Goal: Answer question/provide support: Share knowledge or assist other users

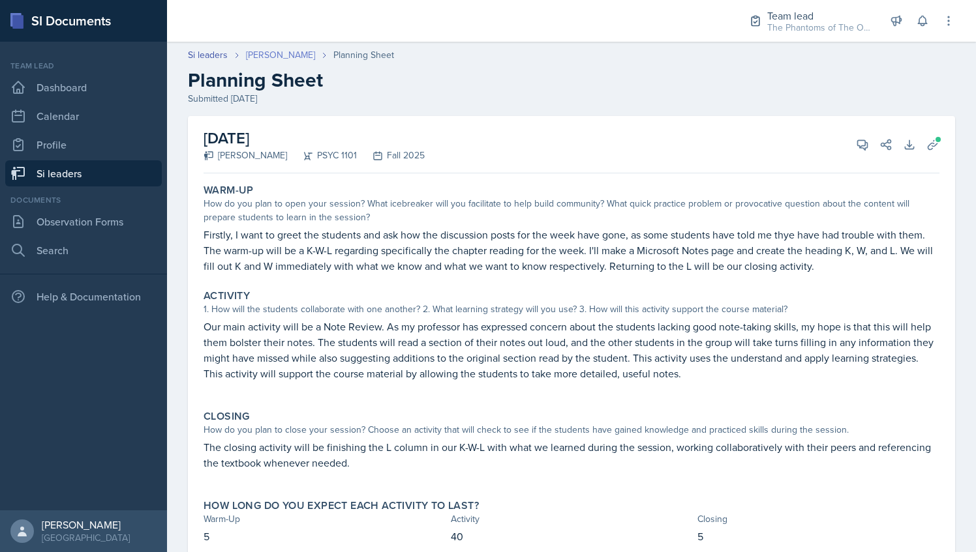
click at [279, 55] on link "[PERSON_NAME]" at bounding box center [280, 55] width 69 height 14
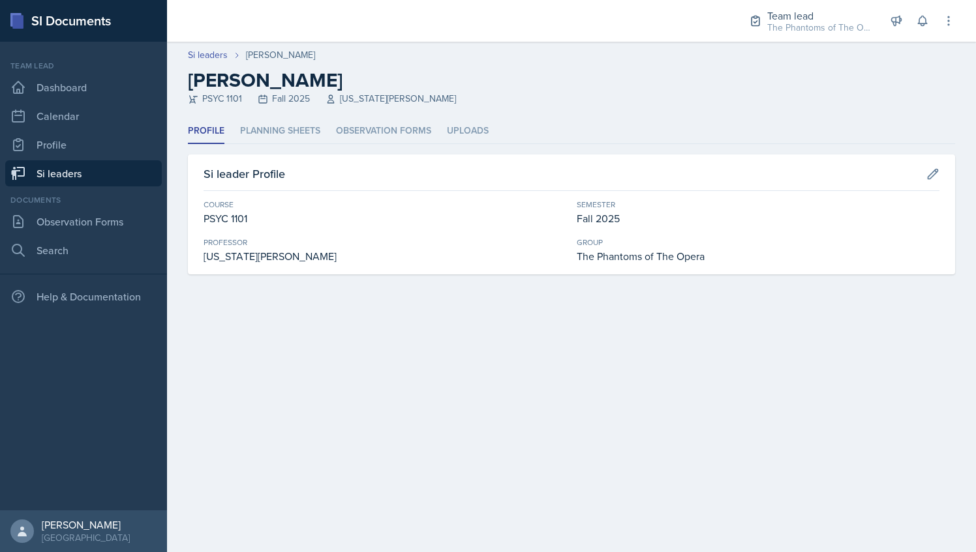
click at [280, 147] on div "Profile Planning Sheets Observation Forms Uploads Profile Planning Sheets Obser…" at bounding box center [571, 197] width 767 height 156
click at [271, 130] on li "Planning Sheets" at bounding box center [280, 131] width 80 height 25
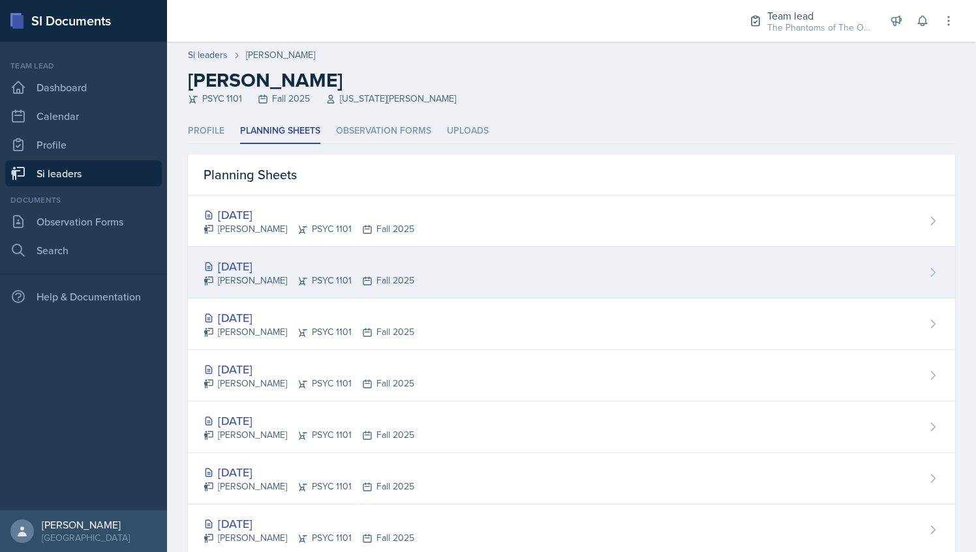
click at [303, 254] on div "Oct 7th, 2025 Athena Dudek PSYC 1101 Fall 2025" at bounding box center [571, 273] width 767 height 52
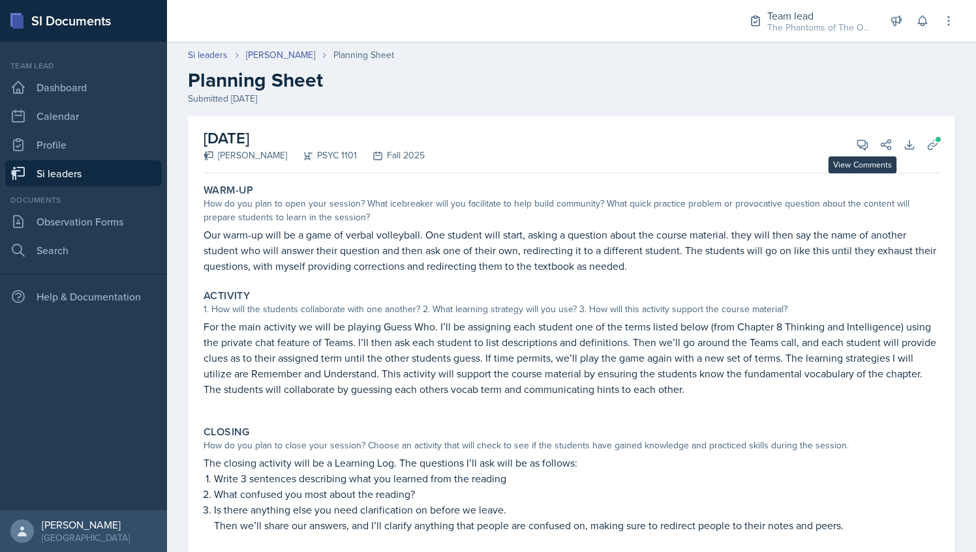
click at [845, 133] on div "October 7th, 2025 Athena Dudek PSYC 1101 Fall 2025 View Comments Comments Oct 7…" at bounding box center [571, 144] width 736 height 57
click at [856, 142] on icon at bounding box center [862, 144] width 13 height 13
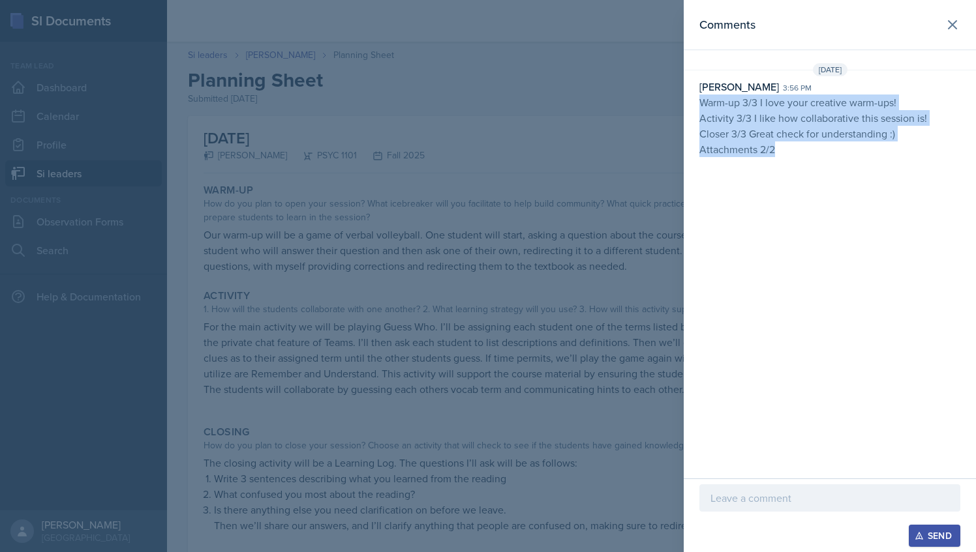
drag, startPoint x: 702, startPoint y: 99, endPoint x: 812, endPoint y: 165, distance: 128.4
click at [812, 165] on p "Warm-up 3/3 I love your creative warm-ups! Activity 3/3 I like how collaborativ…" at bounding box center [829, 133] width 261 height 76
copy p "Warm-up 3/3 I love your creative warm-ups! Activity 3/3 I like how collaborativ…"
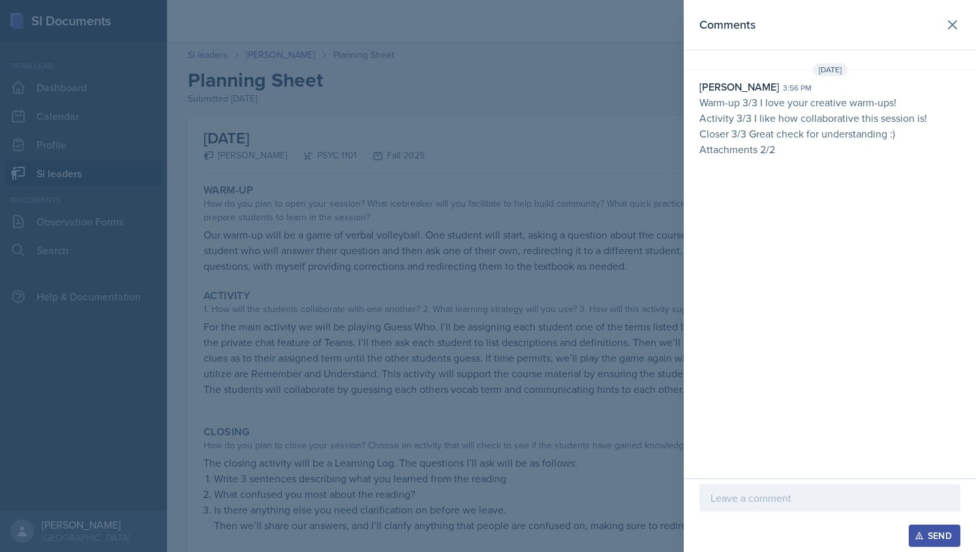
click at [476, 130] on div at bounding box center [488, 276] width 976 height 552
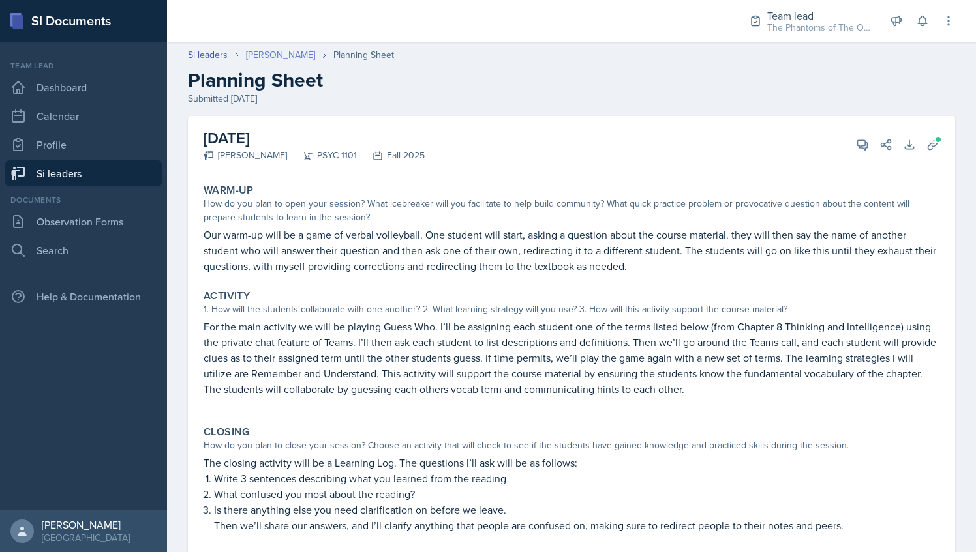
click at [262, 50] on link "[PERSON_NAME]" at bounding box center [280, 55] width 69 height 14
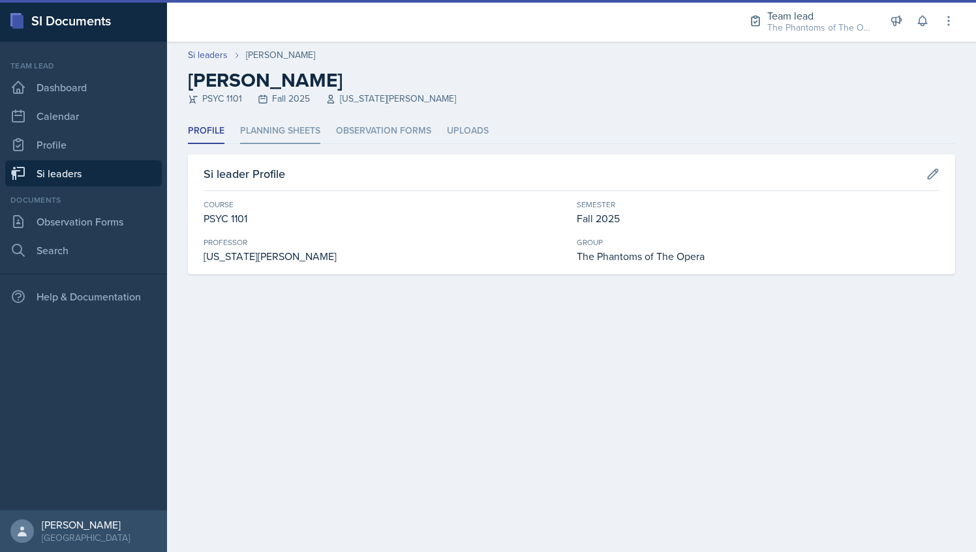
click at [281, 123] on li "Planning Sheets" at bounding box center [280, 131] width 80 height 25
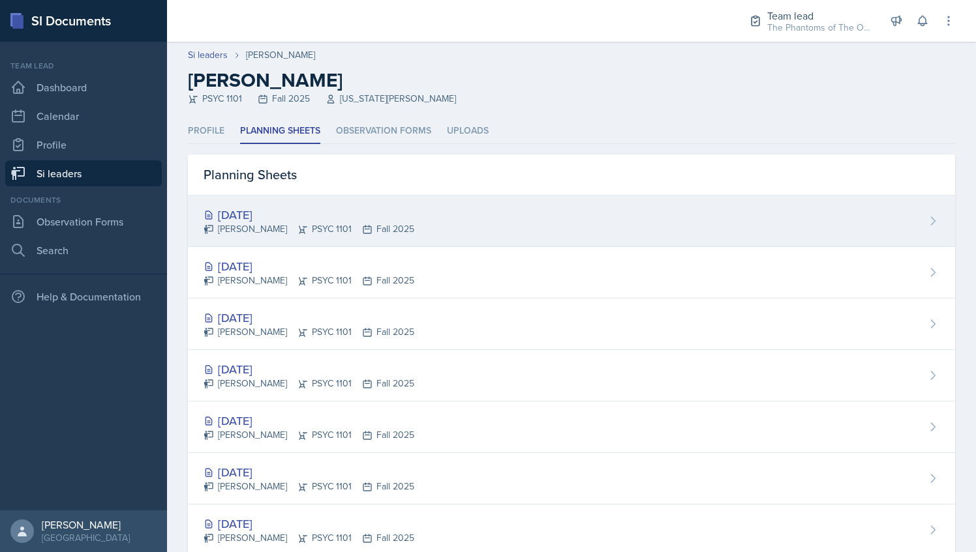
click at [287, 209] on div "Oct 9th, 2025" at bounding box center [308, 215] width 211 height 18
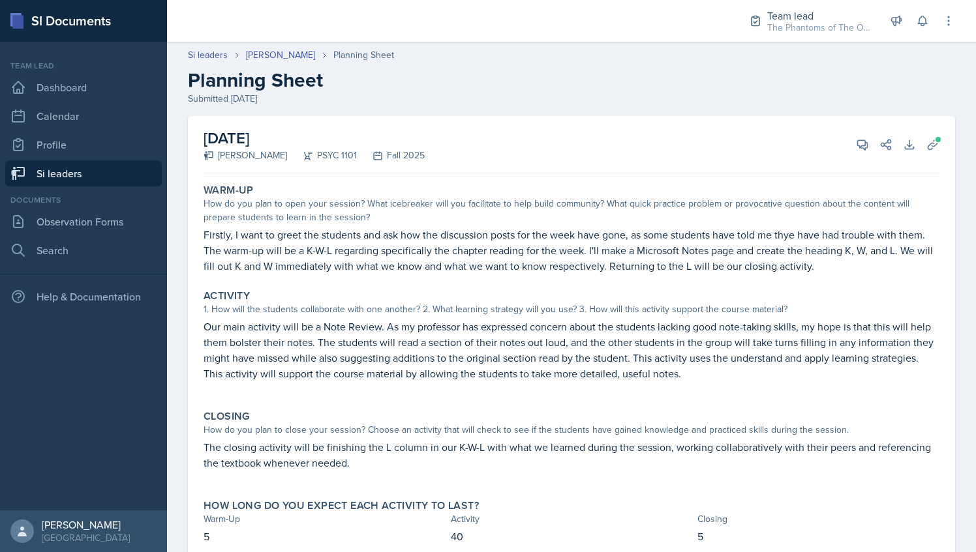
click at [858, 133] on div "October 9th, 2025 Athena Dudek PSYC 1101 Fall 2025 View Comments Comments Send …" at bounding box center [571, 144] width 736 height 57
click at [864, 142] on span at bounding box center [867, 140] width 7 height 7
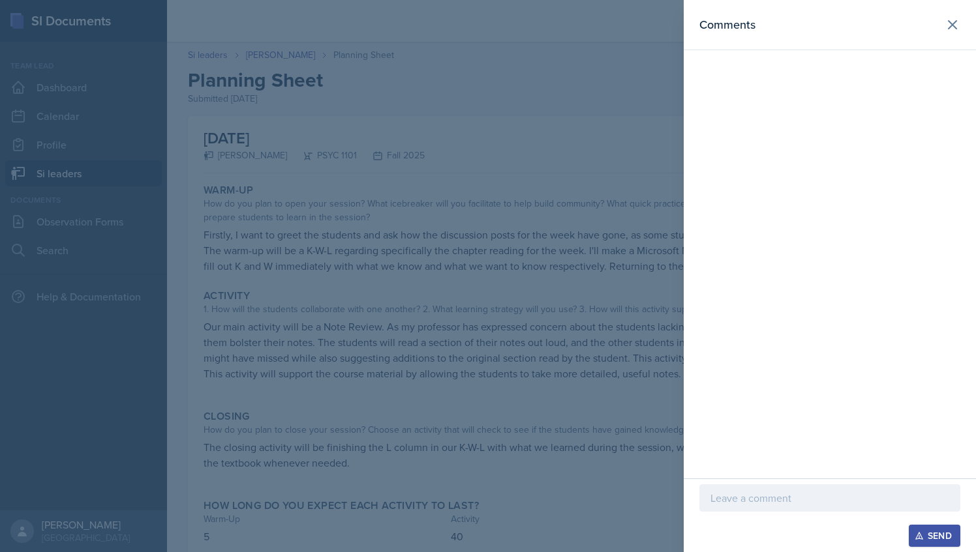
click at [755, 494] on p at bounding box center [829, 498] width 239 height 16
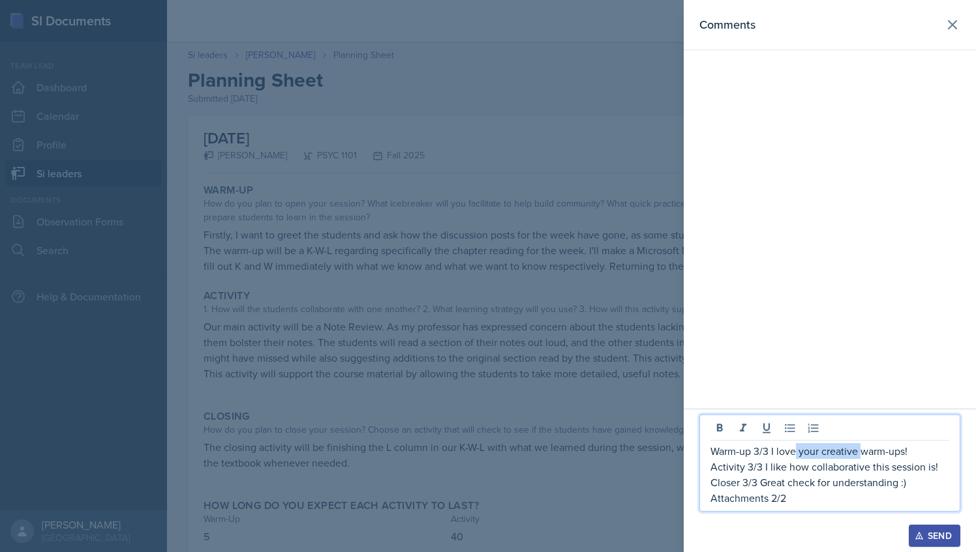
drag, startPoint x: 796, startPoint y: 451, endPoint x: 861, endPoint y: 451, distance: 64.6
click at [861, 451] on p "Warm-up 3/3 I love your creative warm-ups!" at bounding box center [829, 451] width 239 height 16
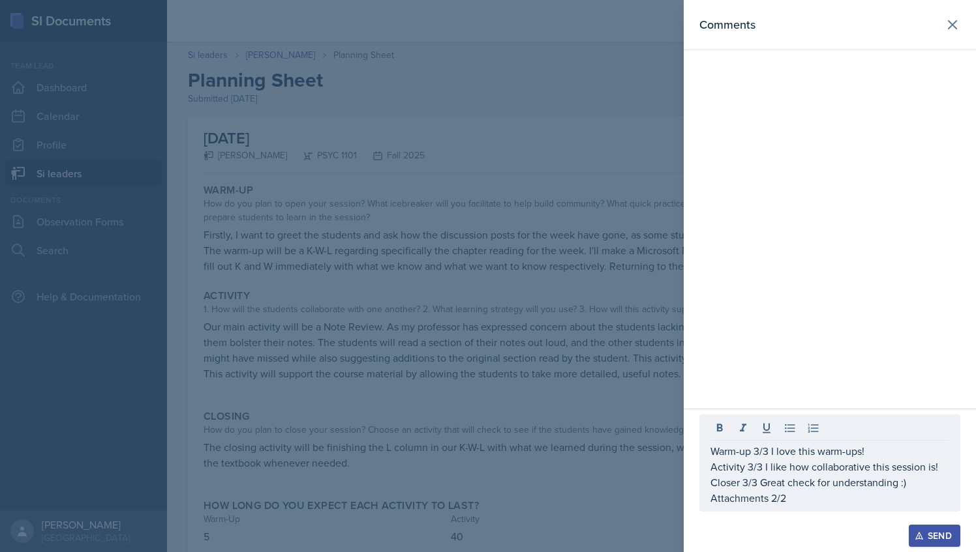
click at [616, 385] on div at bounding box center [488, 276] width 976 height 552
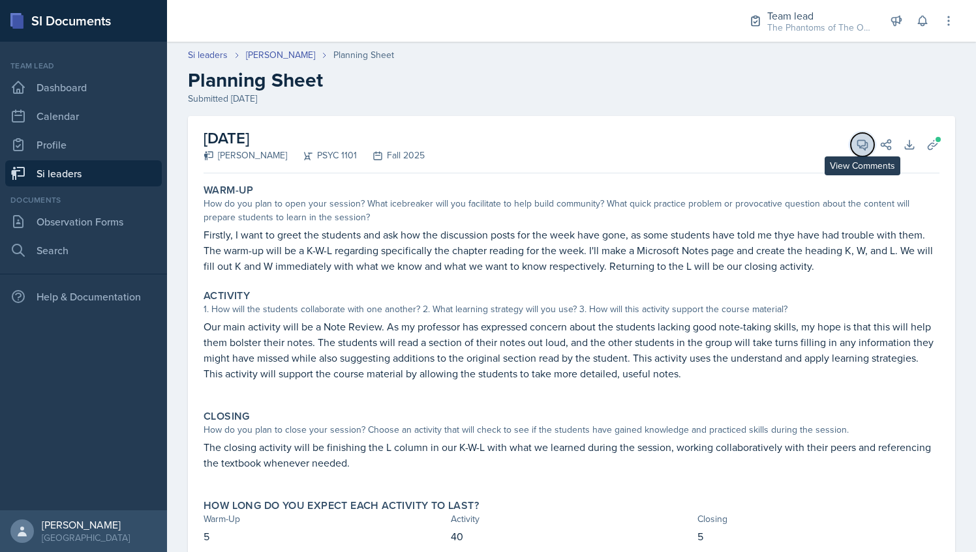
click at [856, 138] on icon at bounding box center [862, 144] width 13 height 13
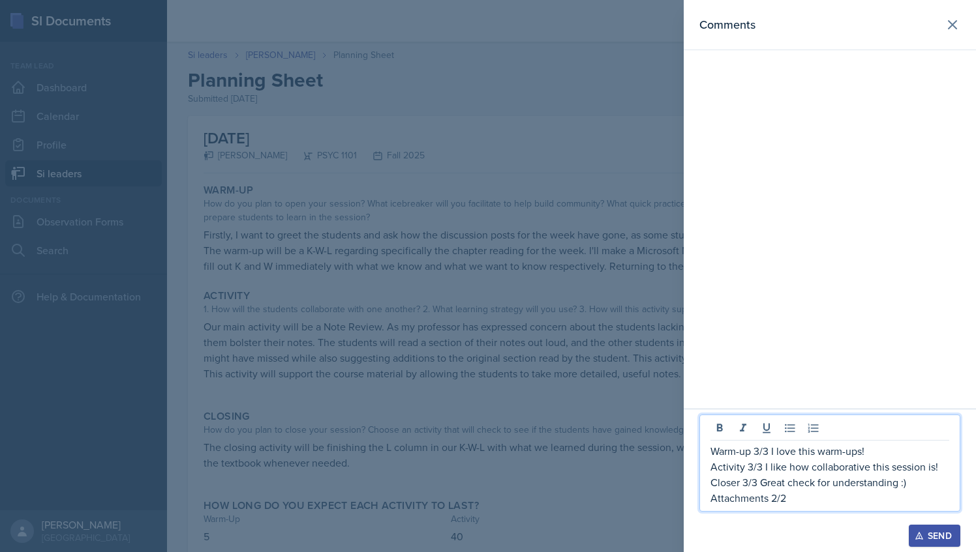
click at [751, 474] on p "Activity 3/3 I like how collaborative this session is!" at bounding box center [829, 467] width 239 height 16
drag, startPoint x: 768, startPoint y: 467, endPoint x: 852, endPoint y: 474, distance: 84.4
click at [852, 474] on p "Activity 2/3 I like how collaborative this session is!" at bounding box center [829, 467] width 239 height 16
click at [813, 483] on p "Closer 3/3 Great check for understanding :)" at bounding box center [829, 483] width 239 height 16
drag, startPoint x: 761, startPoint y: 470, endPoint x: 933, endPoint y: 468, distance: 172.2
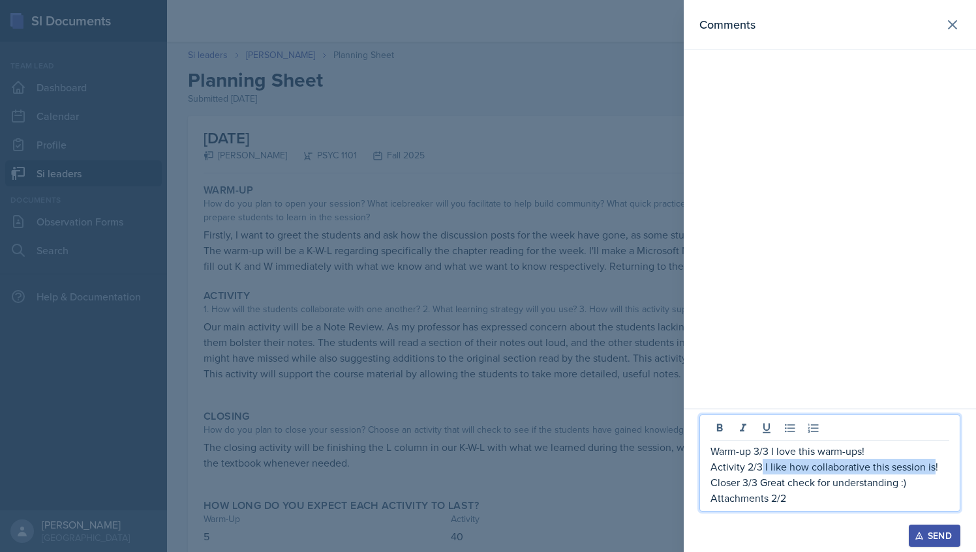
click at [933, 468] on p "Activity 2/3 I like how collaborative this session is!" at bounding box center [829, 467] width 239 height 16
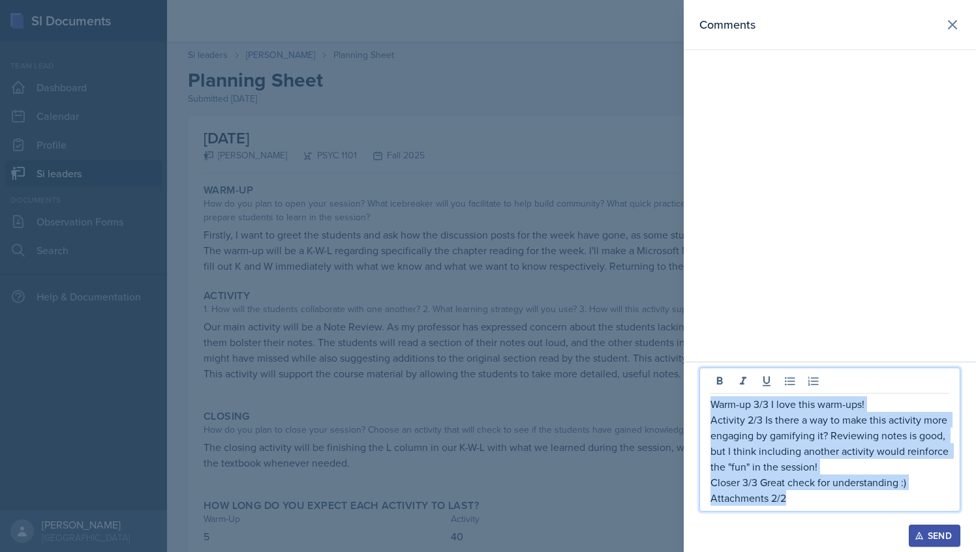
drag, startPoint x: 793, startPoint y: 500, endPoint x: 700, endPoint y: 399, distance: 137.1
click at [700, 399] on div "Warm-up 3/3 I love this warm-ups! Activity 2/3 Is there a way to make this acti…" at bounding box center [829, 440] width 261 height 144
copy div "Warm-up 3/3 I love this warm-ups! Activity 2/3 Is there a way to make this acti…"
click at [942, 538] on div "Send" at bounding box center [934, 536] width 35 height 10
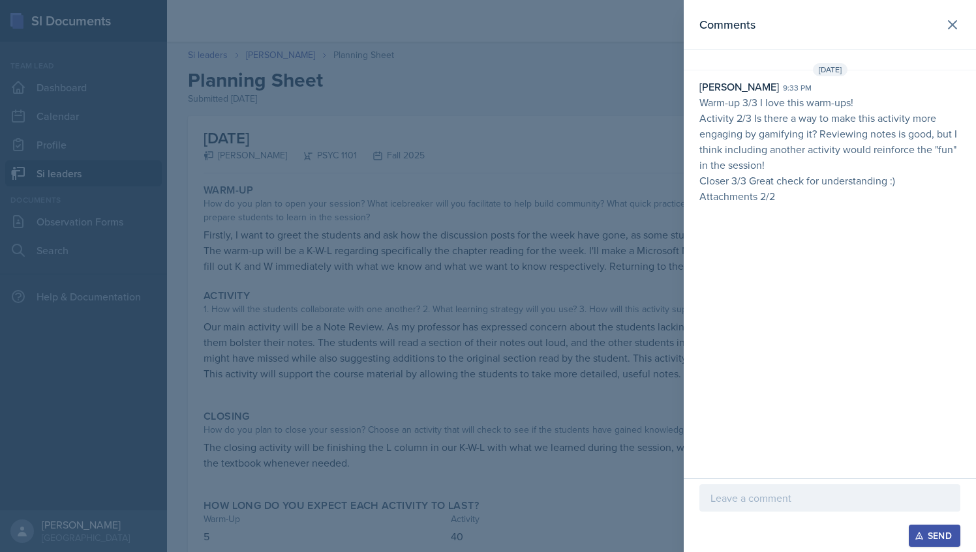
click at [498, 295] on div at bounding box center [488, 276] width 976 height 552
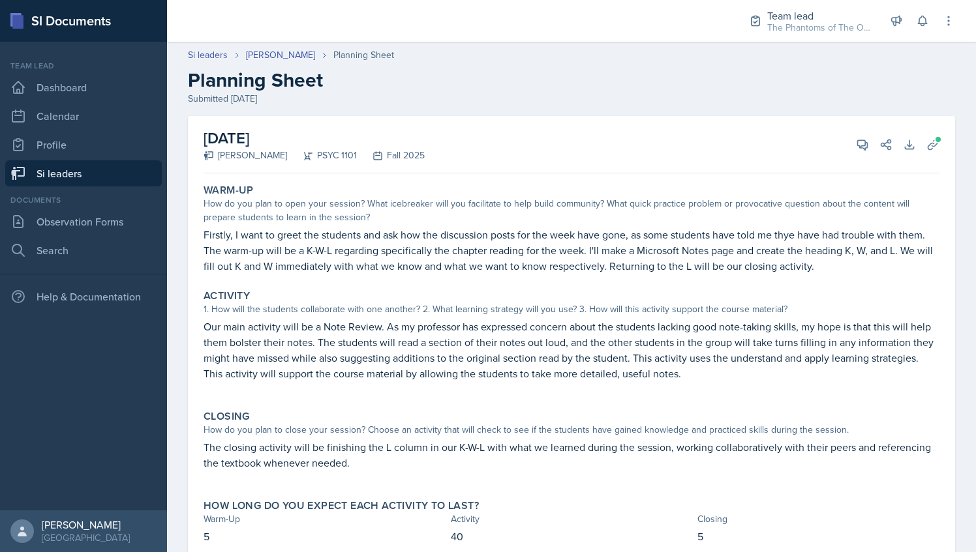
click at [91, 170] on link "Si leaders" at bounding box center [83, 173] width 157 height 26
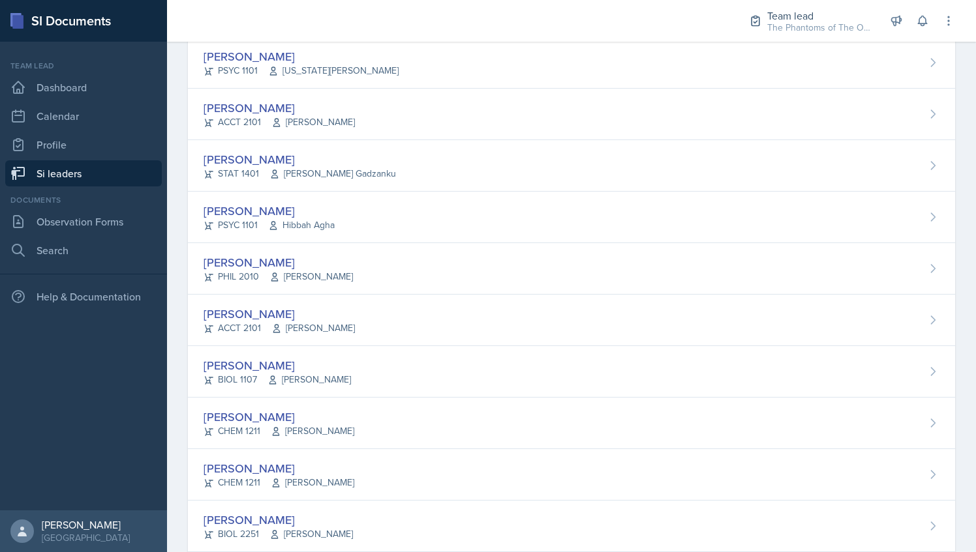
scroll to position [650, 0]
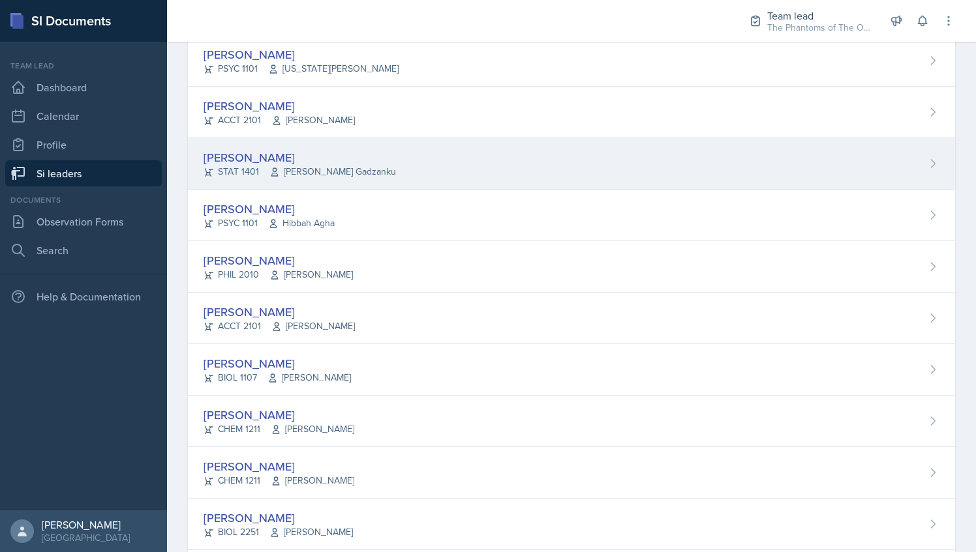
click at [392, 179] on div "Nyome Fox STAT 1401 Livingstone Gadzanku" at bounding box center [571, 164] width 767 height 52
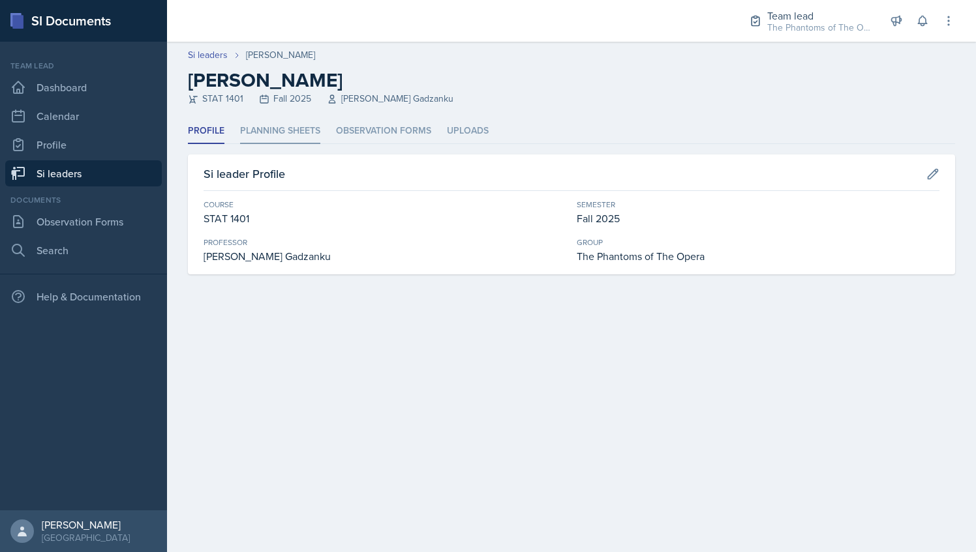
click at [292, 125] on li "Planning Sheets" at bounding box center [280, 131] width 80 height 25
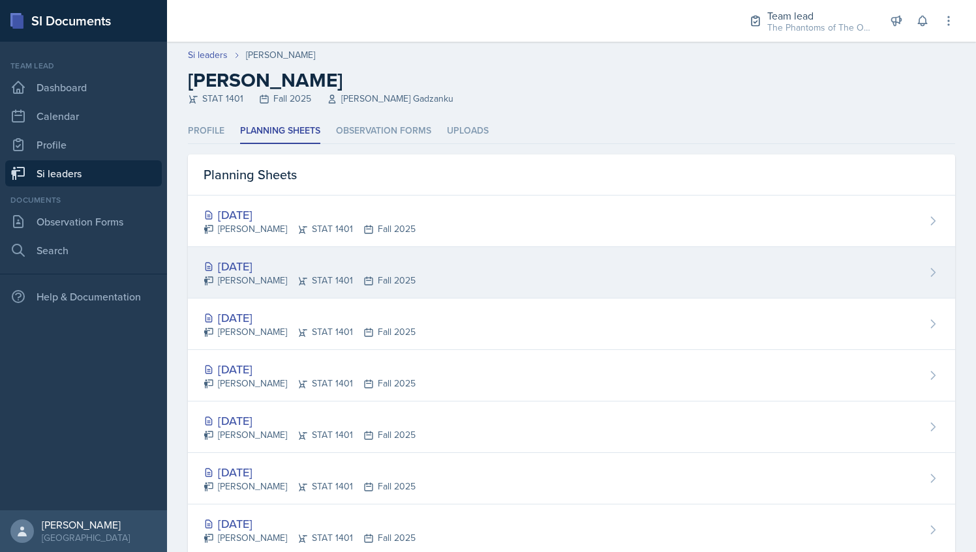
click at [322, 271] on div "[DATE]" at bounding box center [309, 267] width 212 height 18
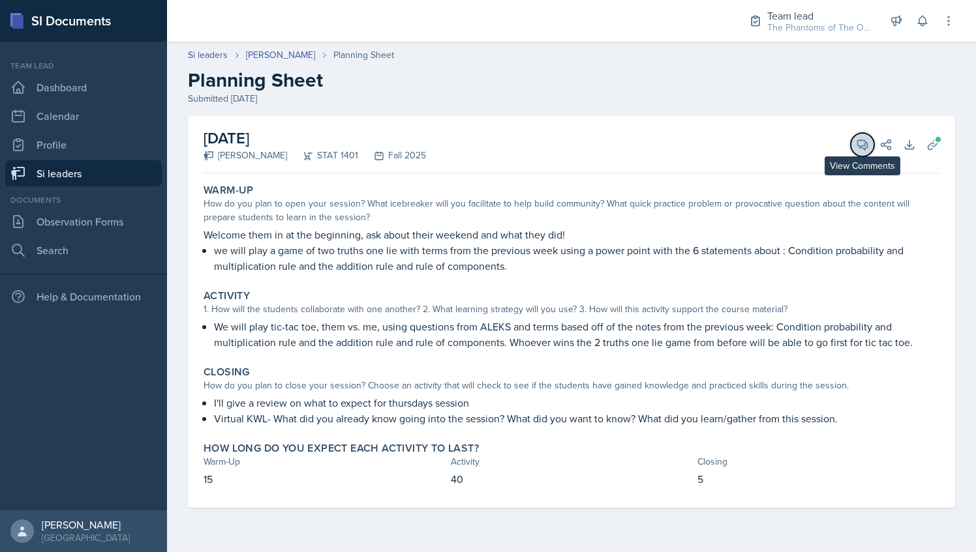
click at [866, 133] on button "View Comments" at bounding box center [861, 144] width 23 height 23
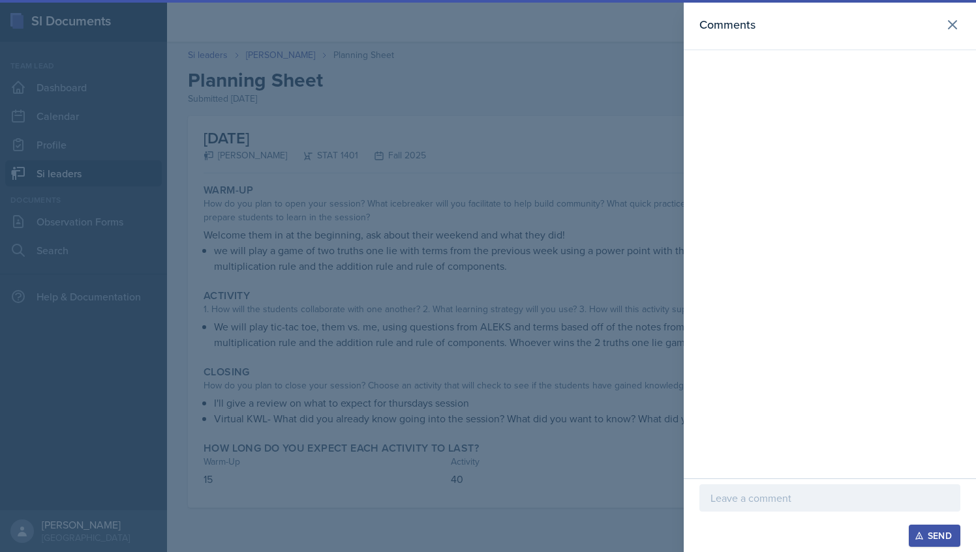
click at [744, 495] on p at bounding box center [829, 498] width 239 height 16
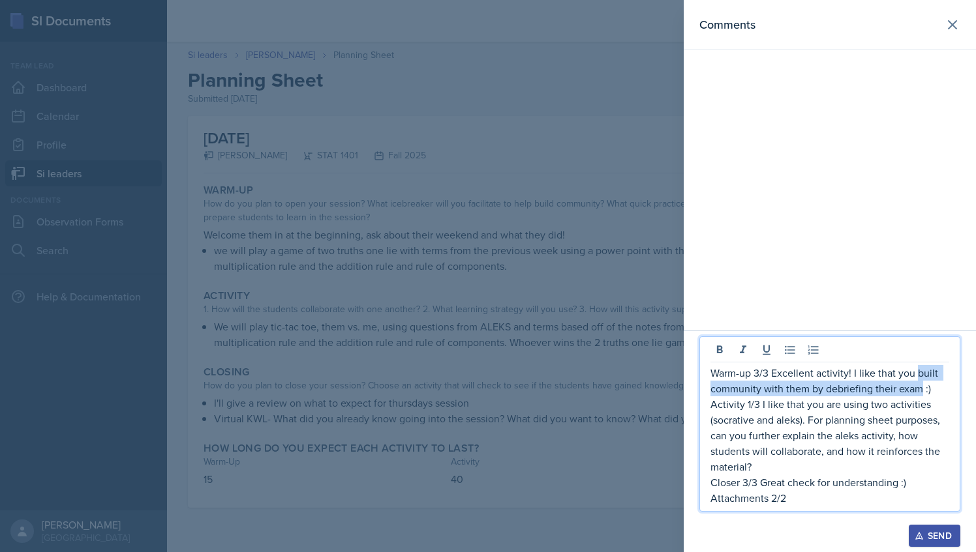
drag, startPoint x: 914, startPoint y: 373, endPoint x: 921, endPoint y: 388, distance: 16.4
click at [921, 388] on p "Warm-up 3/3 Excellent activity! I like that you built community with them by de…" at bounding box center [829, 380] width 239 height 31
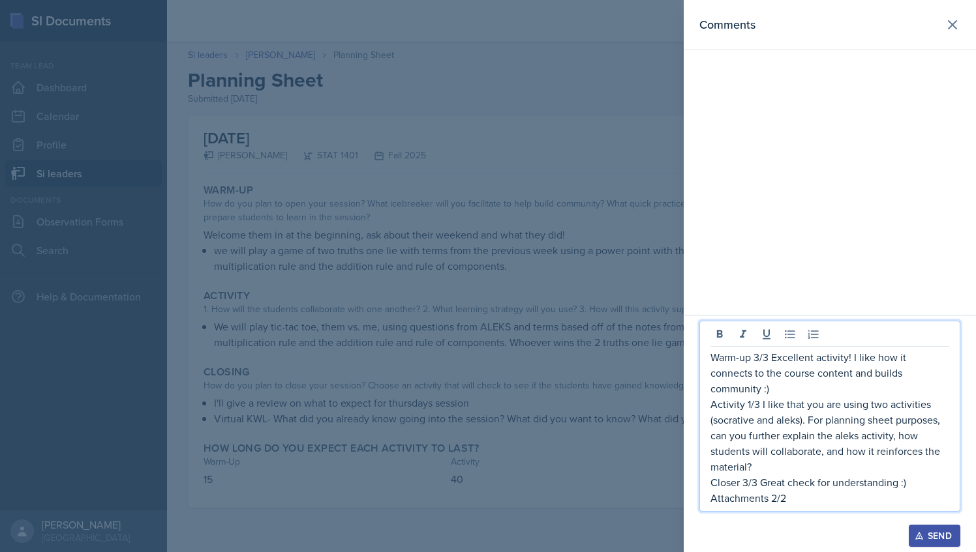
click at [548, 354] on div at bounding box center [488, 276] width 976 height 552
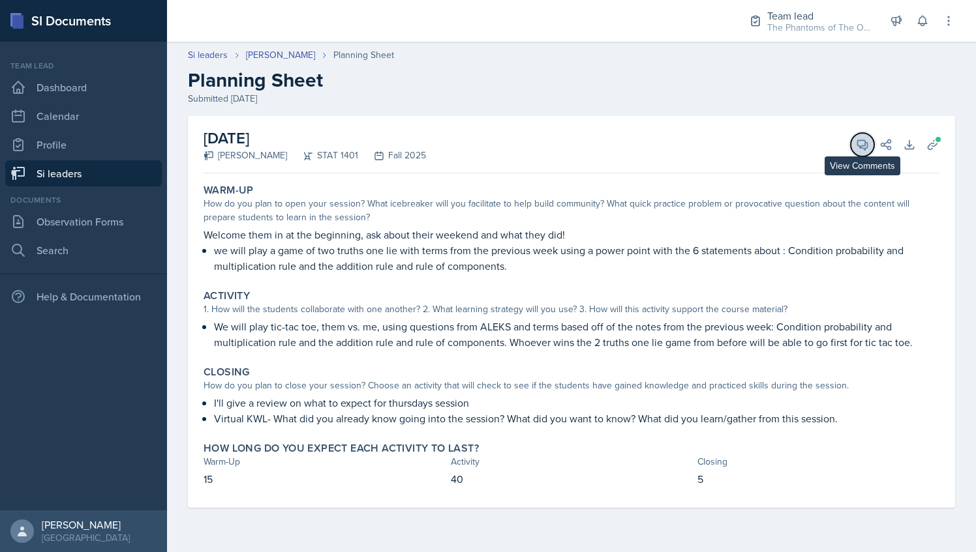
click at [869, 143] on button "View Comments" at bounding box center [861, 144] width 23 height 23
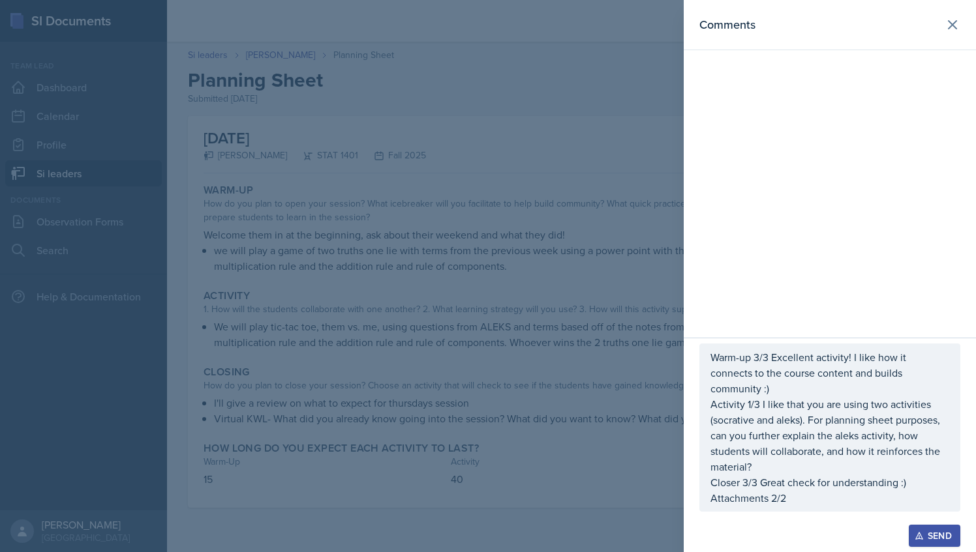
click at [720, 423] on p "Activity 1/3 I like that you are using two activities (socrative and aleks). Fo…" at bounding box center [829, 436] width 239 height 78
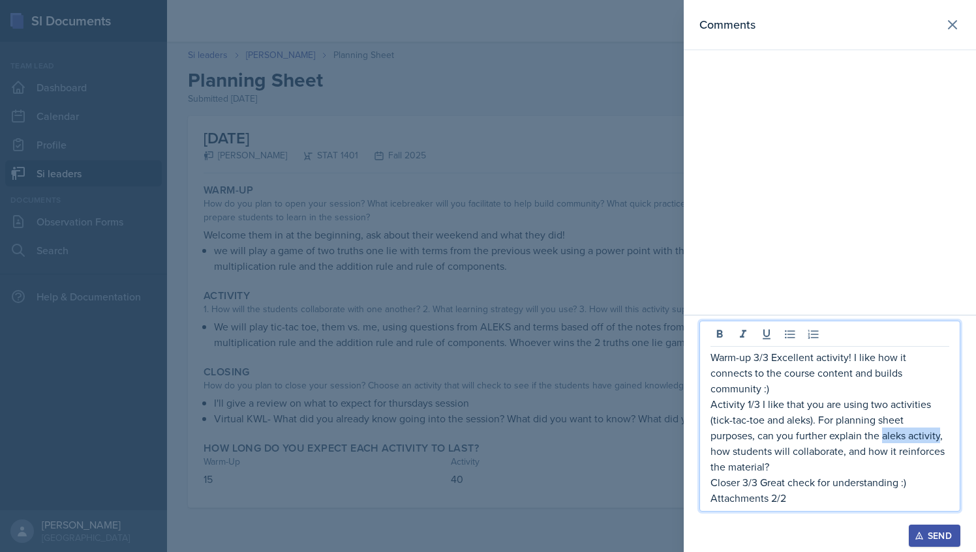
drag, startPoint x: 880, startPoint y: 437, endPoint x: 940, endPoint y: 436, distance: 59.4
click at [940, 436] on p "Activity 1/3 I like that you are using two activities (tick-tac-toe and aleks).…" at bounding box center [829, 436] width 239 height 78
click at [802, 502] on p "Attachments 2/2" at bounding box center [829, 498] width 239 height 16
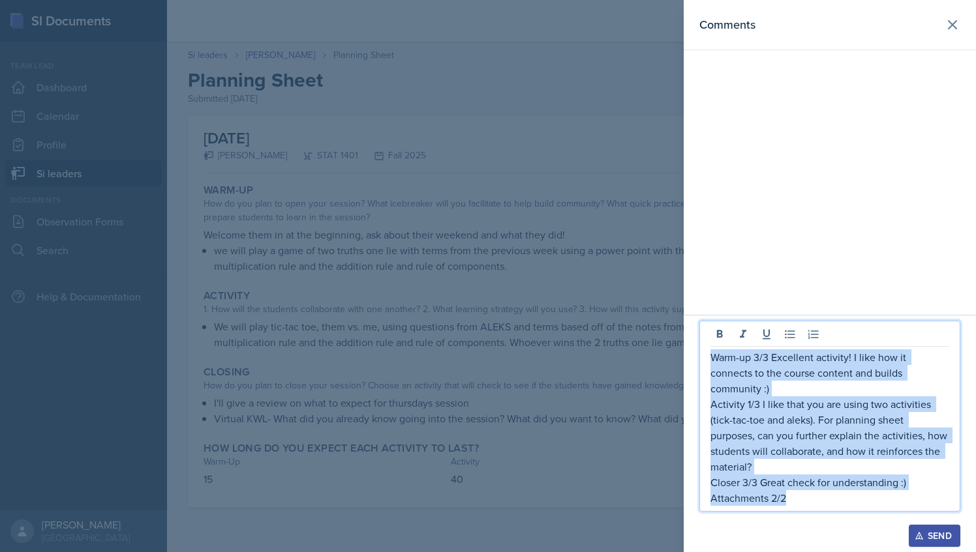
drag, startPoint x: 802, startPoint y: 502, endPoint x: 703, endPoint y: 350, distance: 181.4
click at [703, 350] on div "Warm-up 3/3 Excellent activity! I like how it connects to the course content an…" at bounding box center [829, 416] width 261 height 191
copy div "Warm-up 3/3 Excellent activity! I like how it connects to the course content an…"
click at [927, 539] on div "Send" at bounding box center [934, 536] width 35 height 10
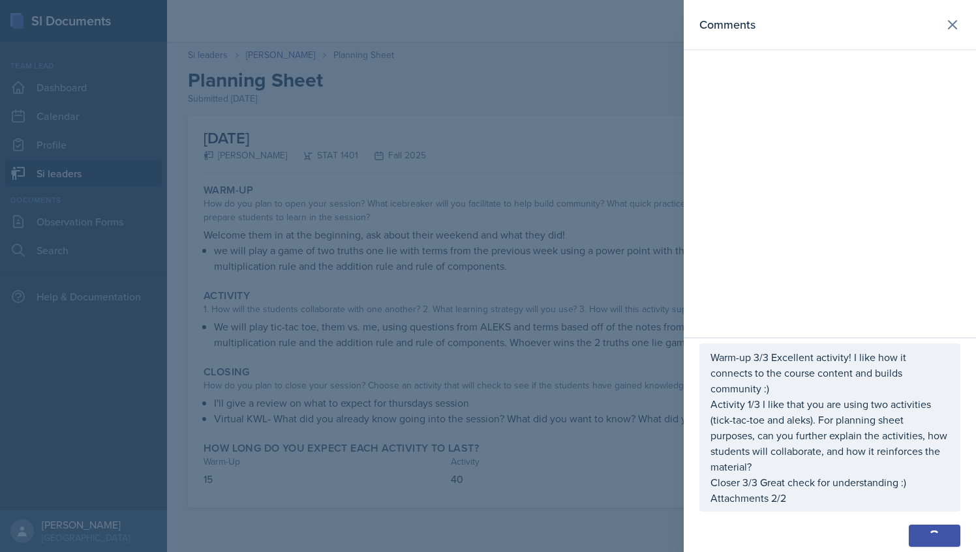
click at [554, 235] on div at bounding box center [488, 276] width 976 height 552
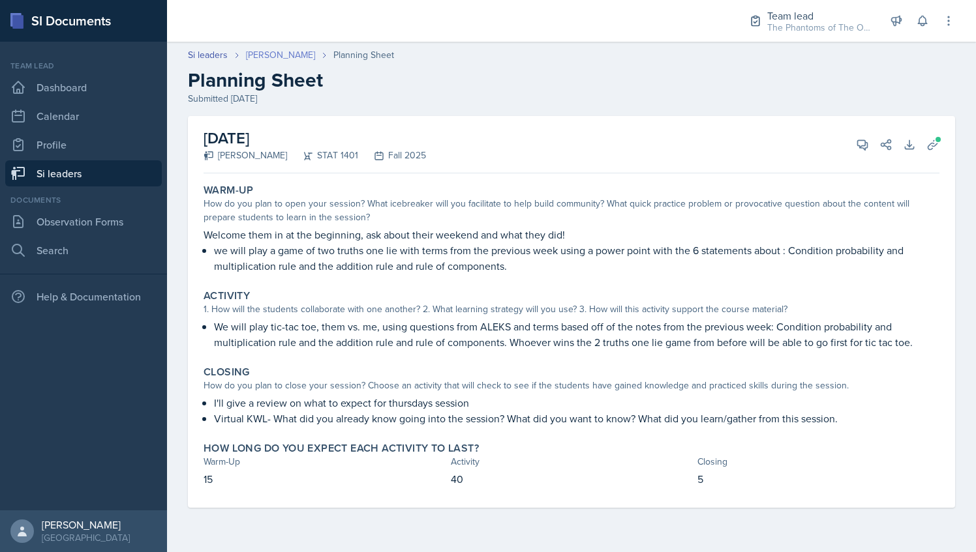
click at [260, 51] on link "[PERSON_NAME]" at bounding box center [280, 55] width 69 height 14
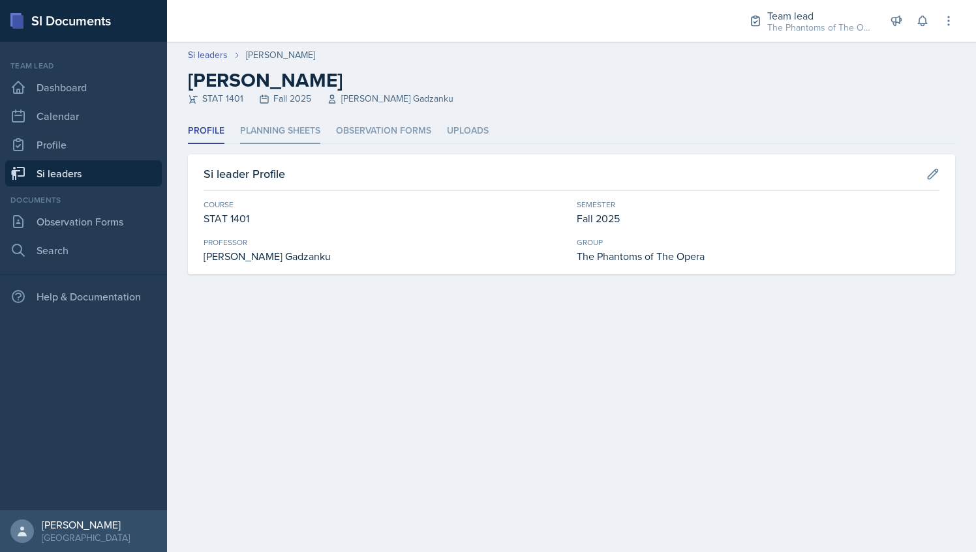
click at [278, 133] on li "Planning Sheets" at bounding box center [280, 131] width 80 height 25
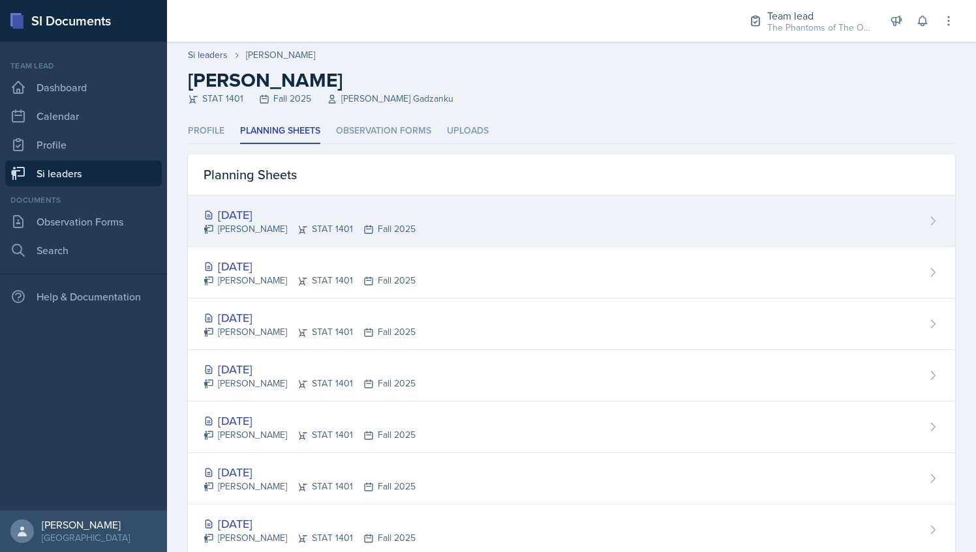
click at [381, 229] on div "Nyome Fox STAT 1401 Fall 2025" at bounding box center [309, 229] width 212 height 14
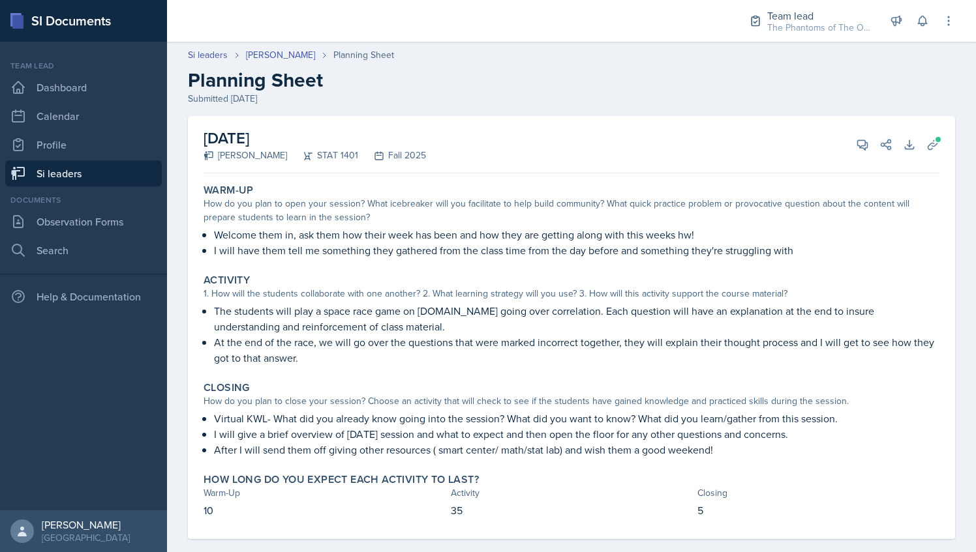
scroll to position [18, 0]
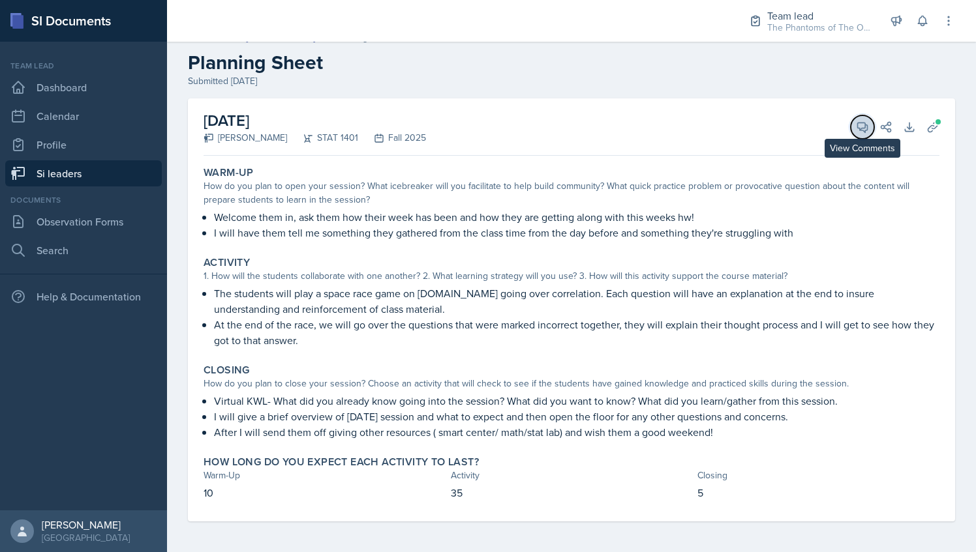
click at [856, 130] on icon at bounding box center [862, 127] width 13 height 13
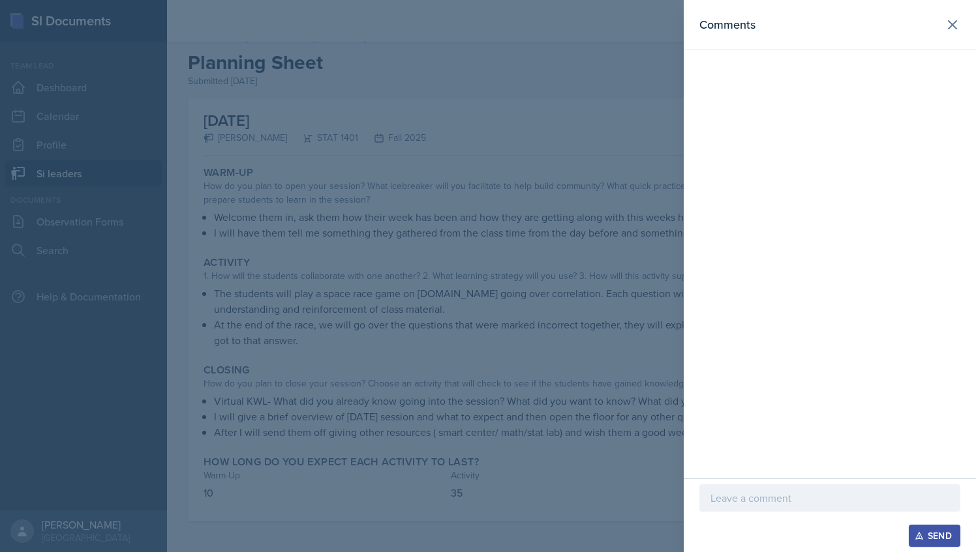
click at [754, 511] on div at bounding box center [829, 498] width 261 height 27
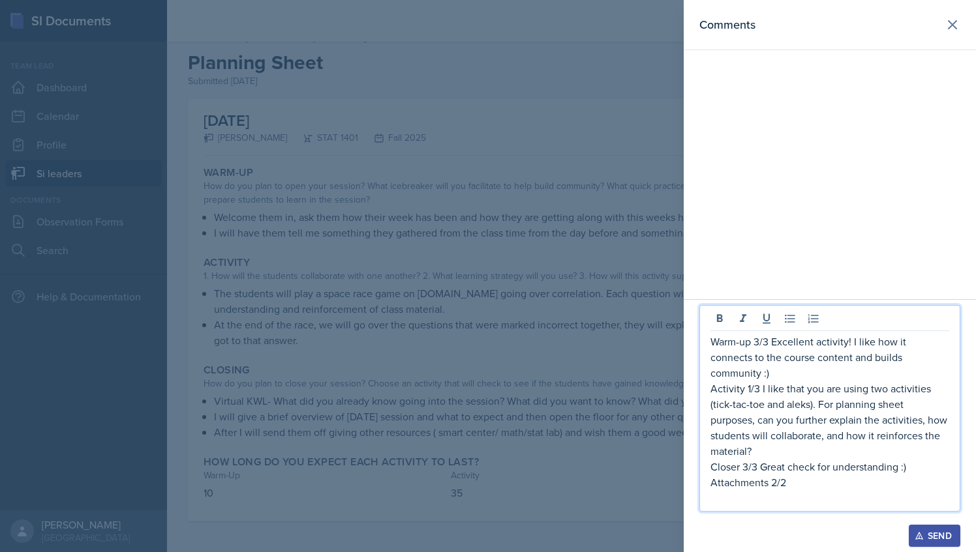
click at [874, 423] on p "Activity 1/3 I like that you are using two activities (tick-tac-toe and aleks).…" at bounding box center [829, 420] width 239 height 78
click at [796, 465] on p "Closer 3/3 Great check for understanding :)" at bounding box center [829, 467] width 239 height 16
click at [924, 423] on p "Activity 1/3 I like that you are using two activities (tick-tac-toe and aleks).…" at bounding box center [829, 420] width 239 height 78
drag, startPoint x: 841, startPoint y: 438, endPoint x: 848, endPoint y: 454, distance: 17.2
click at [848, 454] on p "Activity 1/3 I like that you are using two activities (tick-tac-toe and aleks).…" at bounding box center [829, 420] width 239 height 78
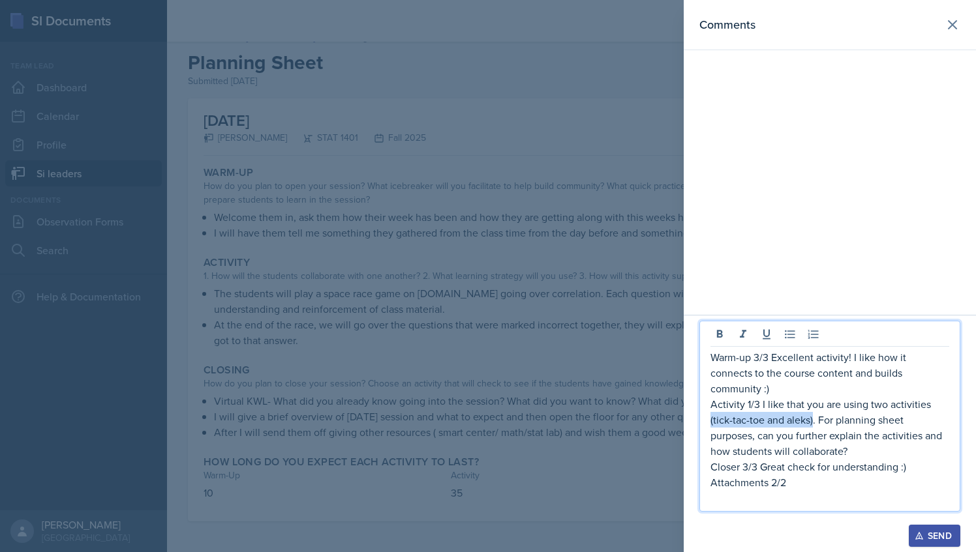
drag, startPoint x: 811, startPoint y: 420, endPoint x: 710, endPoint y: 423, distance: 101.8
click at [710, 423] on div "Warm-up 3/3 Excellent activity! I like how it connects to the course content an…" at bounding box center [829, 416] width 261 height 191
click at [506, 326] on div at bounding box center [488, 276] width 976 height 552
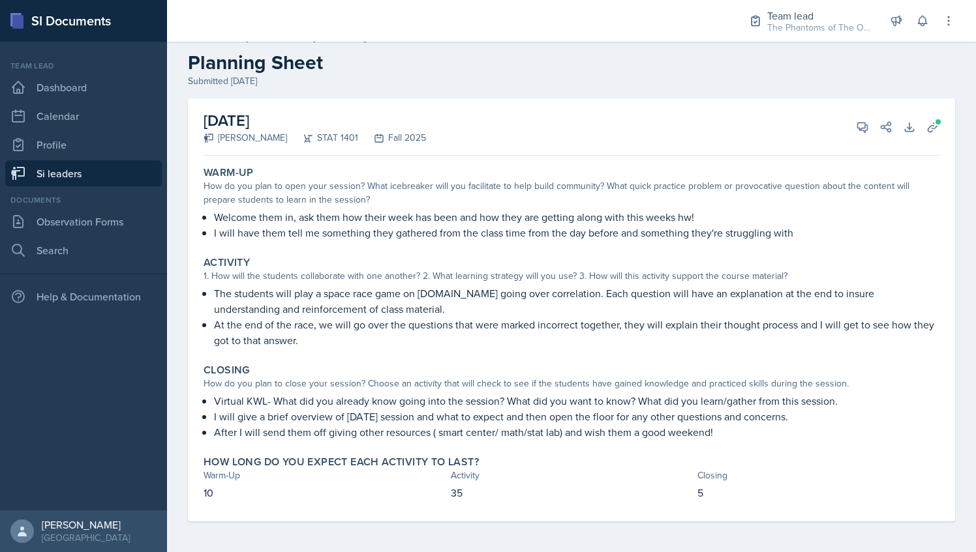
click at [865, 121] on div "View Comments Comments Warm-up 3/3 Excellent activity! I like how it connects t…" at bounding box center [868, 127] width 47 height 13
click at [864, 123] on span at bounding box center [867, 122] width 7 height 7
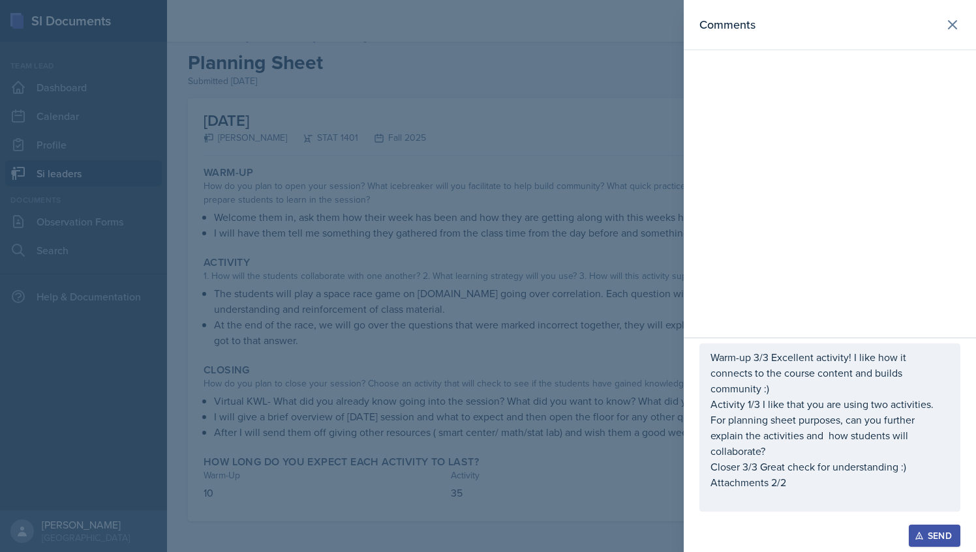
click at [513, 325] on div at bounding box center [488, 276] width 976 height 552
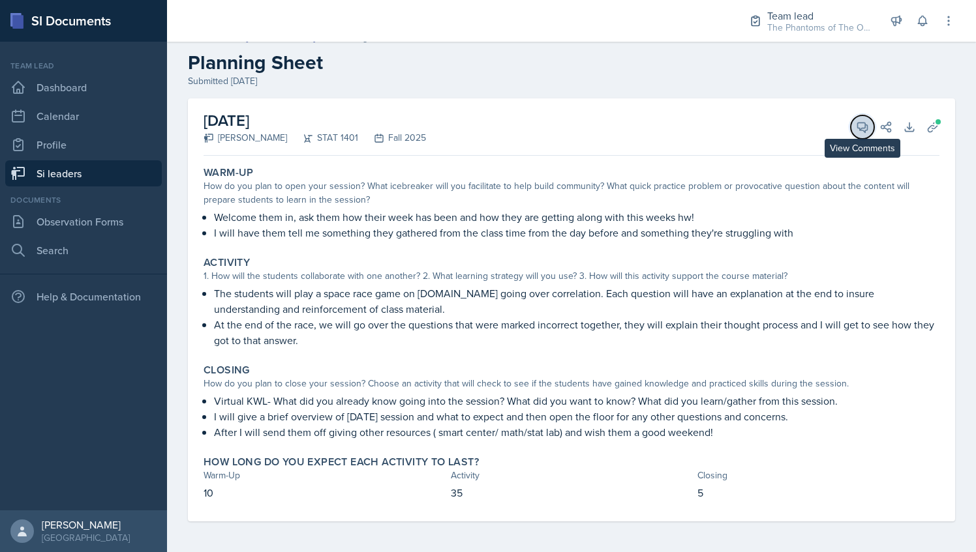
click at [850, 129] on button "View Comments" at bounding box center [861, 126] width 23 height 23
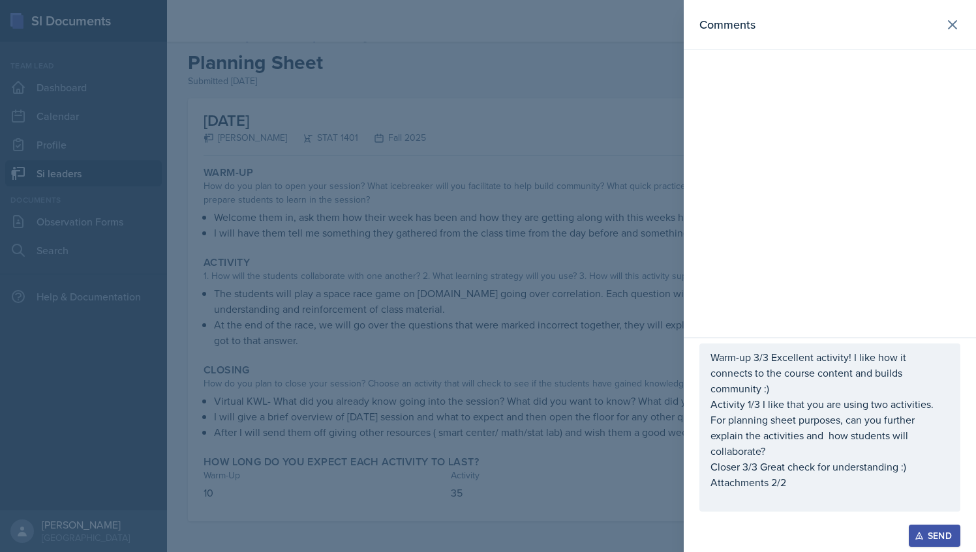
click at [787, 492] on p at bounding box center [829, 498] width 239 height 16
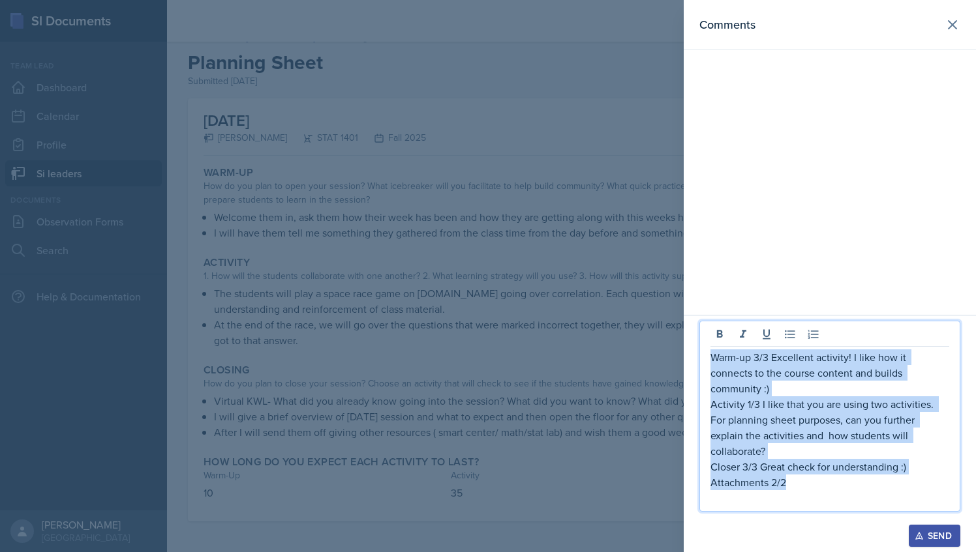
drag, startPoint x: 804, startPoint y: 487, endPoint x: 707, endPoint y: 382, distance: 142.2
click at [707, 382] on div "Warm-up 3/3 Excellent activity! I like how it connects to the course content an…" at bounding box center [829, 416] width 261 height 191
click at [748, 421] on p "Activity 1/3 I like that you are using two activities. For planning sheet purpo…" at bounding box center [829, 428] width 239 height 63
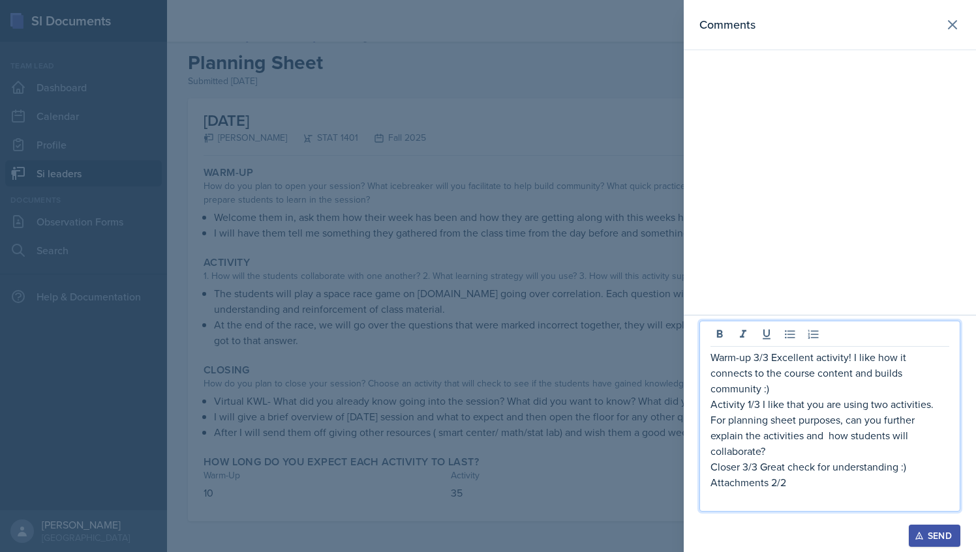
click at [789, 492] on p at bounding box center [829, 498] width 239 height 16
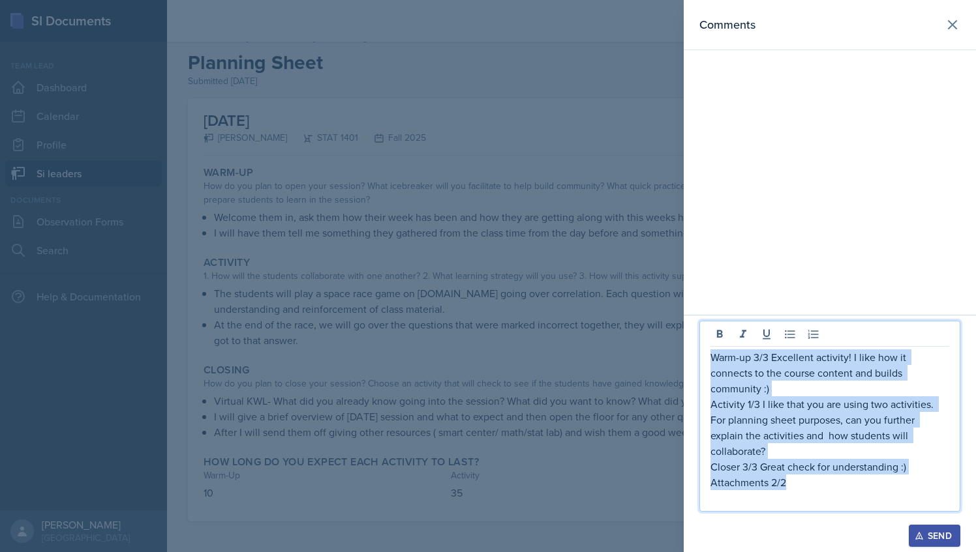
drag, startPoint x: 790, startPoint y: 485, endPoint x: 701, endPoint y: 395, distance: 127.3
click at [701, 395] on div "Warm-up 3/3 Excellent activity! I like how it connects to the course content an…" at bounding box center [829, 416] width 261 height 191
copy div "Warm-up 3/3 Excellent activity! I like how it connects to the course content an…"
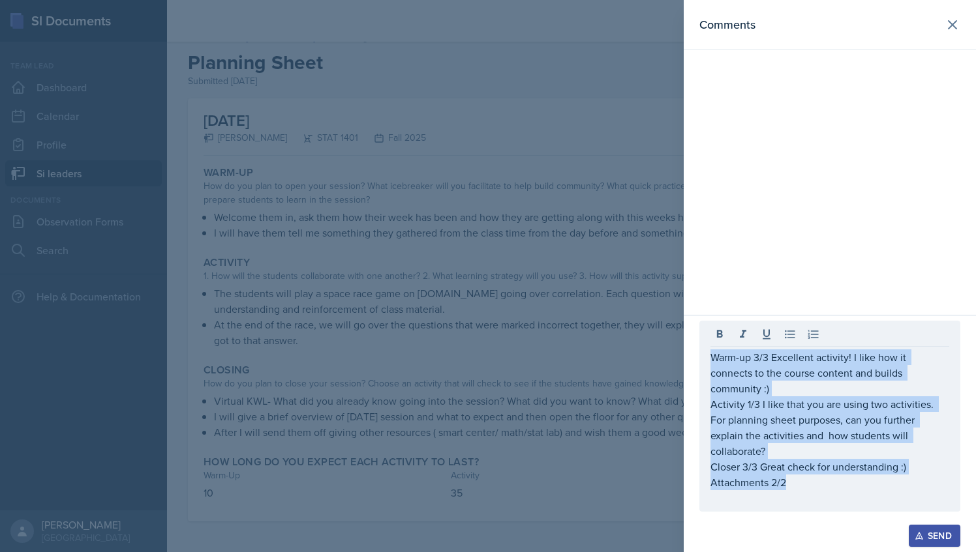
click at [924, 538] on div "Send" at bounding box center [934, 536] width 35 height 10
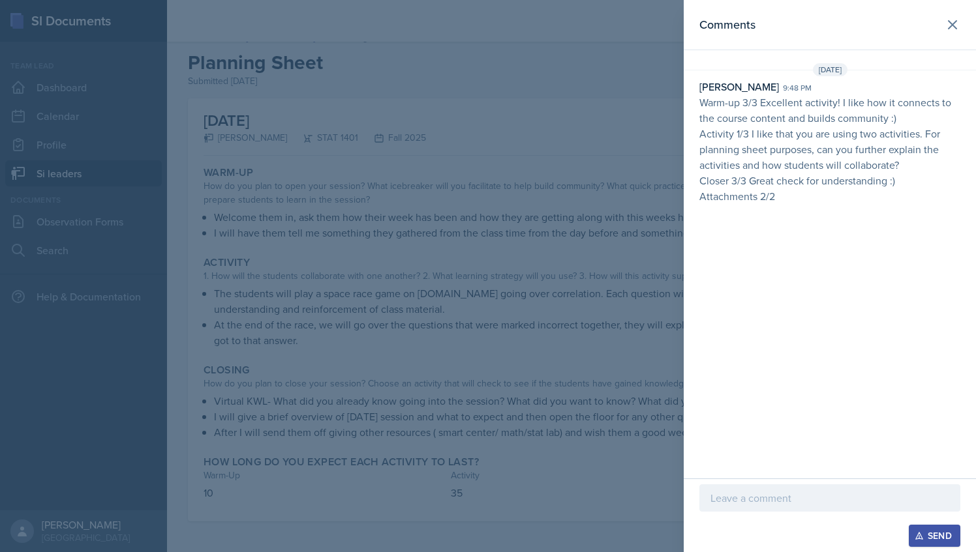
click at [557, 113] on div at bounding box center [488, 276] width 976 height 552
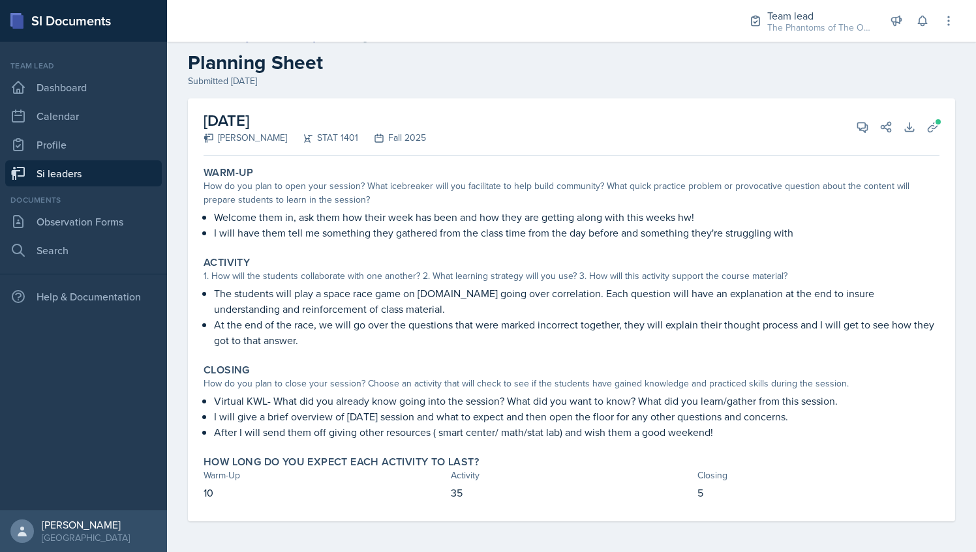
scroll to position [0, 0]
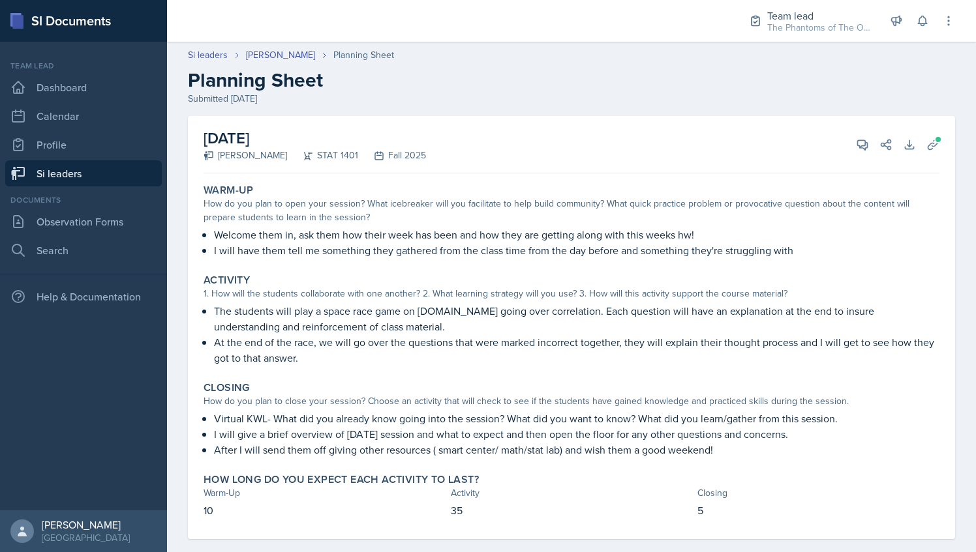
click at [115, 175] on link "Si leaders" at bounding box center [83, 173] width 157 height 26
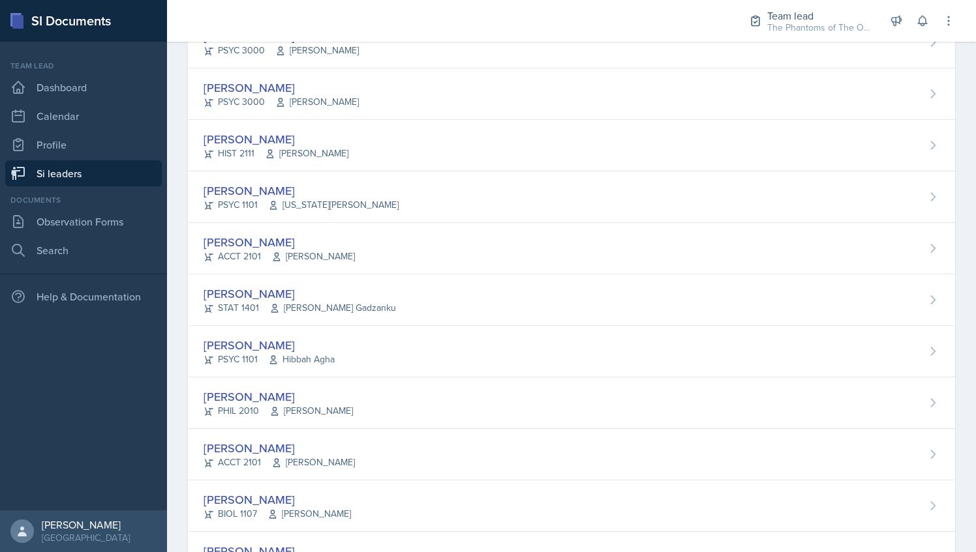
scroll to position [519, 0]
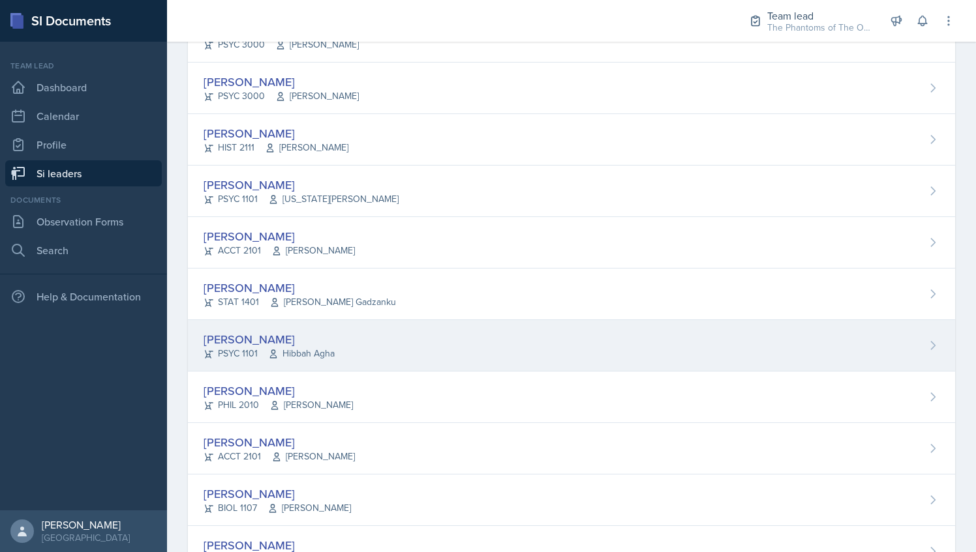
click at [322, 331] on div "[PERSON_NAME]" at bounding box center [268, 340] width 131 height 18
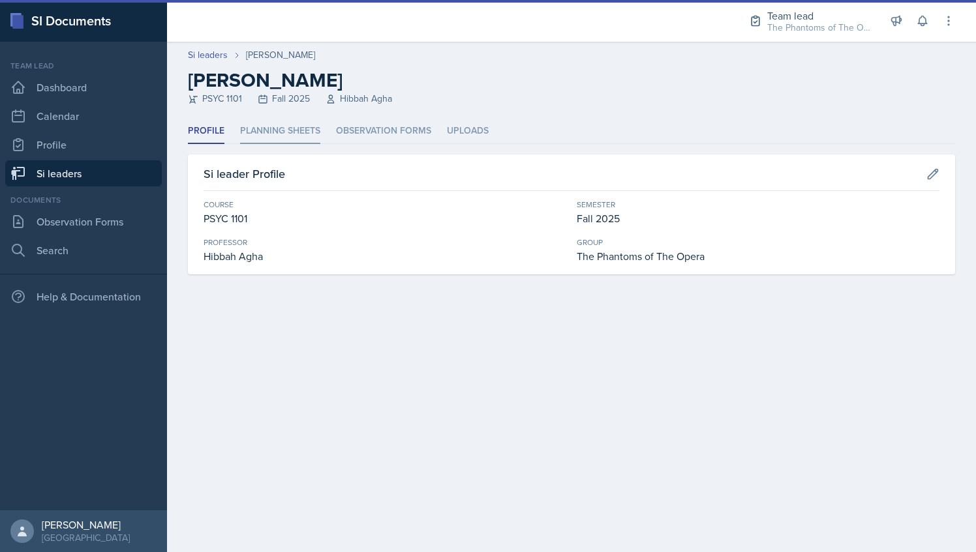
click at [277, 138] on li "Planning Sheets" at bounding box center [280, 131] width 80 height 25
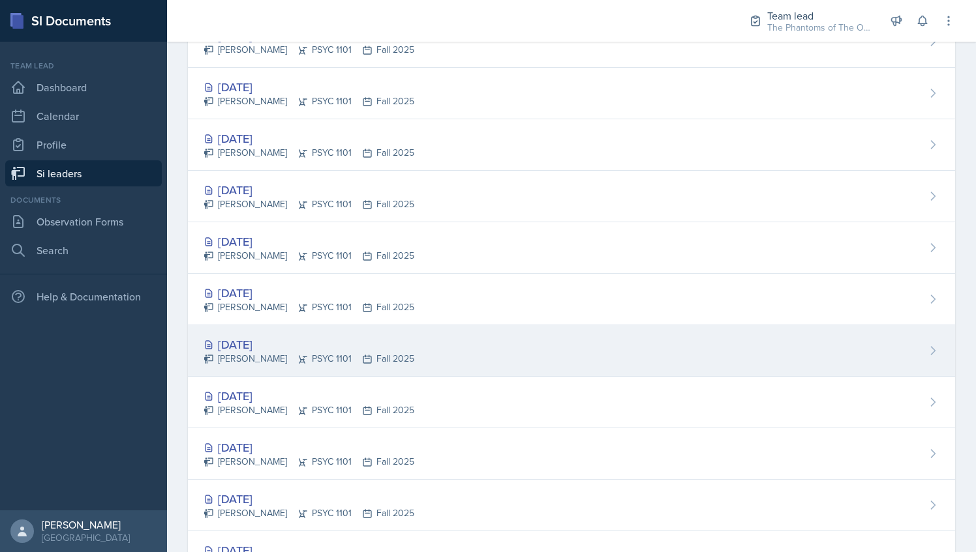
scroll to position [301, 0]
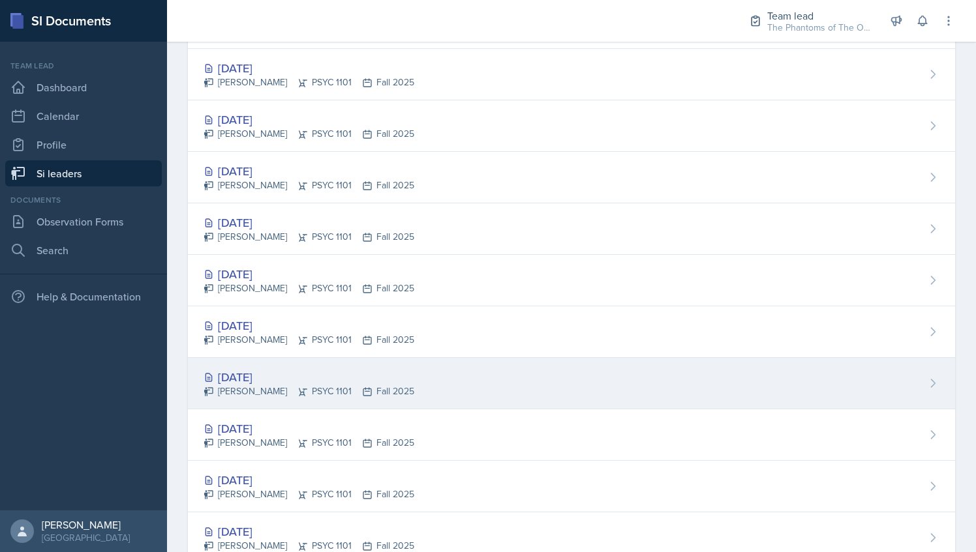
click at [397, 382] on div "[DATE]" at bounding box center [308, 377] width 211 height 18
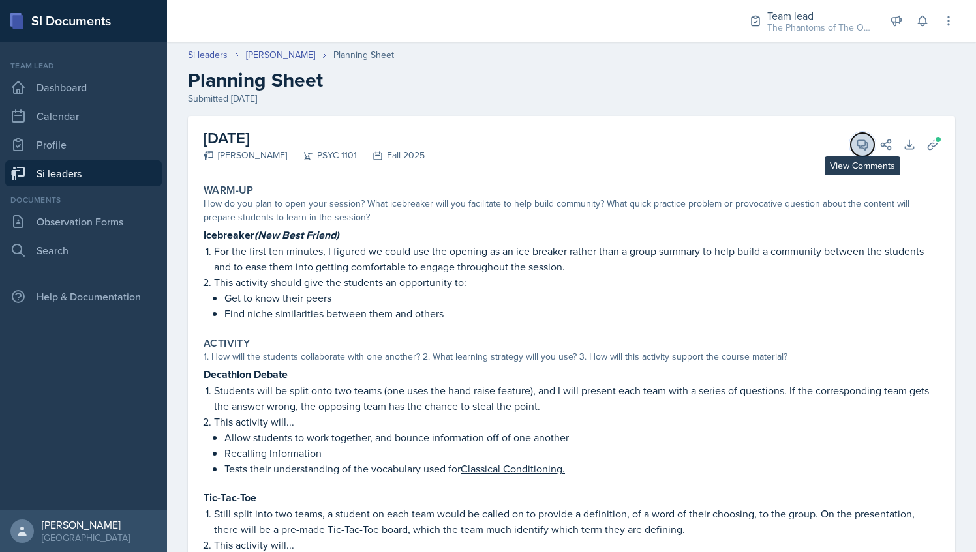
click at [856, 145] on icon at bounding box center [862, 144] width 13 height 13
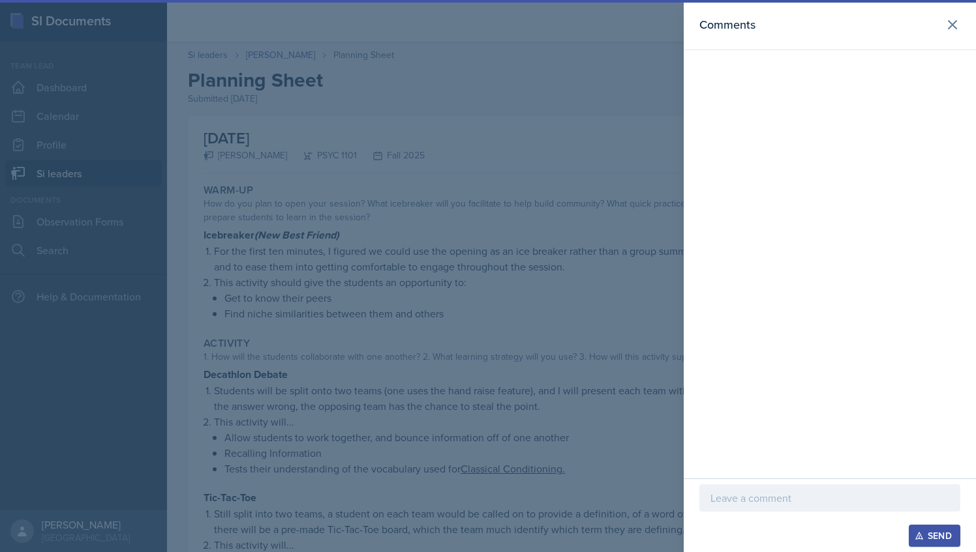
click at [802, 505] on p at bounding box center [829, 498] width 239 height 16
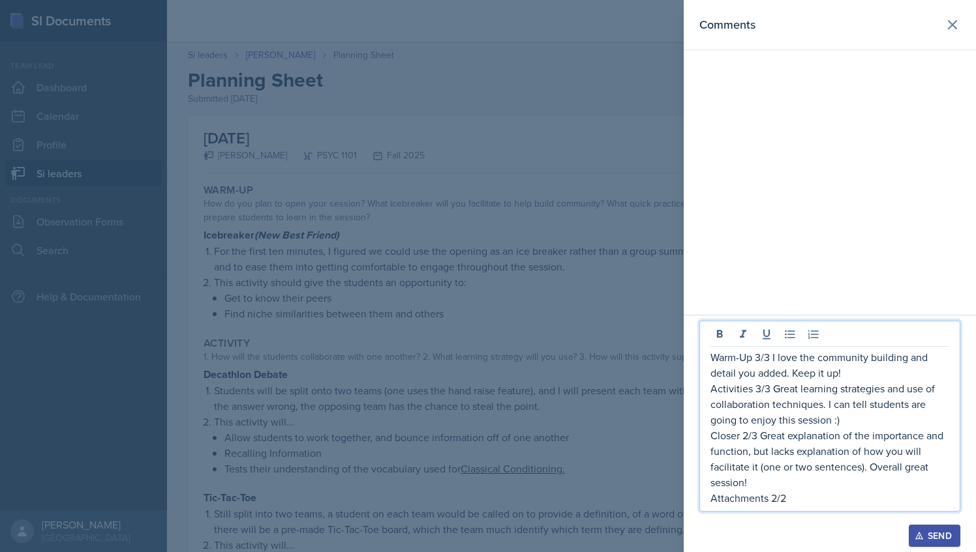
click at [935, 534] on div "Send" at bounding box center [934, 536] width 35 height 10
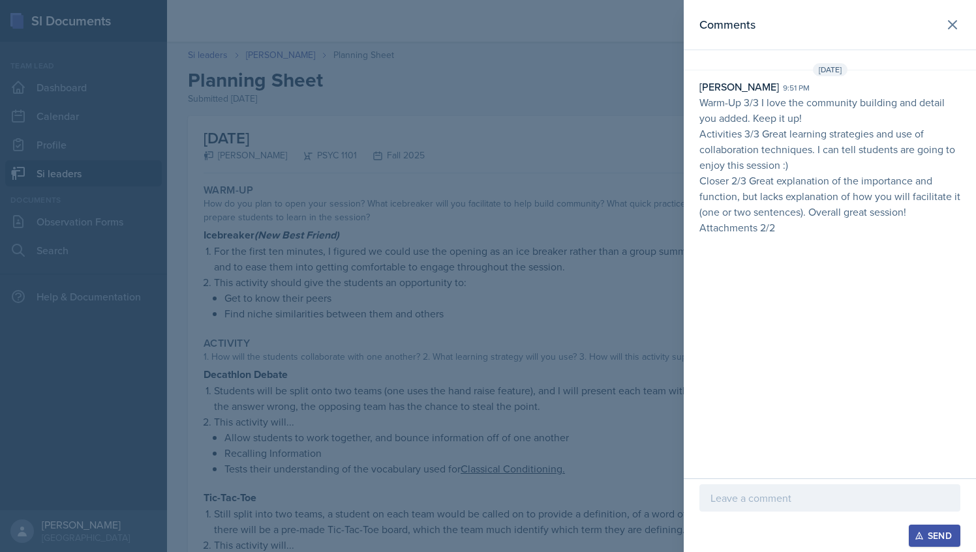
click at [321, 21] on div at bounding box center [488, 276] width 976 height 552
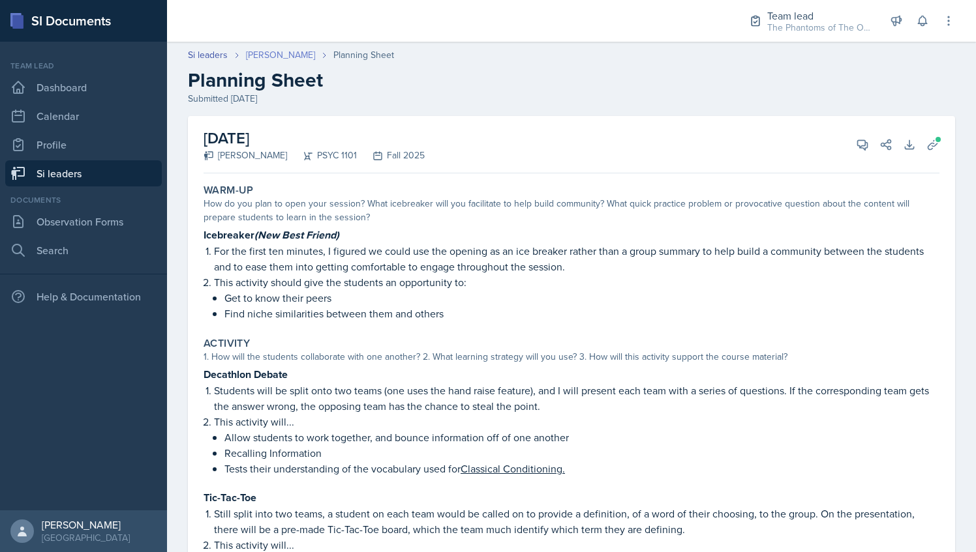
click at [284, 56] on link "[PERSON_NAME]" at bounding box center [280, 55] width 69 height 14
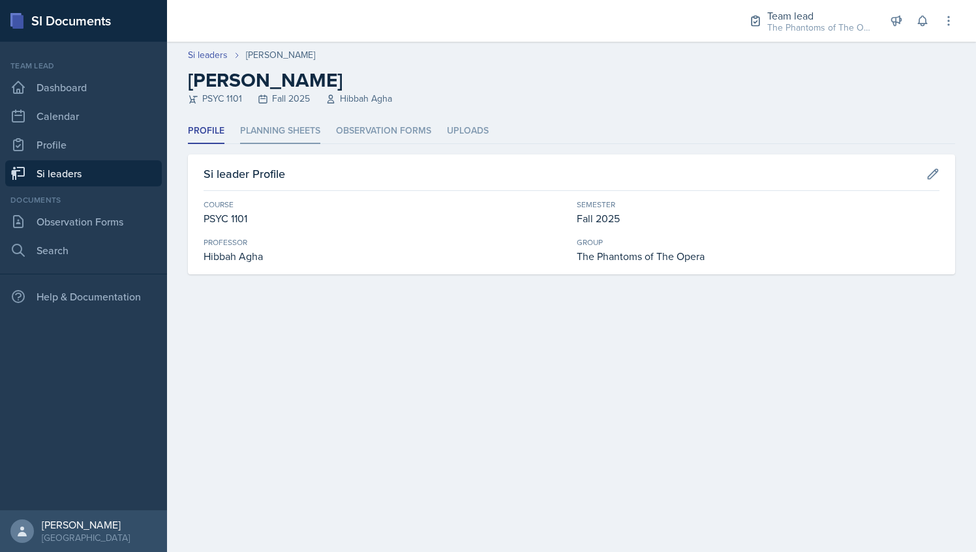
click at [284, 136] on li "Planning Sheets" at bounding box center [280, 131] width 80 height 25
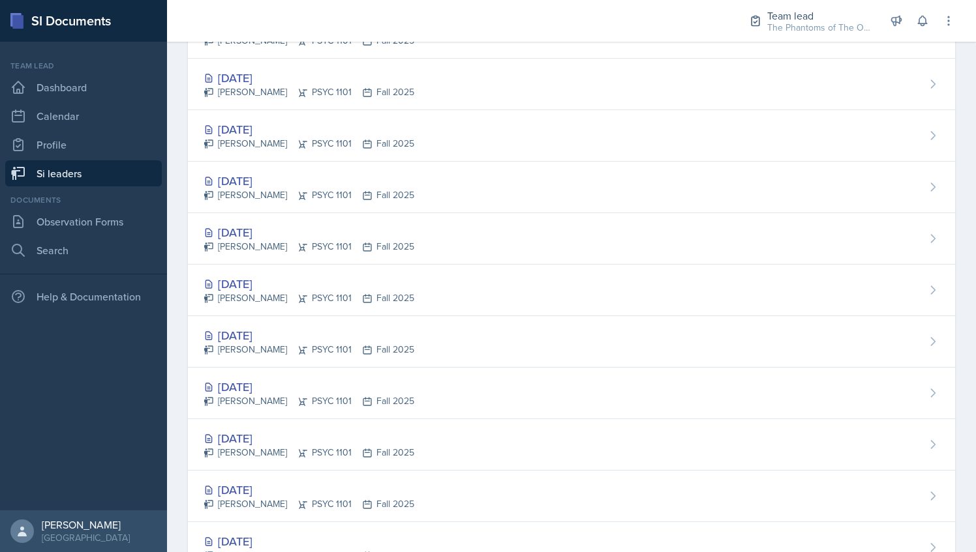
scroll to position [300, 0]
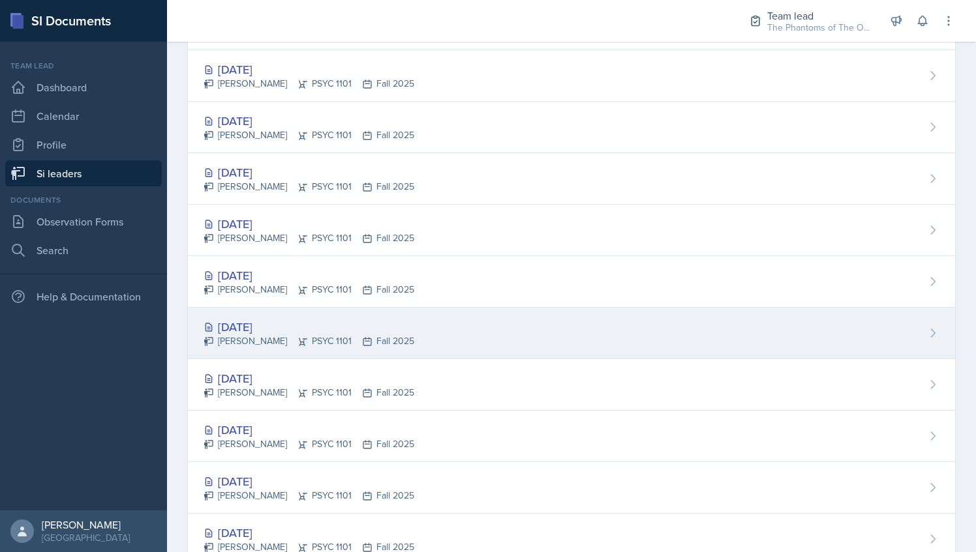
click at [345, 335] on div "Kendall Gibson PSYC 1101 Fall 2025" at bounding box center [308, 342] width 211 height 14
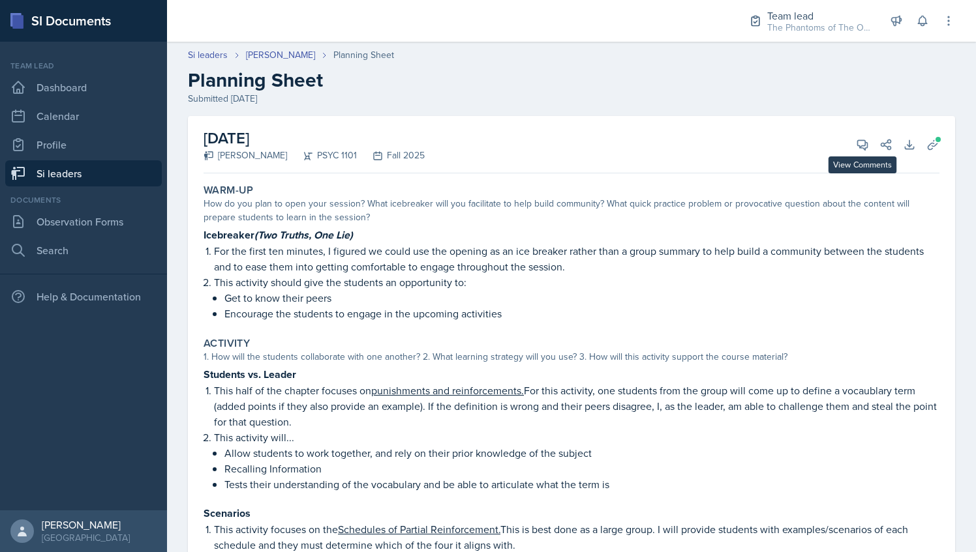
click at [856, 162] on div "October 9th, 2025 Kendall Gibson PSYC 1101 Fall 2025 View Comments Comments Sen…" at bounding box center [571, 144] width 736 height 57
click at [858, 144] on icon at bounding box center [863, 145] width 10 height 10
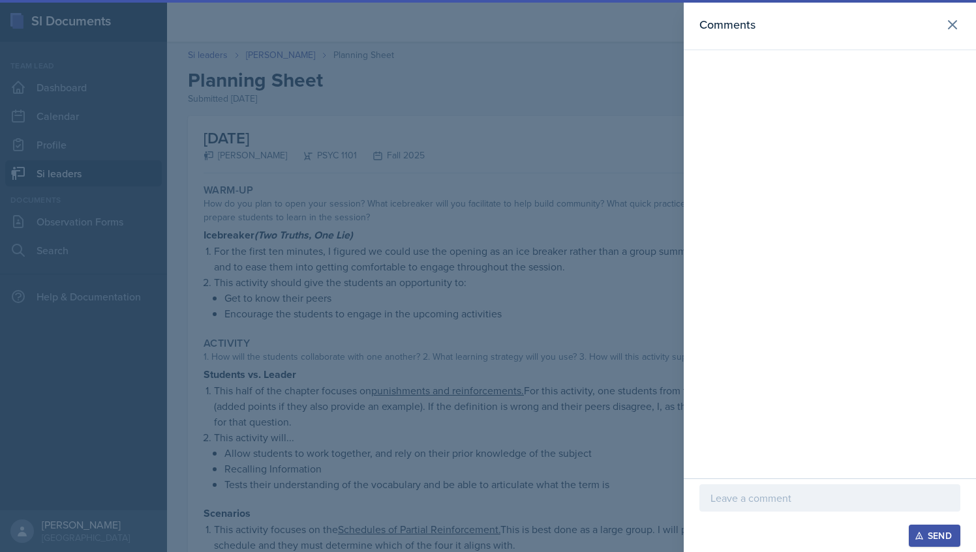
click at [768, 492] on p at bounding box center [829, 498] width 239 height 16
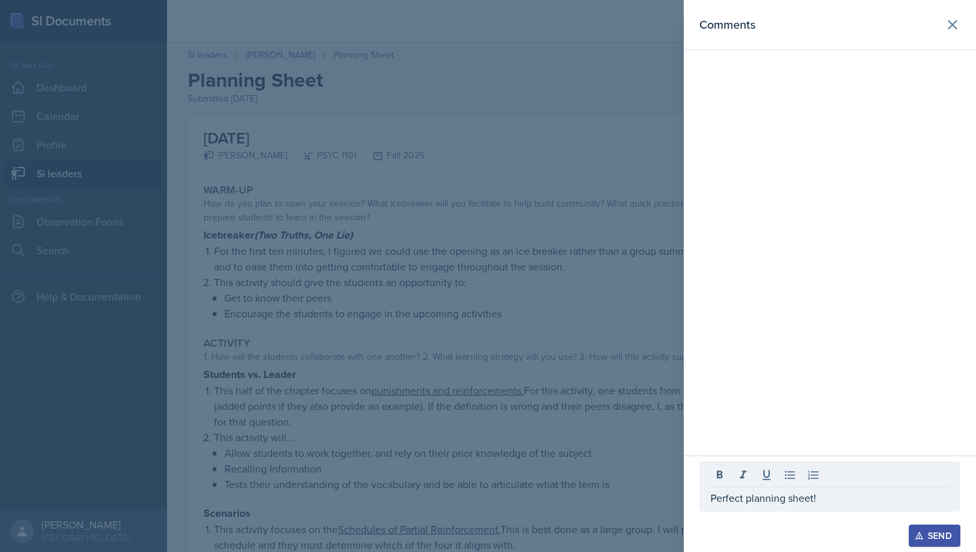
click at [907, 529] on div "Send" at bounding box center [829, 536] width 261 height 22
click at [920, 535] on icon "button" at bounding box center [918, 536] width 7 height 7
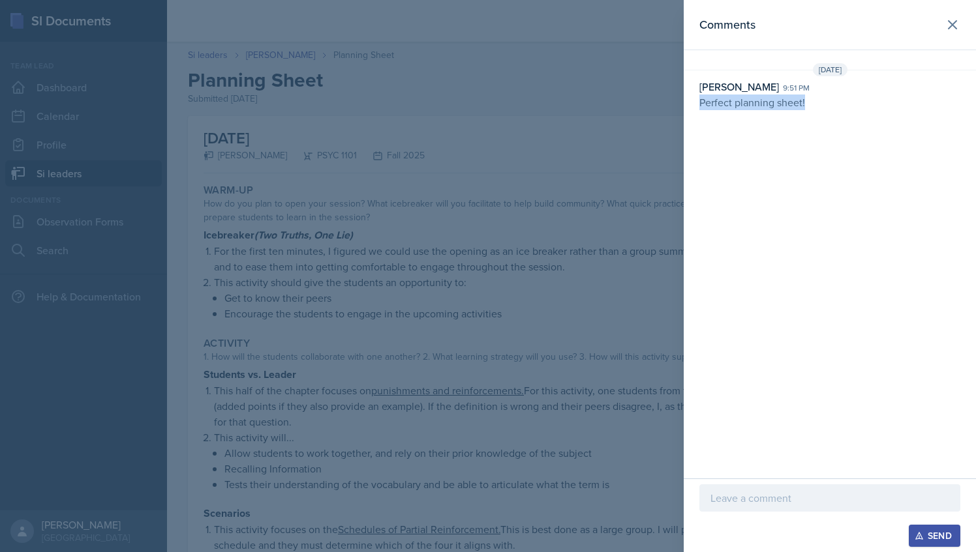
drag, startPoint x: 699, startPoint y: 100, endPoint x: 809, endPoint y: 104, distance: 110.3
click at [809, 104] on p "Perfect planning sheet!" at bounding box center [829, 103] width 261 height 16
copy p "Perfect planning sheet!"
click at [400, 292] on div at bounding box center [488, 276] width 976 height 552
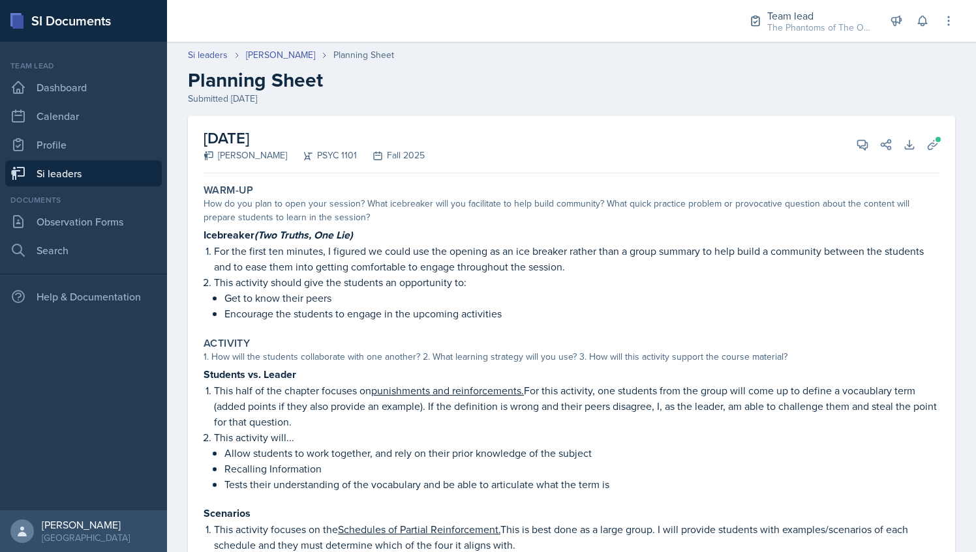
click at [275, 63] on div "Si leaders Kendall Gibson Planning Sheet Planning Sheet Submitted Oct 6th, 2025" at bounding box center [571, 76] width 809 height 57
click at [274, 56] on link "[PERSON_NAME]" at bounding box center [280, 55] width 69 height 14
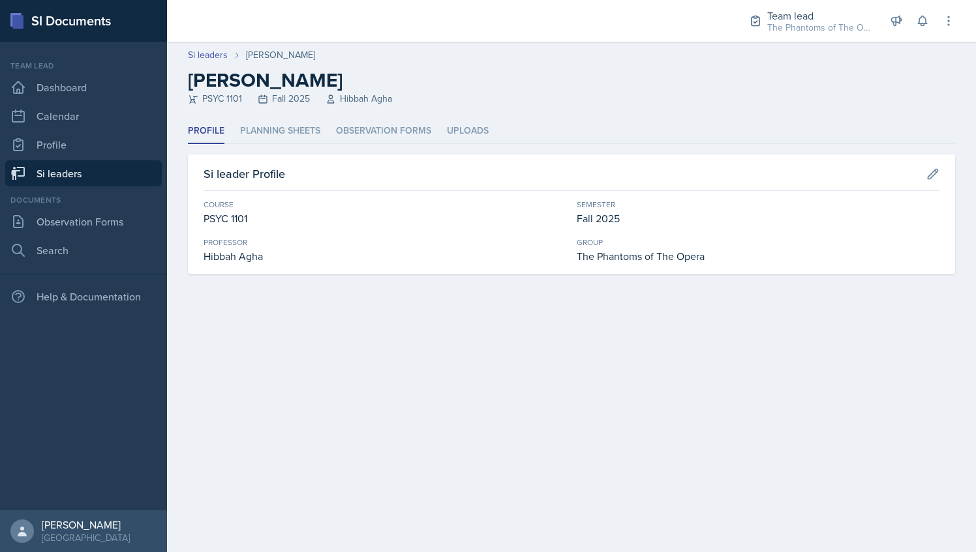
click at [115, 177] on link "Si leaders" at bounding box center [83, 173] width 157 height 26
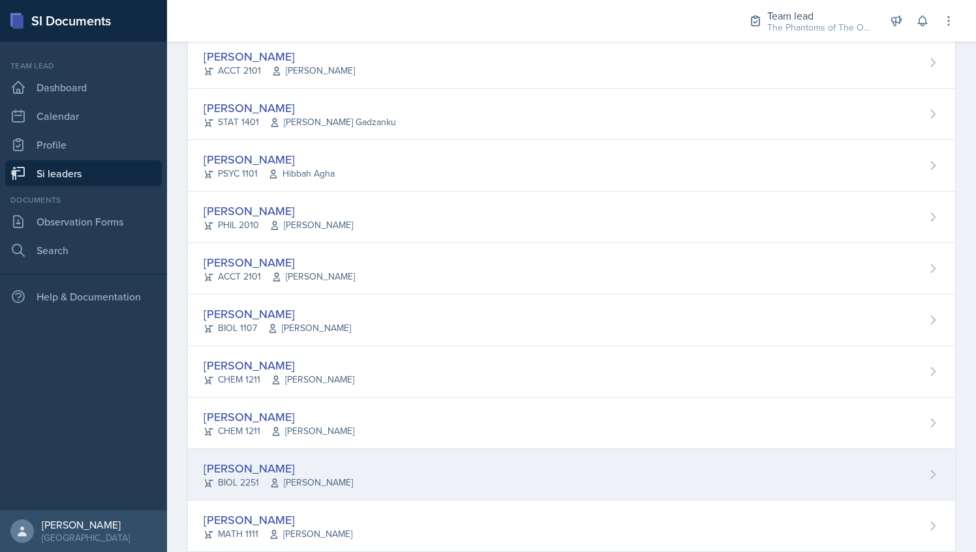
scroll to position [622, 0]
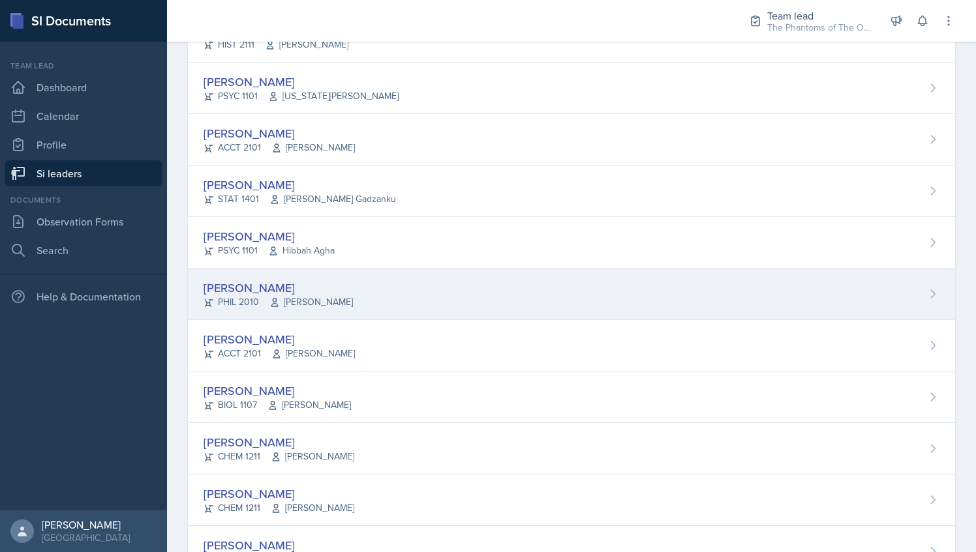
click at [376, 301] on div "[PERSON_NAME] PHIL 2010 [PERSON_NAME]" at bounding box center [571, 295] width 767 height 52
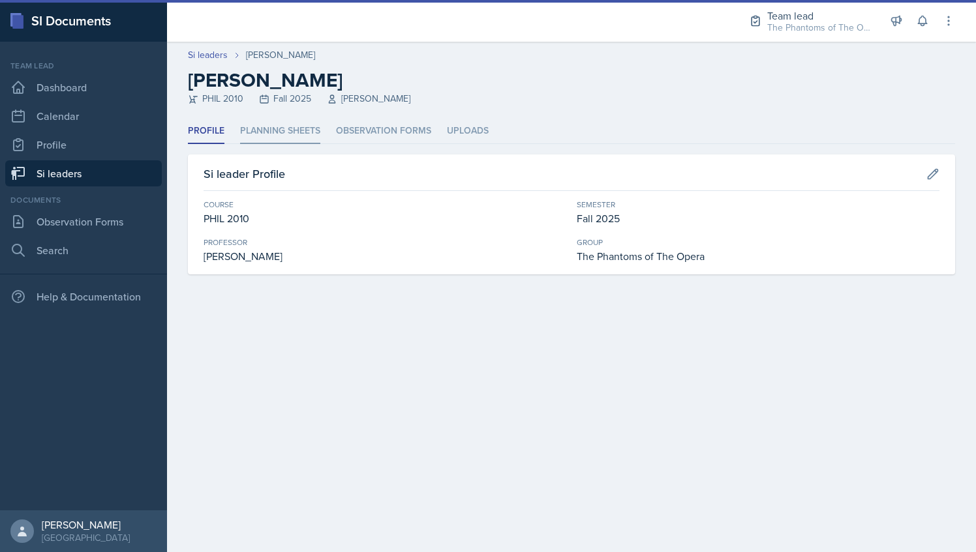
click at [291, 138] on li "Planning Sheets" at bounding box center [280, 131] width 80 height 25
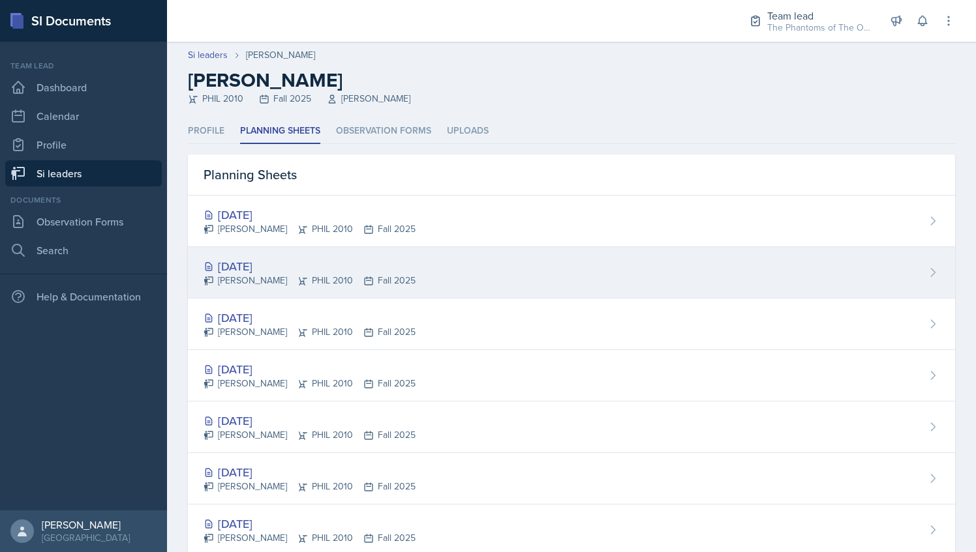
click at [330, 266] on div "[DATE]" at bounding box center [309, 267] width 212 height 18
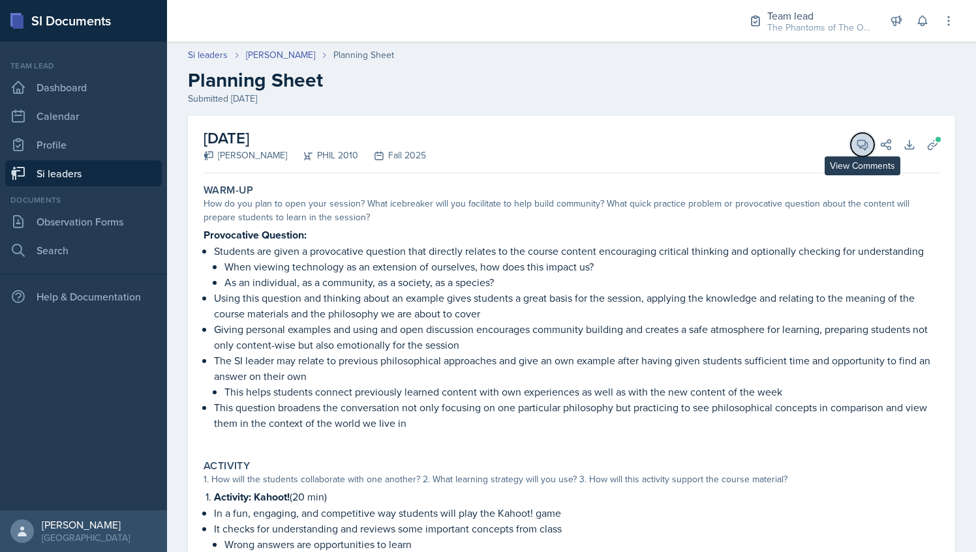
click at [858, 134] on button "View Comments" at bounding box center [861, 144] width 23 height 23
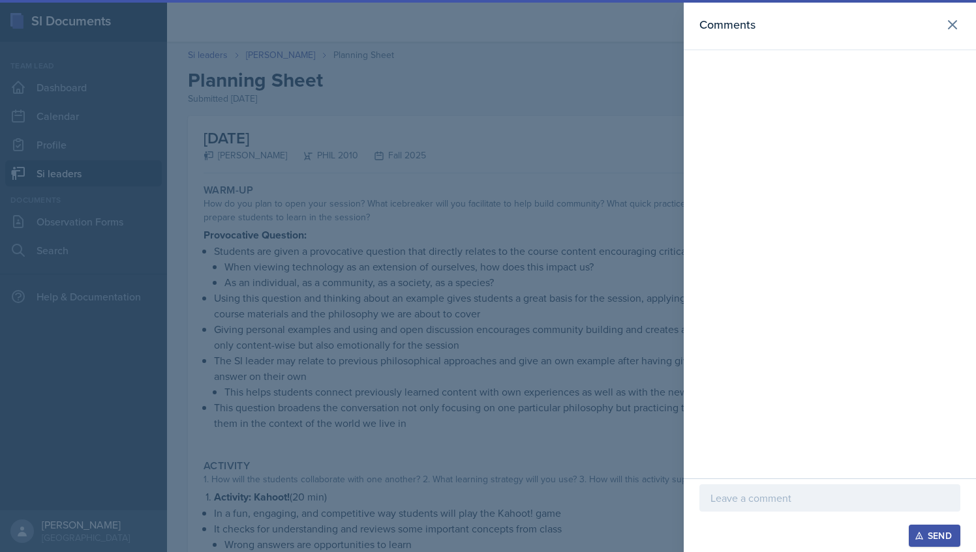
click at [767, 487] on div at bounding box center [829, 498] width 261 height 27
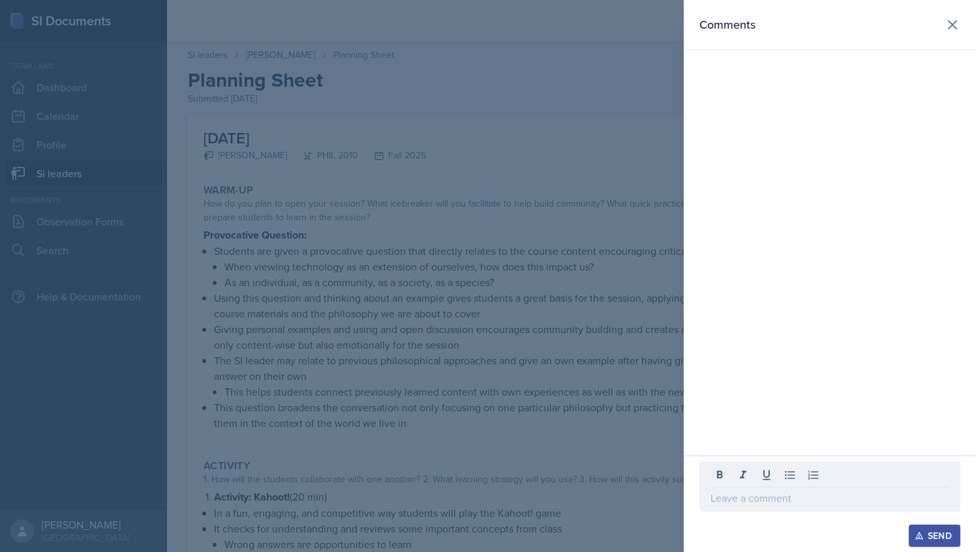
click at [391, 145] on div at bounding box center [488, 276] width 976 height 552
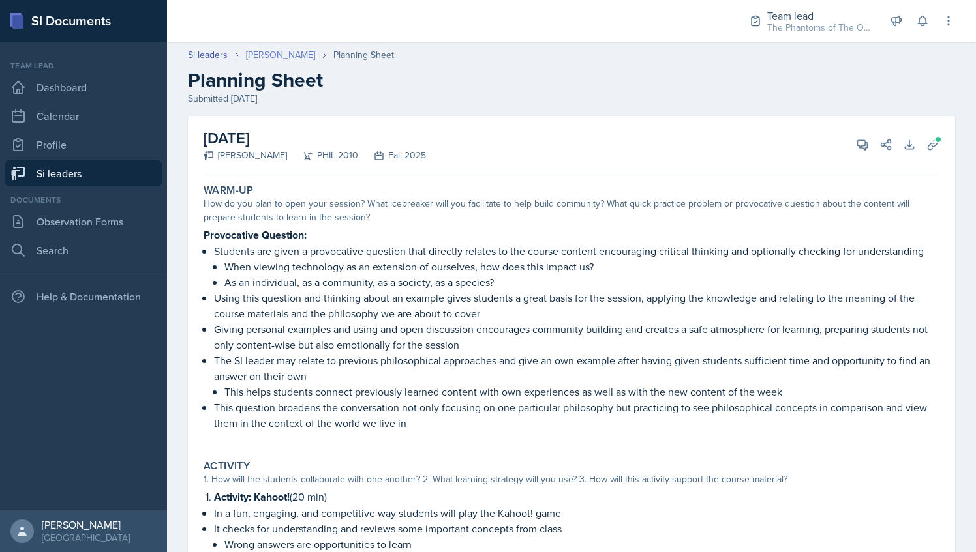
click at [284, 57] on link "[PERSON_NAME]" at bounding box center [280, 55] width 69 height 14
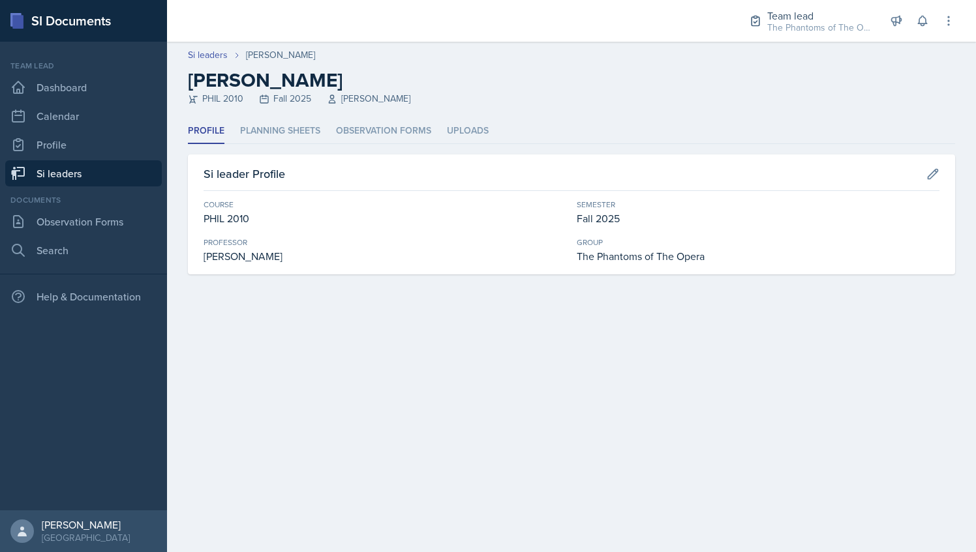
click at [209, 135] on li "Profile" at bounding box center [206, 131] width 37 height 25
click at [127, 175] on link "Si leaders" at bounding box center [83, 173] width 157 height 26
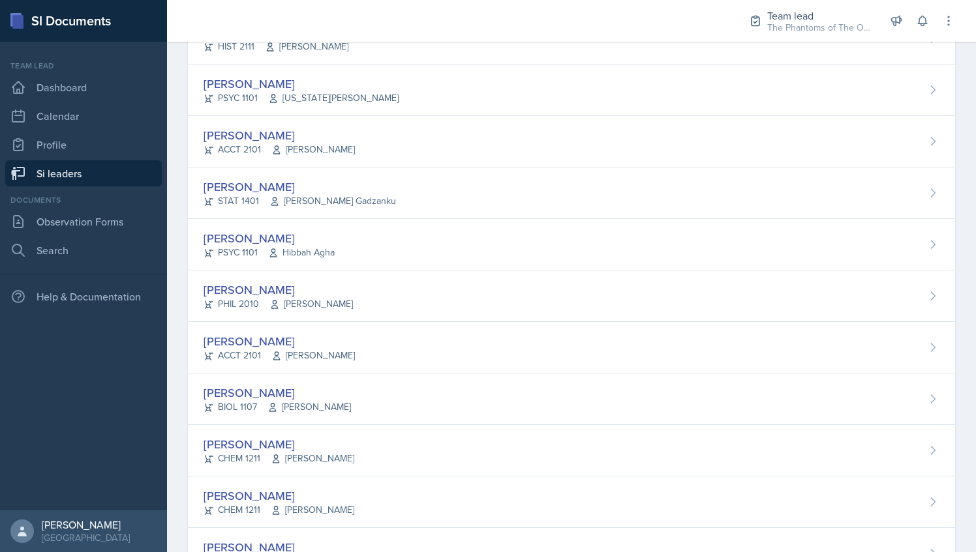
scroll to position [719, 0]
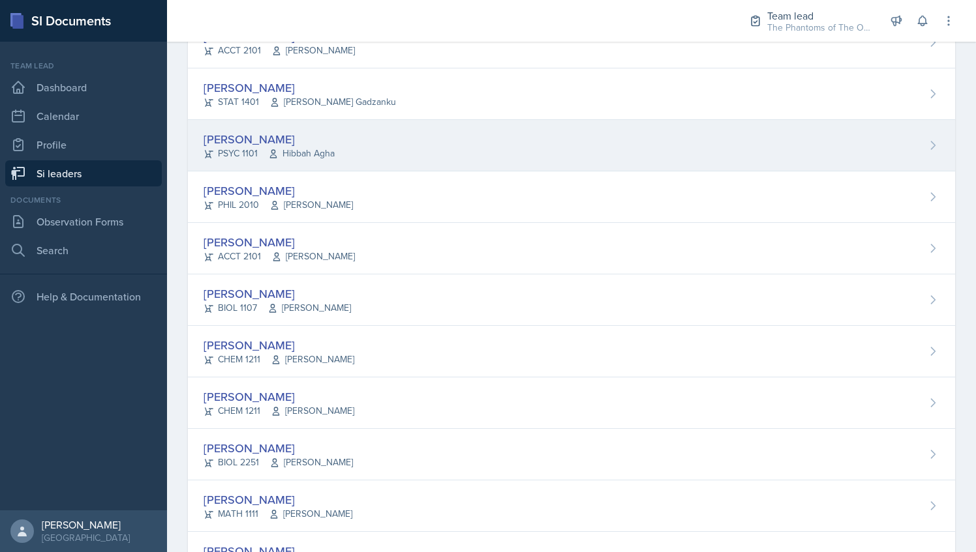
click at [329, 133] on div "[PERSON_NAME]" at bounding box center [268, 139] width 131 height 18
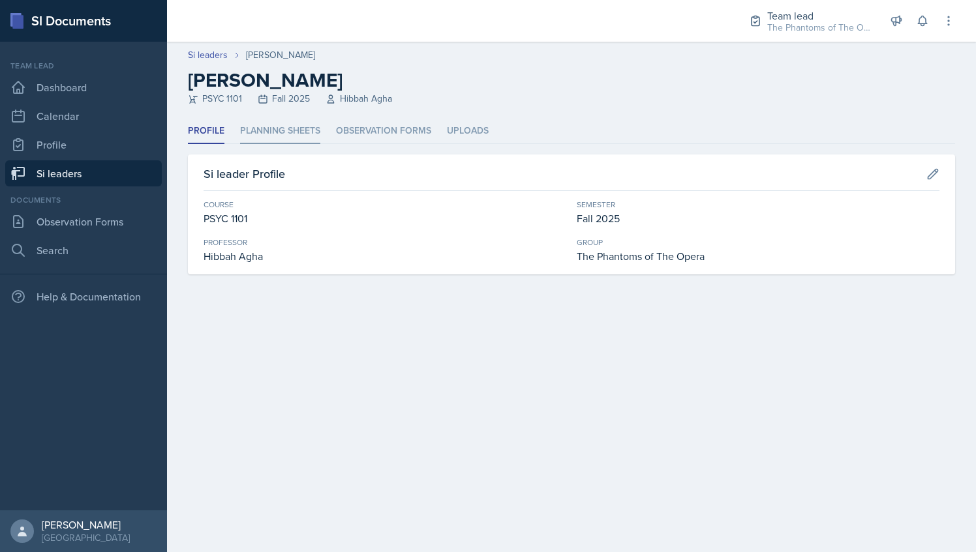
click at [280, 132] on li "Planning Sheets" at bounding box center [280, 131] width 80 height 25
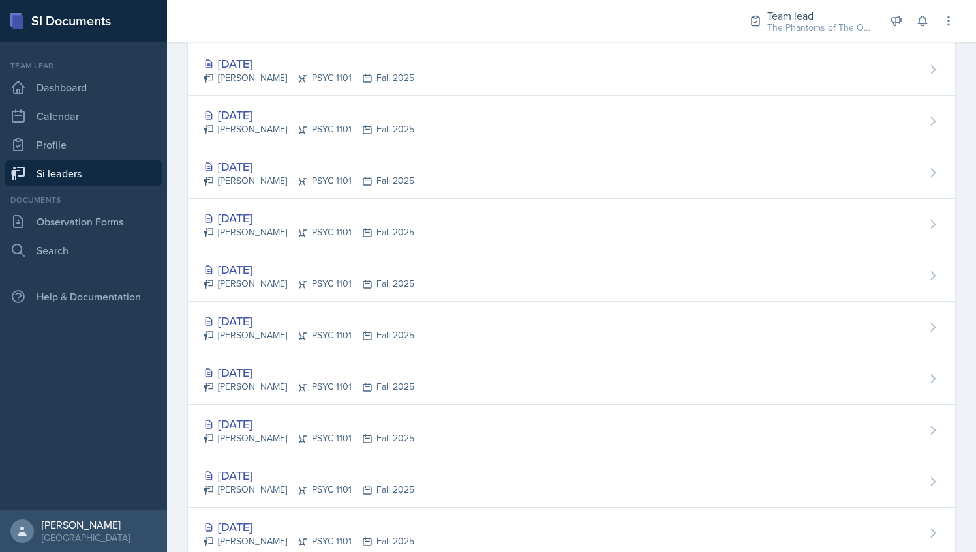
scroll to position [358, 0]
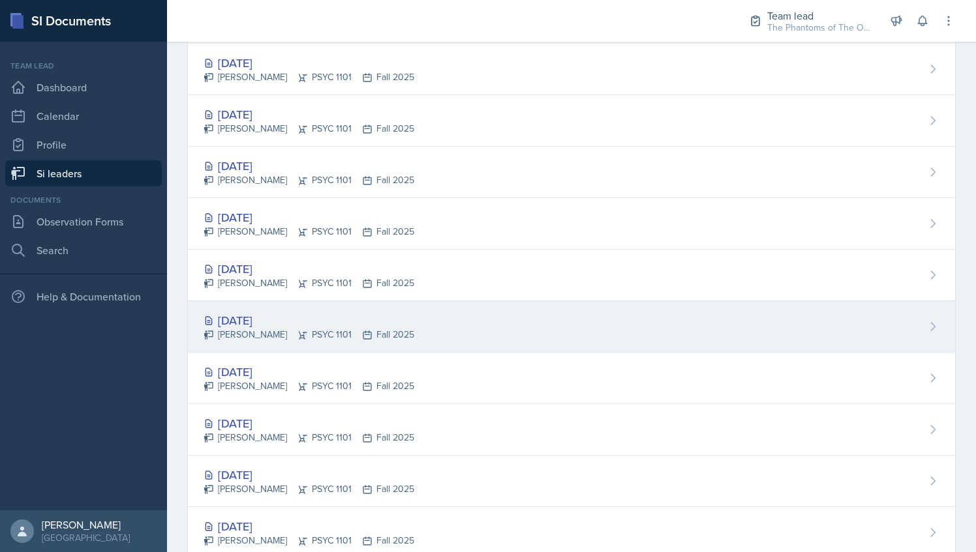
click at [364, 301] on div "Oct 7th, 2025 Kendall Gibson PSYC 1101 Fall 2025" at bounding box center [571, 327] width 767 height 52
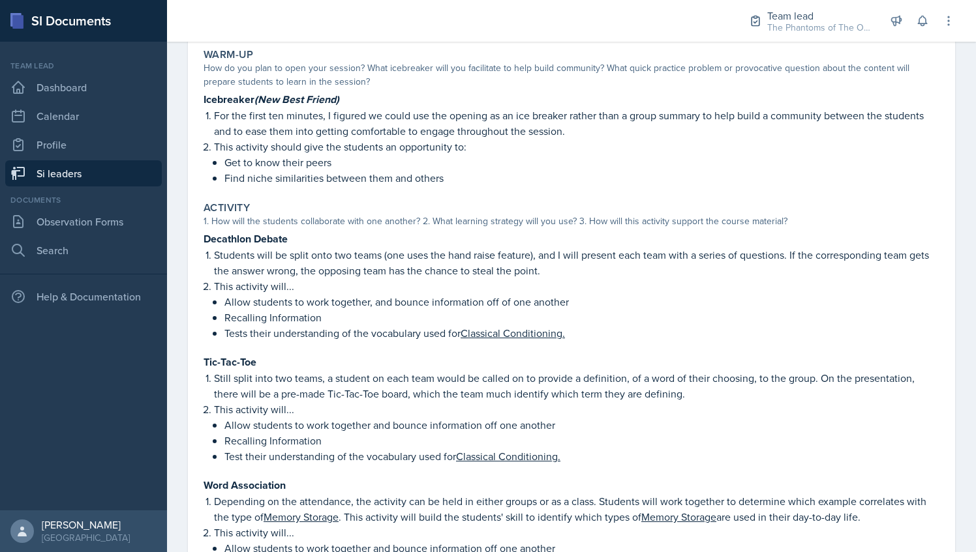
scroll to position [82, 0]
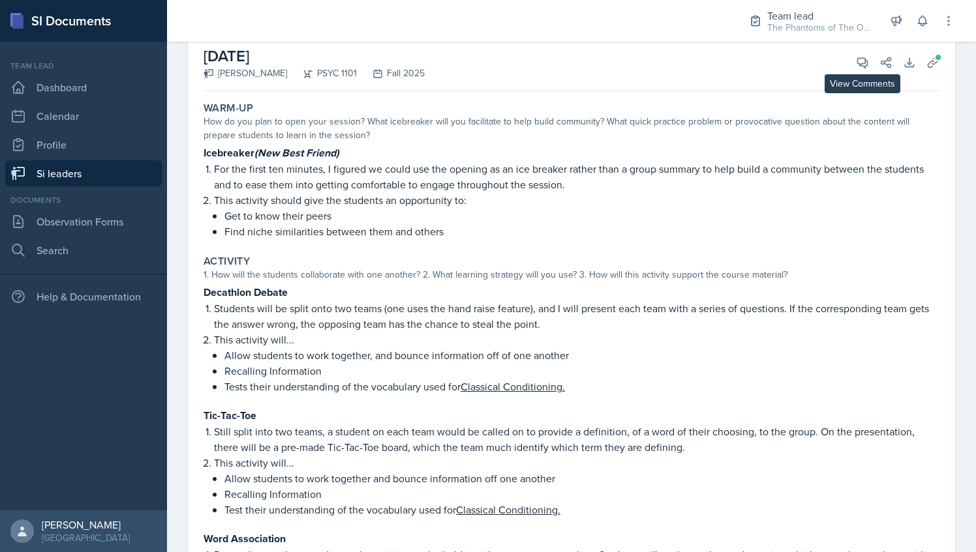
click at [860, 51] on div "October 7th, 2025 Kendall Gibson PSYC 1101 Fall 2025 View Comments Comments Oct…" at bounding box center [571, 62] width 736 height 57
click at [864, 59] on span at bounding box center [867, 58] width 7 height 7
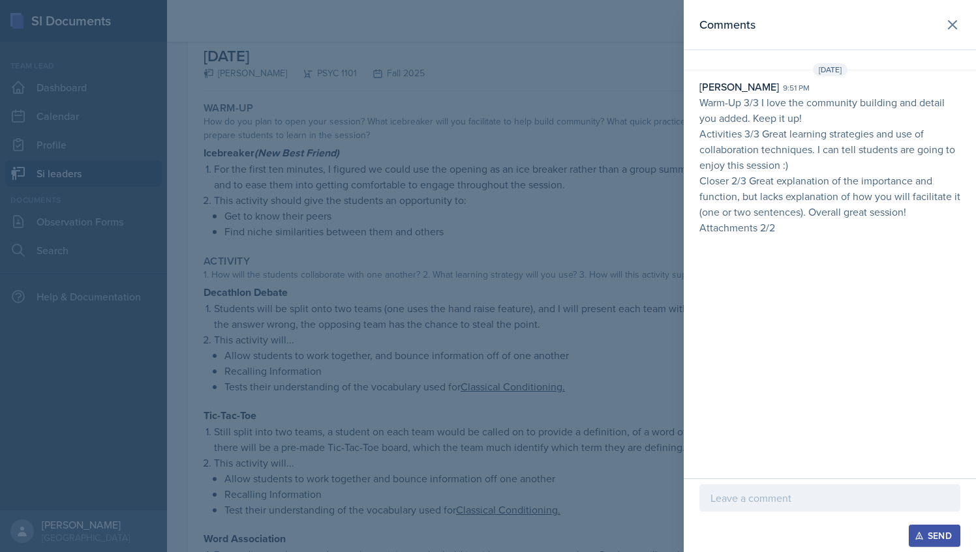
click at [742, 201] on p "Closer 2/3 Great explanation of the importance and function, but lacks explanat…" at bounding box center [829, 196] width 261 height 47
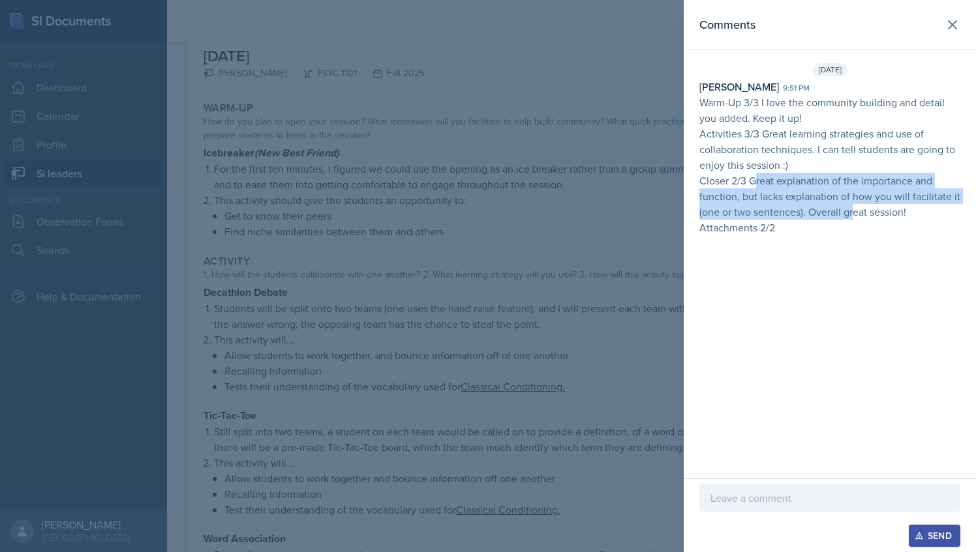
drag, startPoint x: 753, startPoint y: 179, endPoint x: 852, endPoint y: 213, distance: 104.4
click at [852, 213] on p "Closer 2/3 Great explanation of the importance and function, but lacks explanat…" at bounding box center [829, 196] width 261 height 47
drag, startPoint x: 852, startPoint y: 213, endPoint x: 811, endPoint y: 196, distance: 44.5
click at [811, 196] on p "Closer 2/3 Great explanation of the importance and function, but lacks explanat…" at bounding box center [829, 196] width 261 height 47
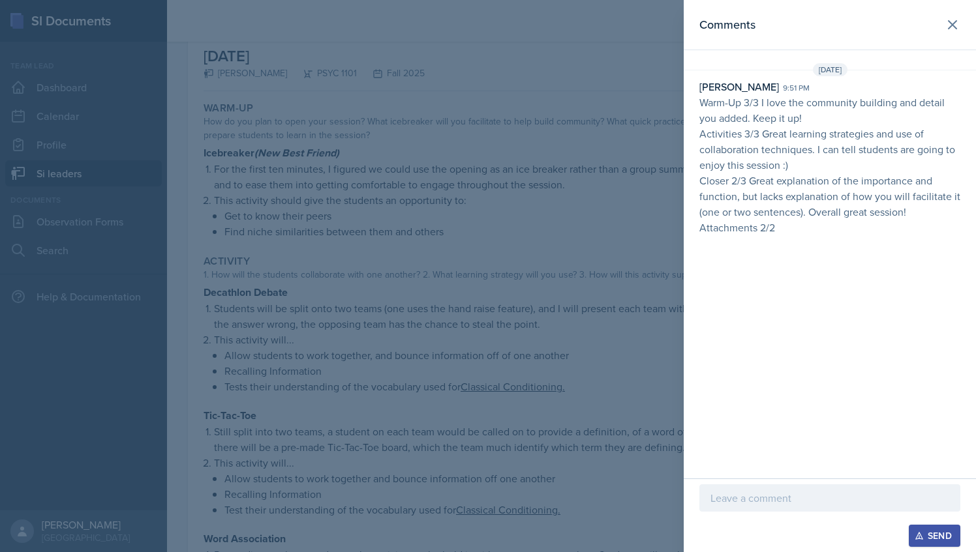
click at [782, 264] on div "Comments Oct 7th, 2025 Milla Eldridge 9:51 pm Warm-Up 3/3 I love the community …" at bounding box center [830, 239] width 292 height 479
click at [564, 346] on div at bounding box center [488, 276] width 976 height 552
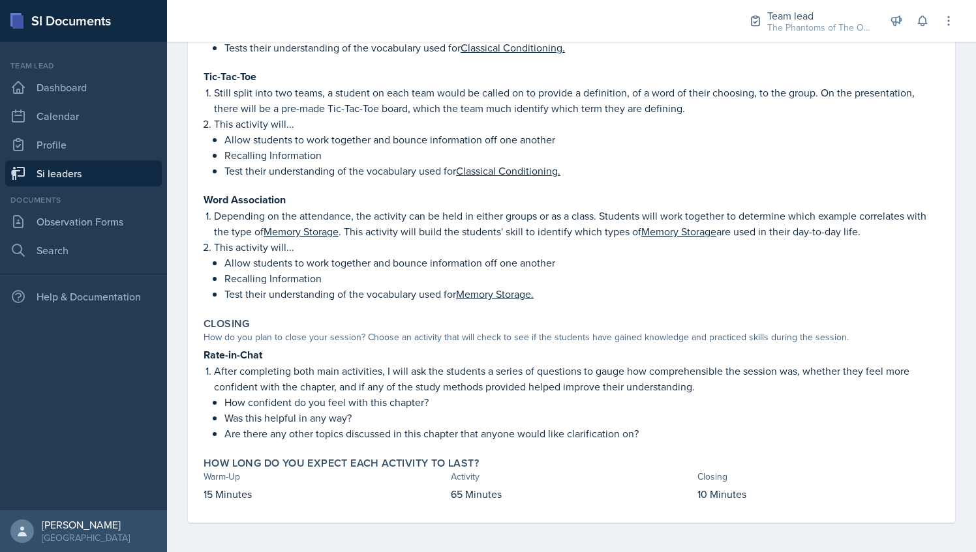
scroll to position [0, 0]
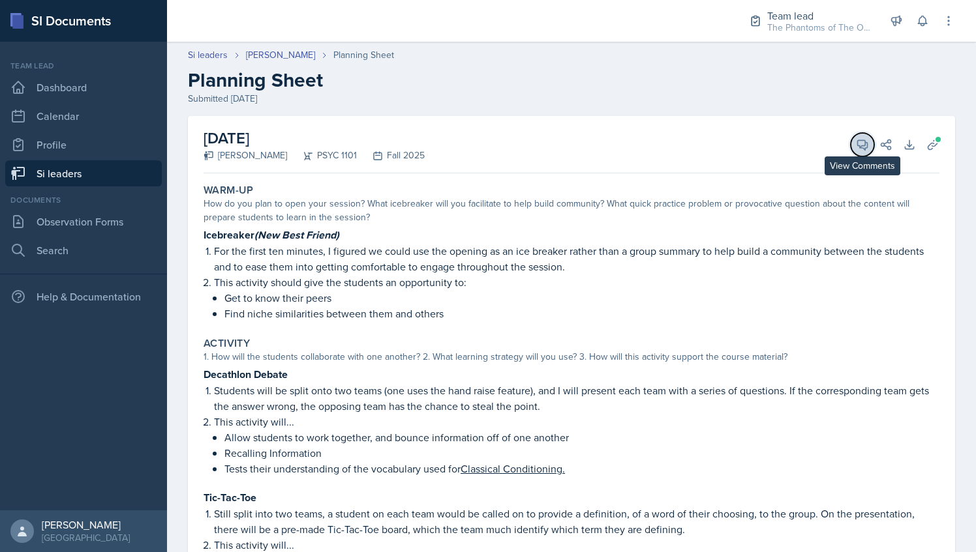
click at [864, 138] on span at bounding box center [867, 140] width 7 height 7
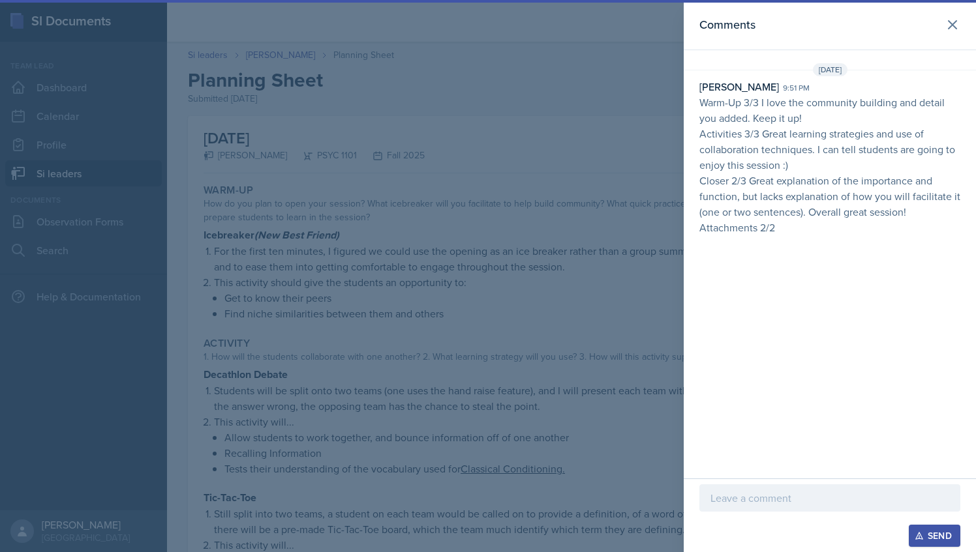
click at [758, 504] on p at bounding box center [829, 498] width 239 height 16
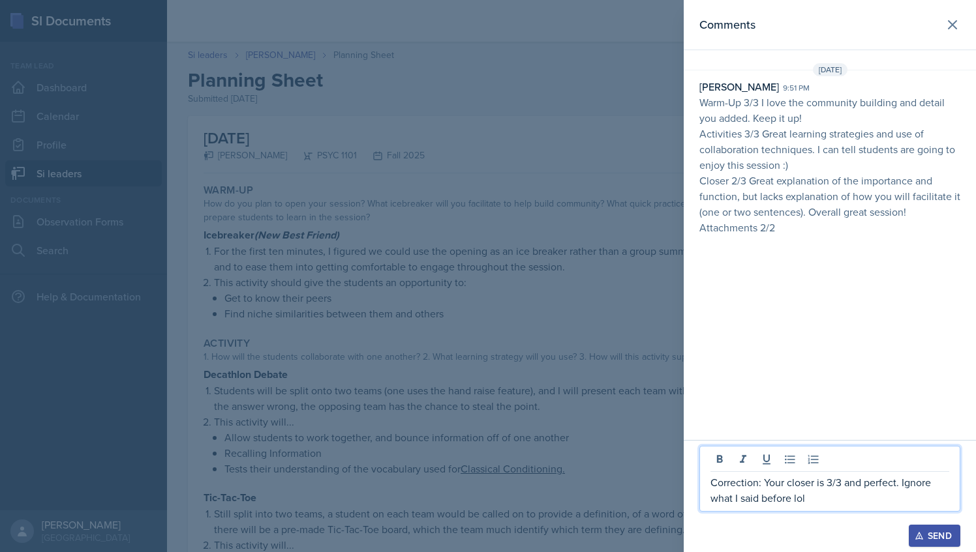
click at [940, 533] on div "Send" at bounding box center [934, 536] width 35 height 10
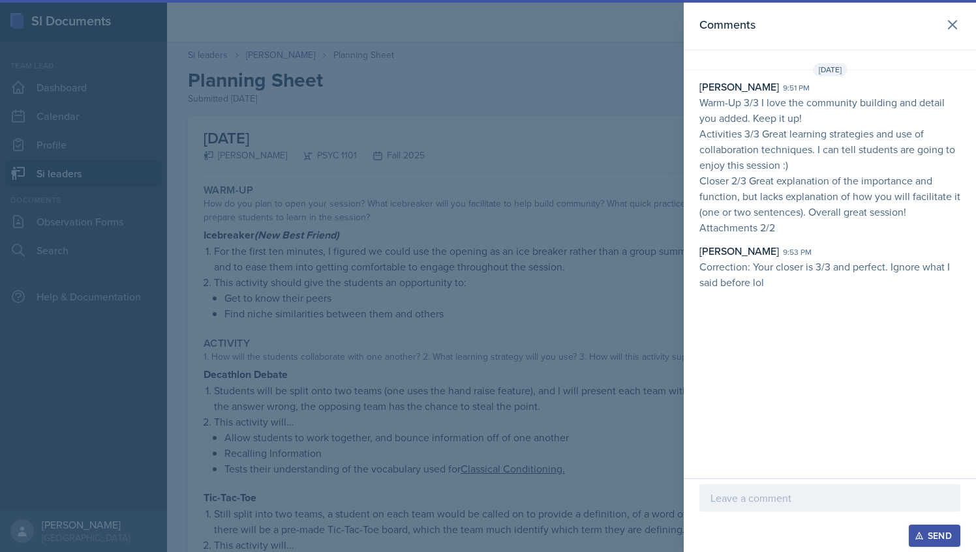
click at [416, 113] on div at bounding box center [488, 276] width 976 height 552
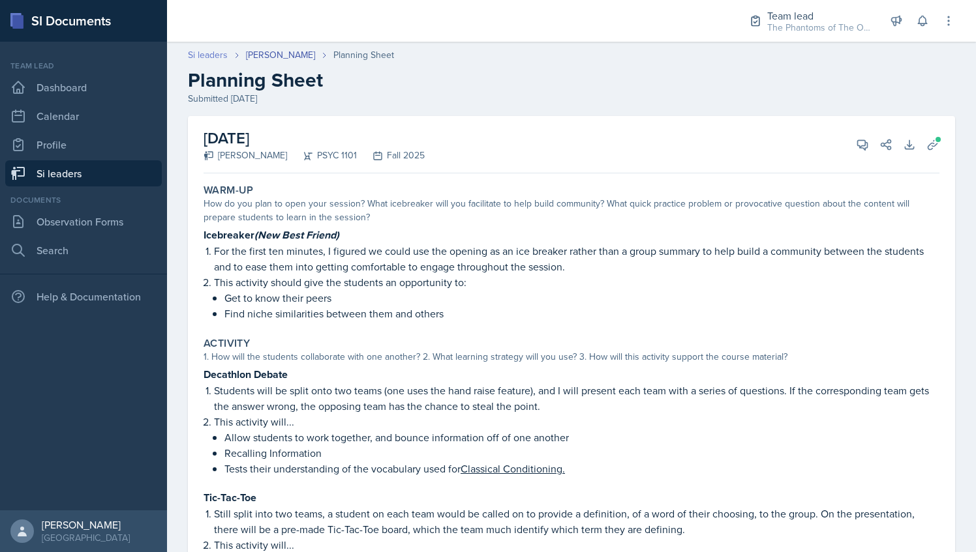
click at [215, 57] on link "Si leaders" at bounding box center [208, 55] width 40 height 14
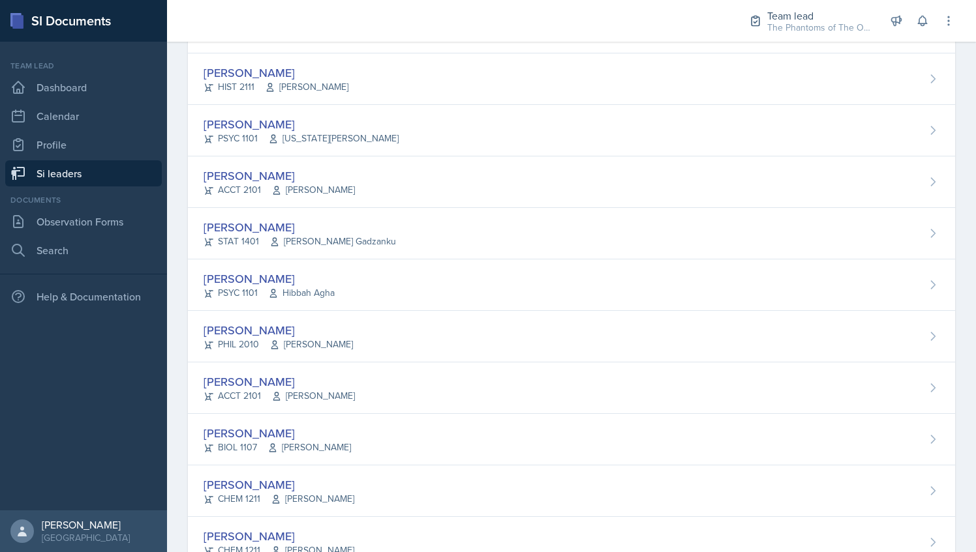
scroll to position [667, 0]
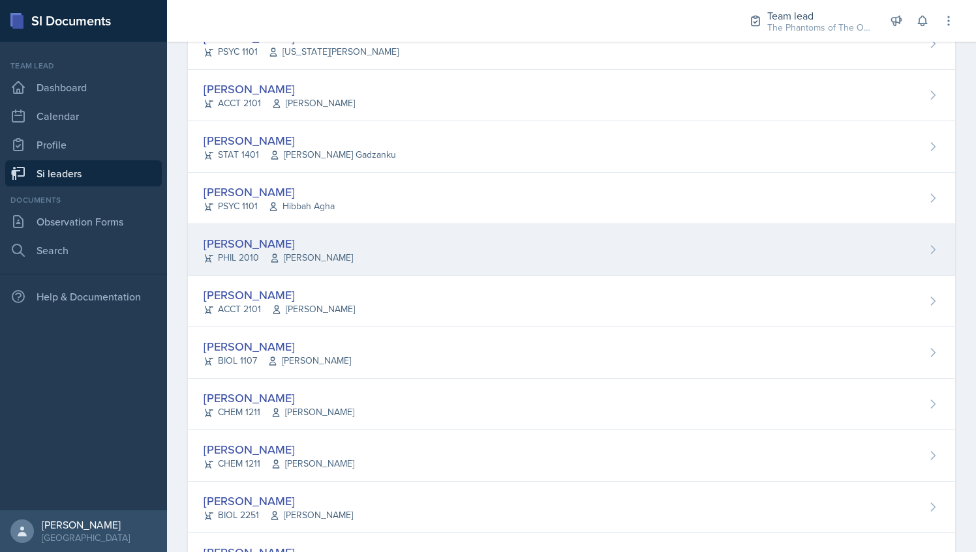
click at [331, 260] on span "[PERSON_NAME]" at bounding box center [310, 258] width 83 height 14
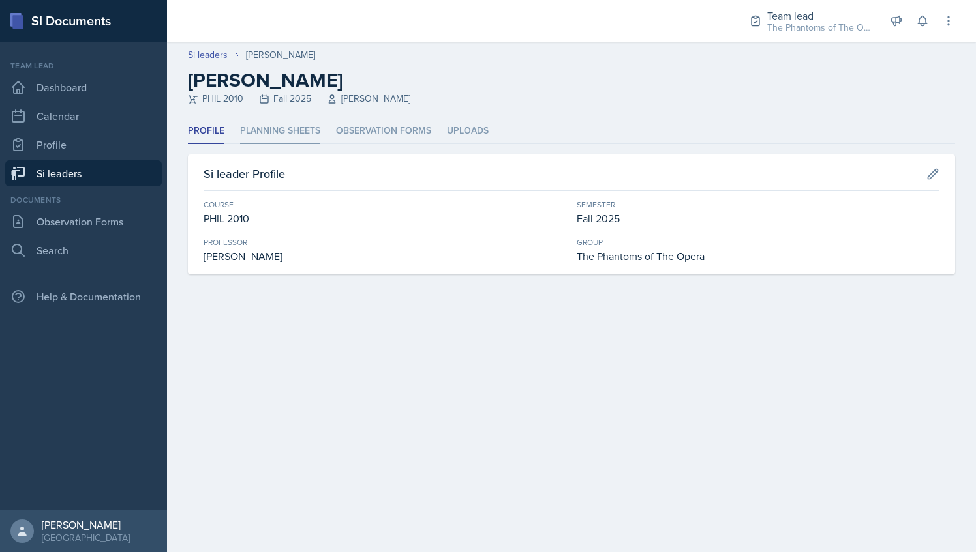
click at [277, 125] on li "Planning Sheets" at bounding box center [280, 131] width 80 height 25
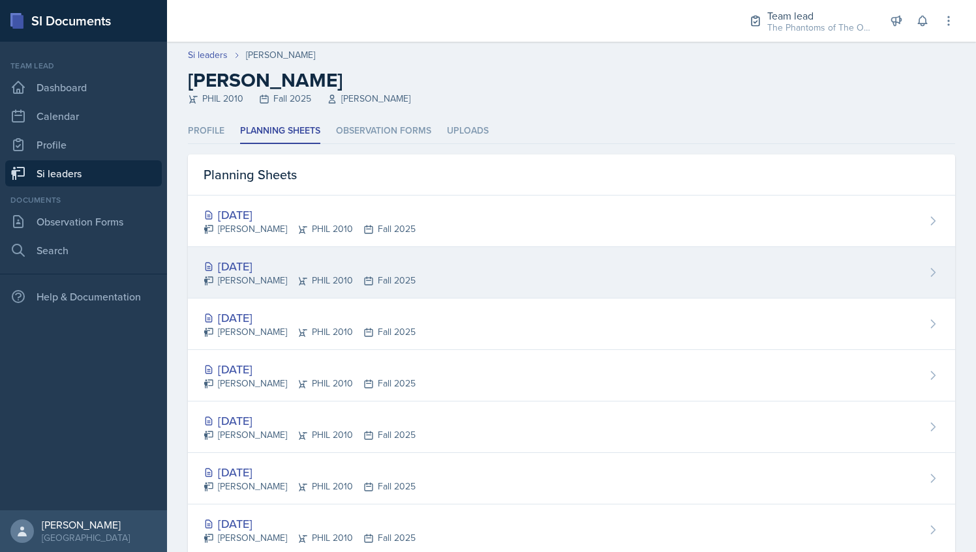
click at [265, 263] on div "[DATE]" at bounding box center [309, 267] width 212 height 18
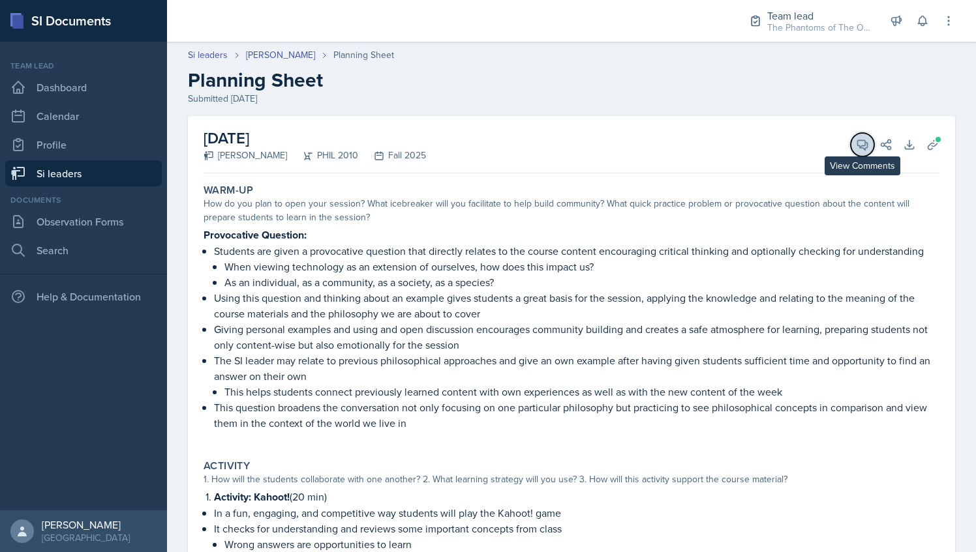
click at [858, 141] on icon at bounding box center [863, 145] width 10 height 10
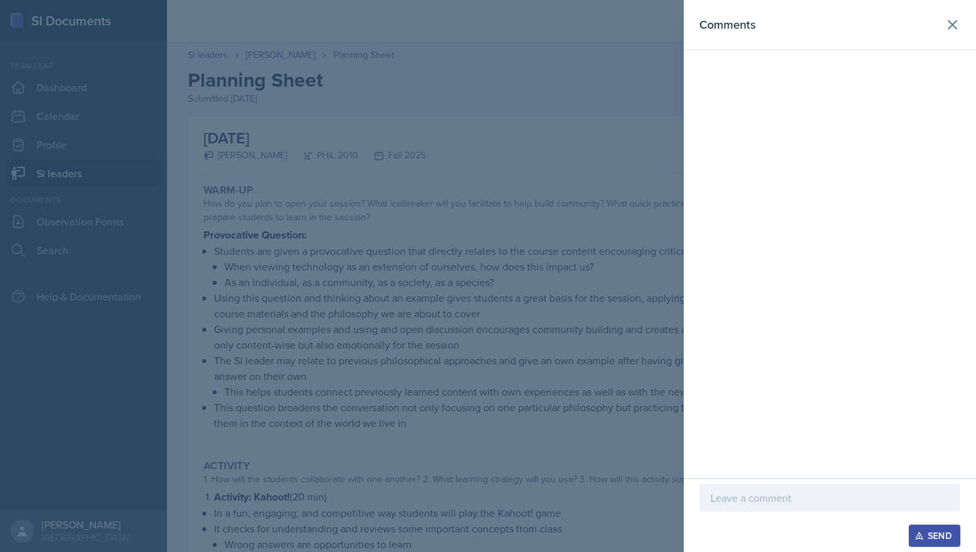
click at [742, 507] on div at bounding box center [829, 498] width 261 height 27
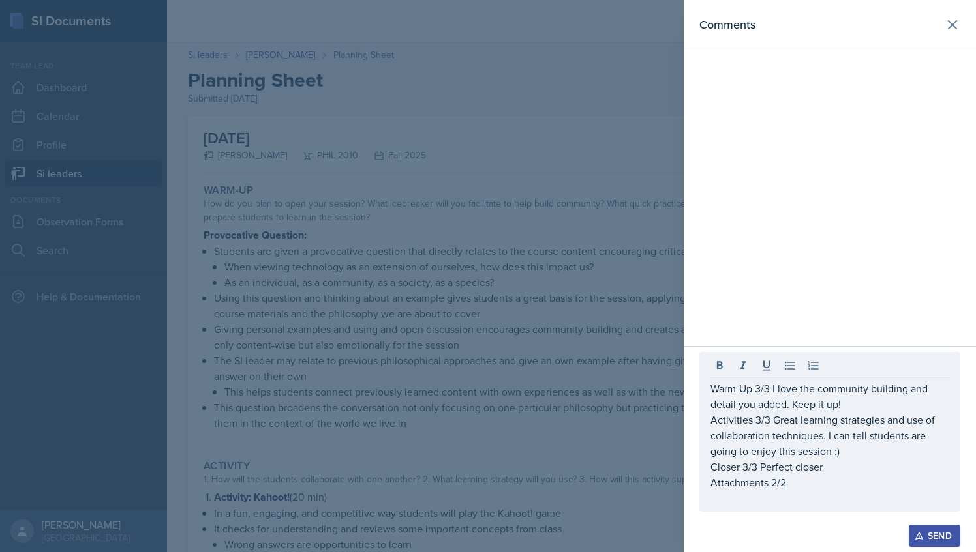
click at [943, 537] on div "Send" at bounding box center [934, 536] width 35 height 10
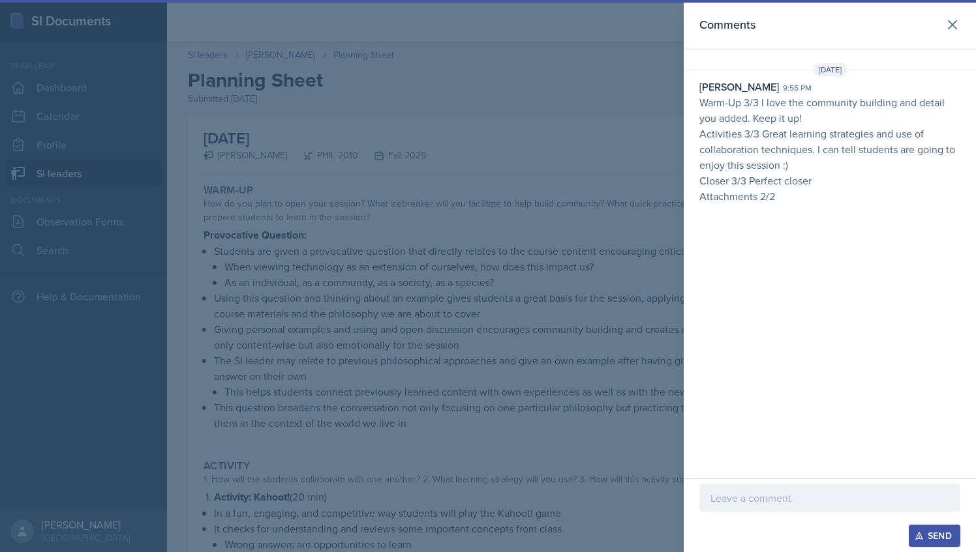
click at [363, 74] on div at bounding box center [488, 276] width 976 height 552
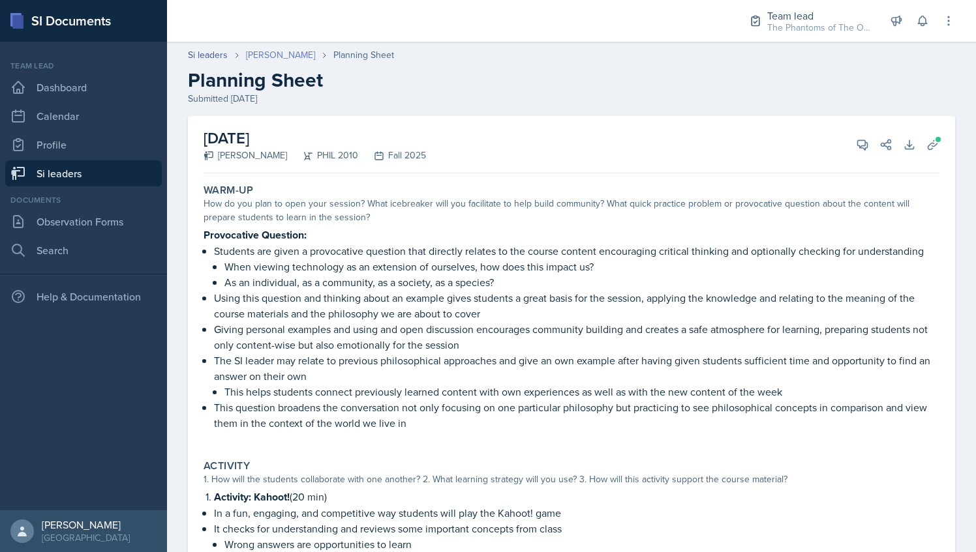
click at [263, 51] on link "[PERSON_NAME]" at bounding box center [280, 55] width 69 height 14
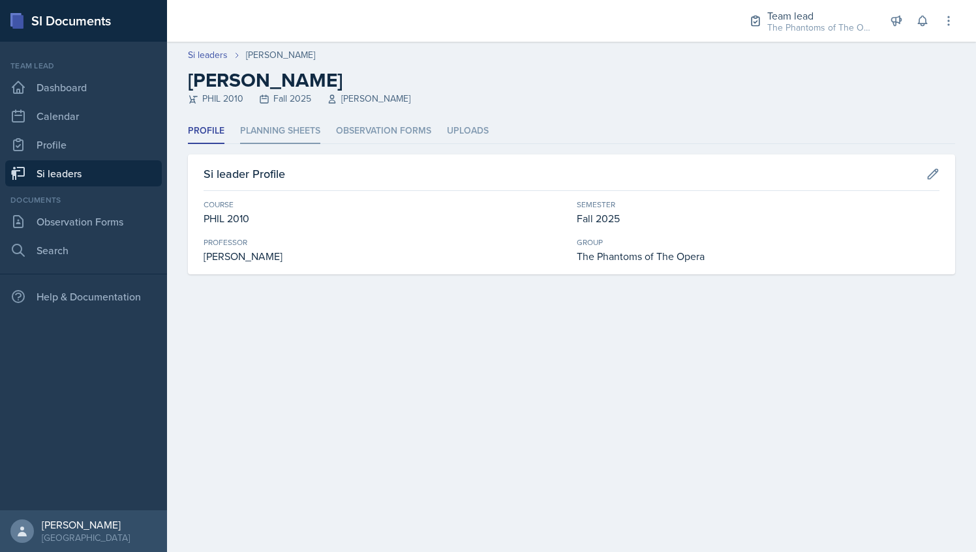
click at [262, 132] on li "Planning Sheets" at bounding box center [280, 131] width 80 height 25
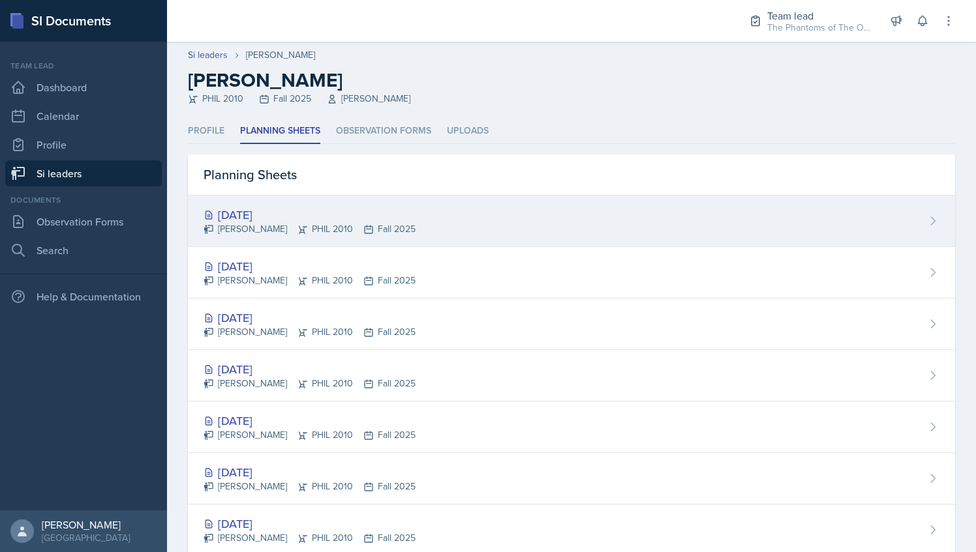
click at [303, 226] on div "Emily Herzner PHIL 2010 Fall 2025" at bounding box center [309, 229] width 212 height 14
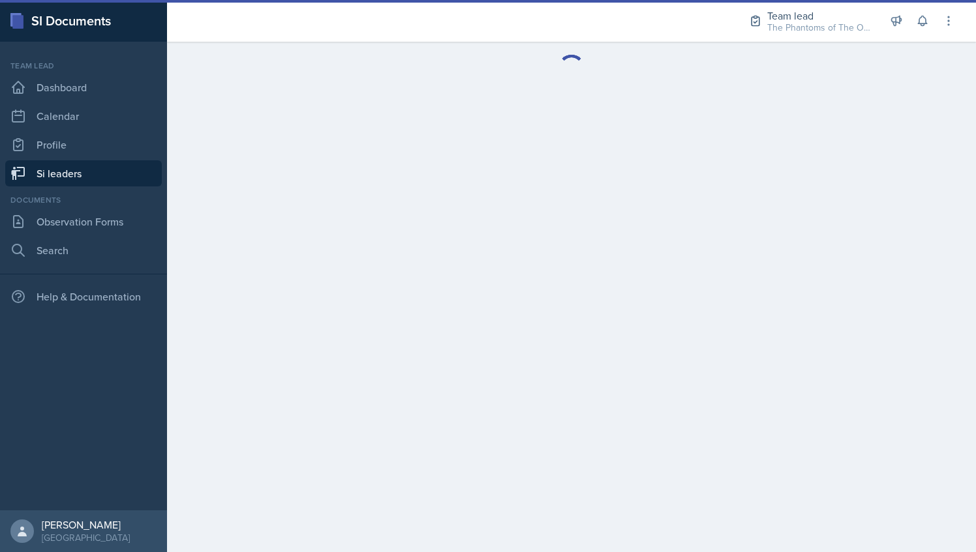
click at [98, 178] on link "Si leaders" at bounding box center [83, 173] width 157 height 26
click at [731, 65] on h2 "Si leaders" at bounding box center [571, 66] width 767 height 23
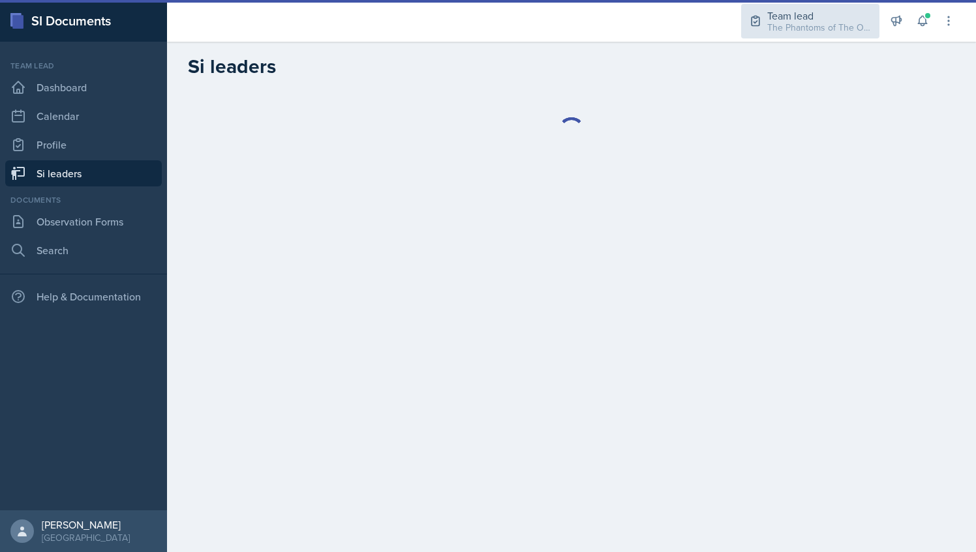
click at [787, 9] on div "Team lead" at bounding box center [819, 16] width 104 height 16
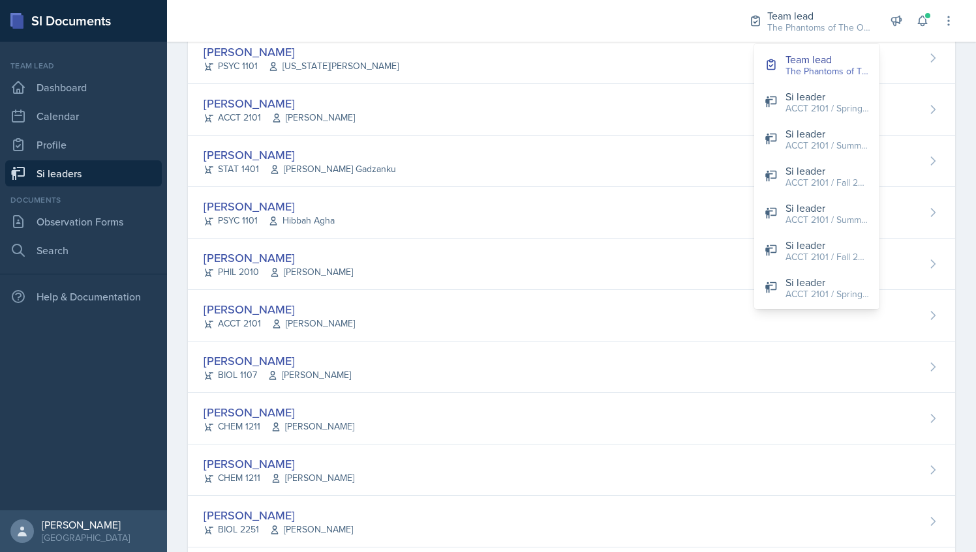
scroll to position [652, 0]
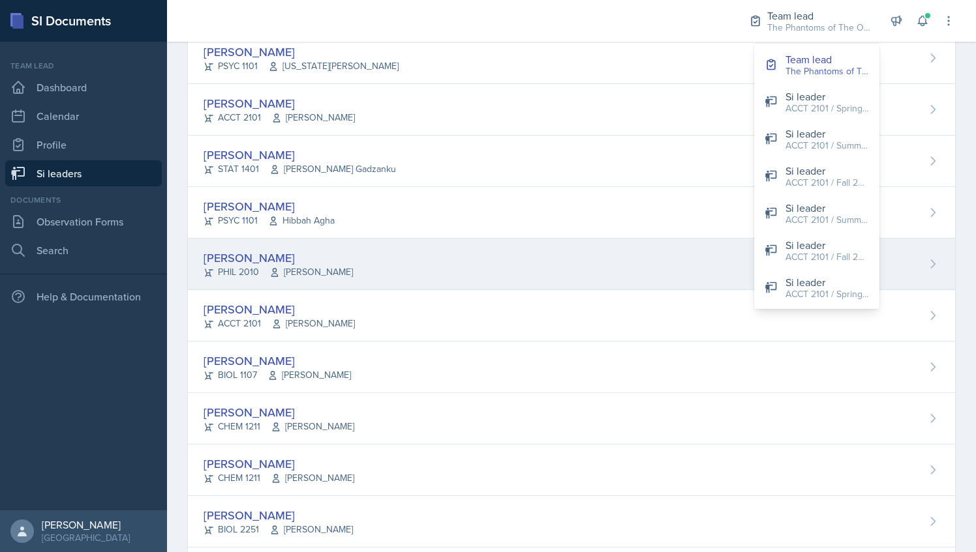
click at [364, 252] on div "[PERSON_NAME] PHIL 2010 [PERSON_NAME]" at bounding box center [571, 265] width 767 height 52
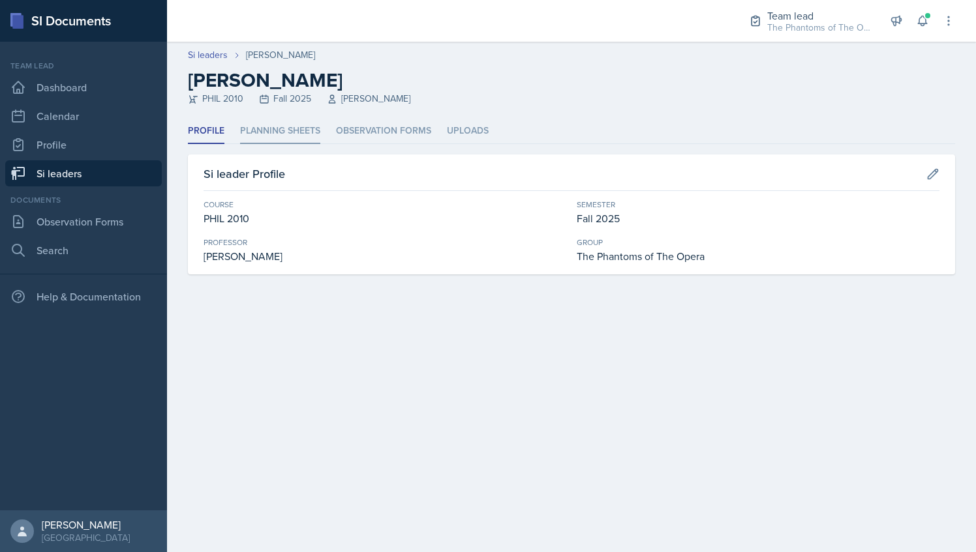
click at [293, 129] on li "Planning Sheets" at bounding box center [280, 131] width 80 height 25
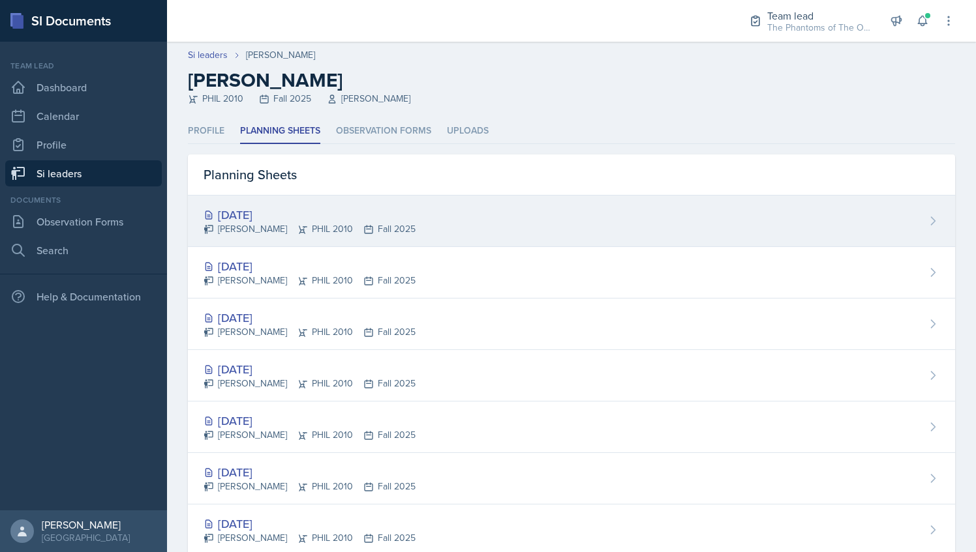
click at [365, 239] on div "[DATE] [PERSON_NAME] PHIL 2010 Fall 2025" at bounding box center [571, 222] width 767 height 52
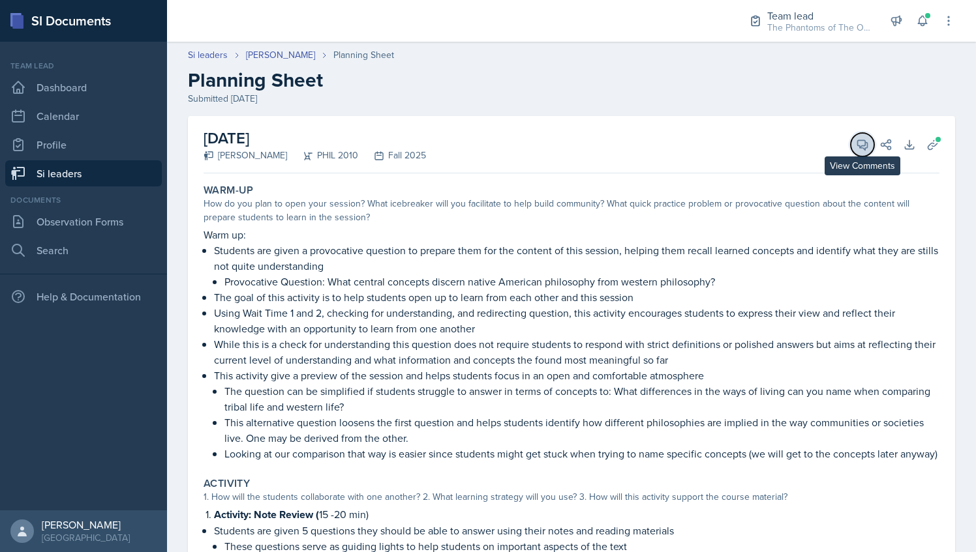
click at [858, 145] on icon at bounding box center [863, 145] width 10 height 10
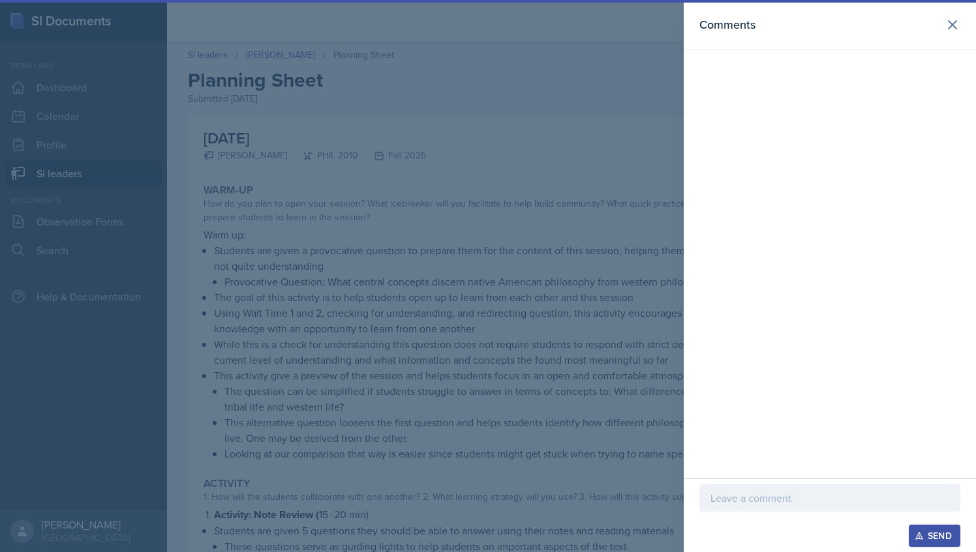
click at [797, 495] on p at bounding box center [829, 498] width 239 height 16
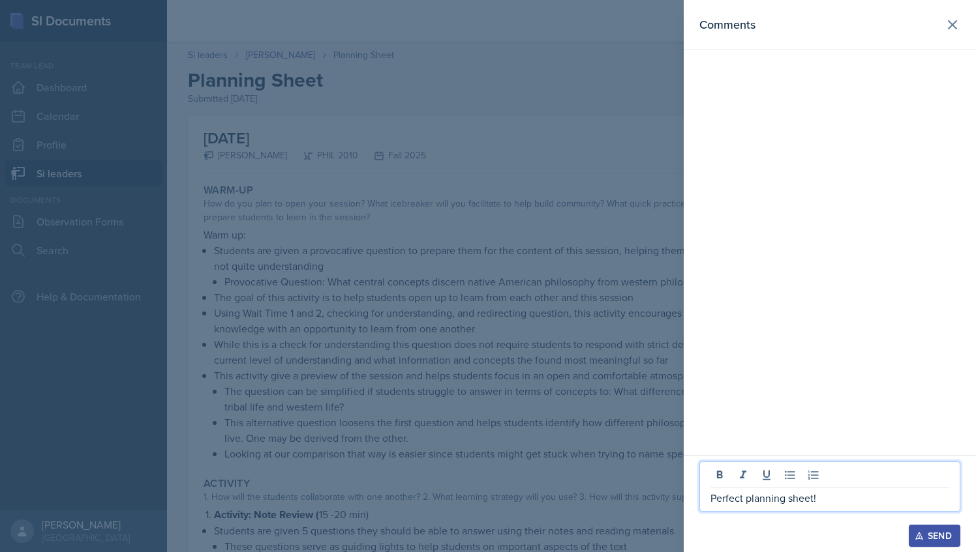
click at [929, 534] on div "Send" at bounding box center [934, 536] width 35 height 10
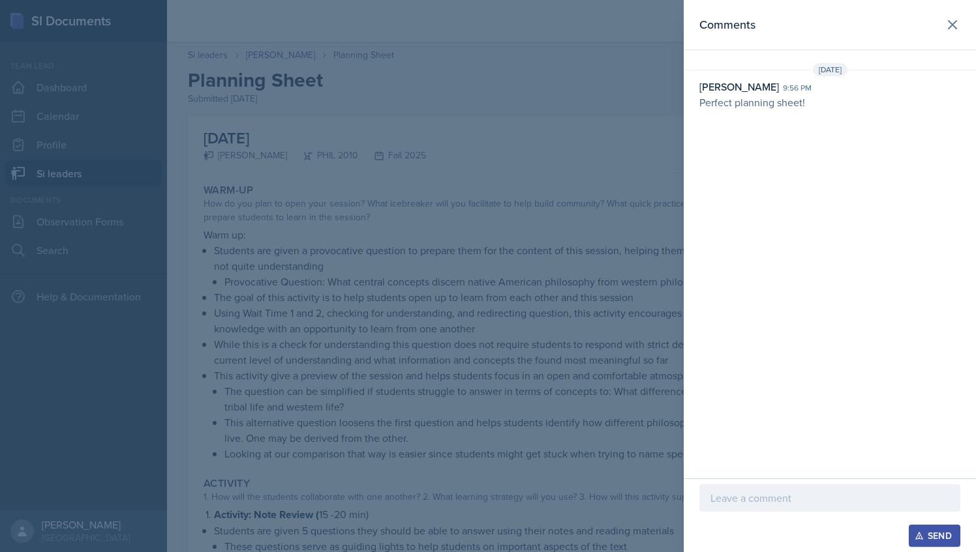
click at [292, 175] on div at bounding box center [488, 276] width 976 height 552
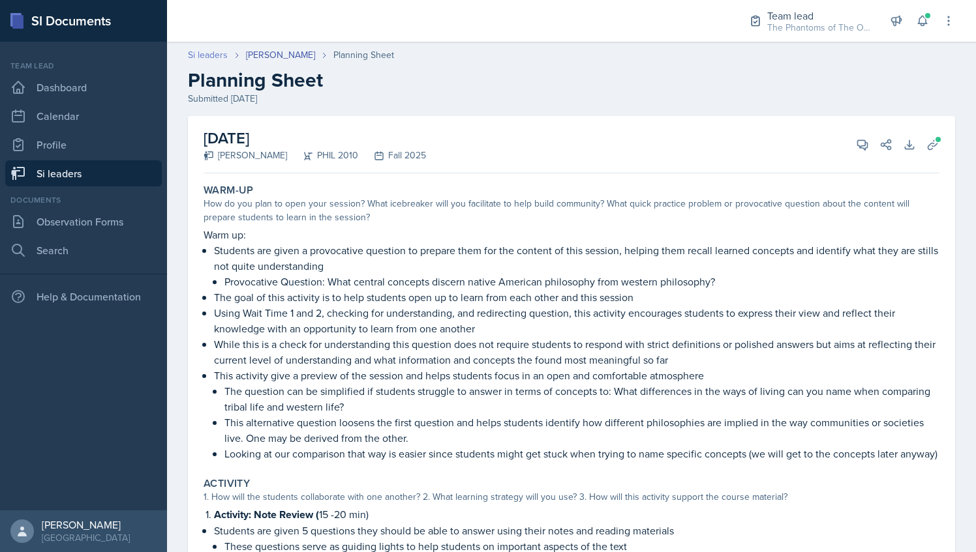
click at [220, 55] on link "Si leaders" at bounding box center [208, 55] width 40 height 14
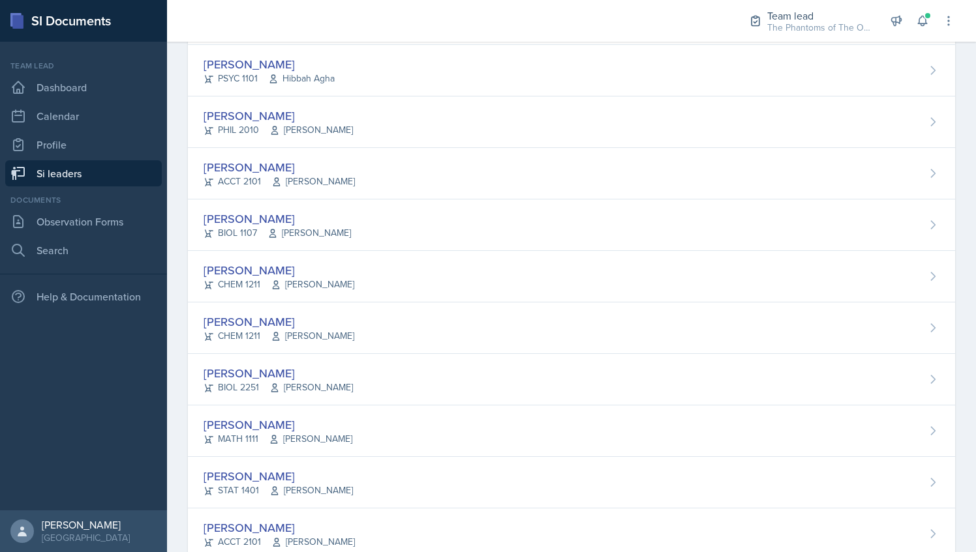
scroll to position [817, 0]
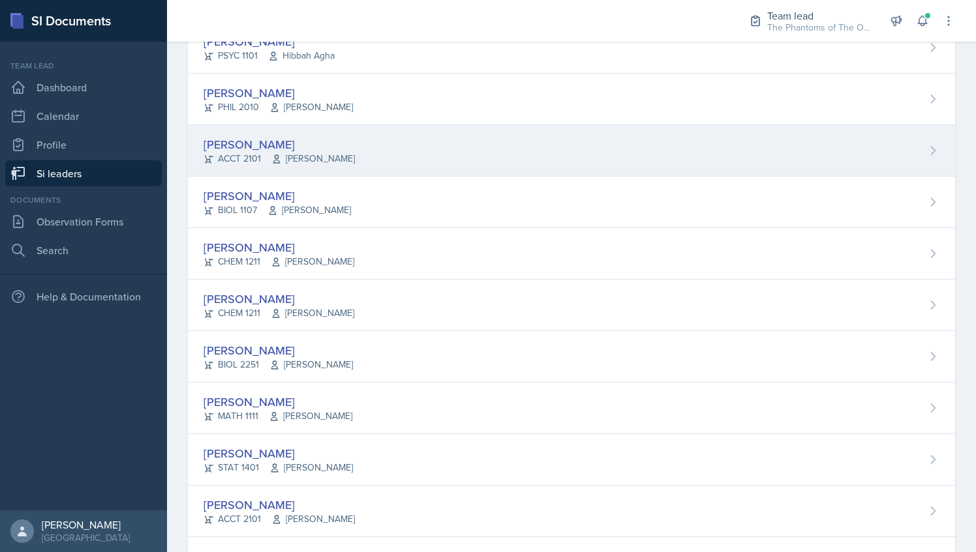
click at [331, 170] on div "[PERSON_NAME] ACCT 2101 [PERSON_NAME]" at bounding box center [571, 151] width 767 height 52
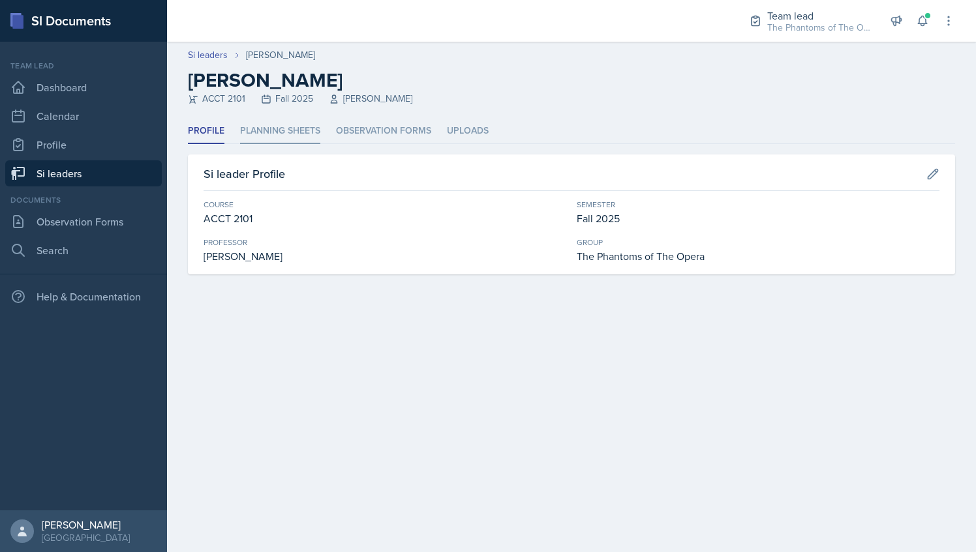
click at [261, 123] on li "Planning Sheets" at bounding box center [280, 131] width 80 height 25
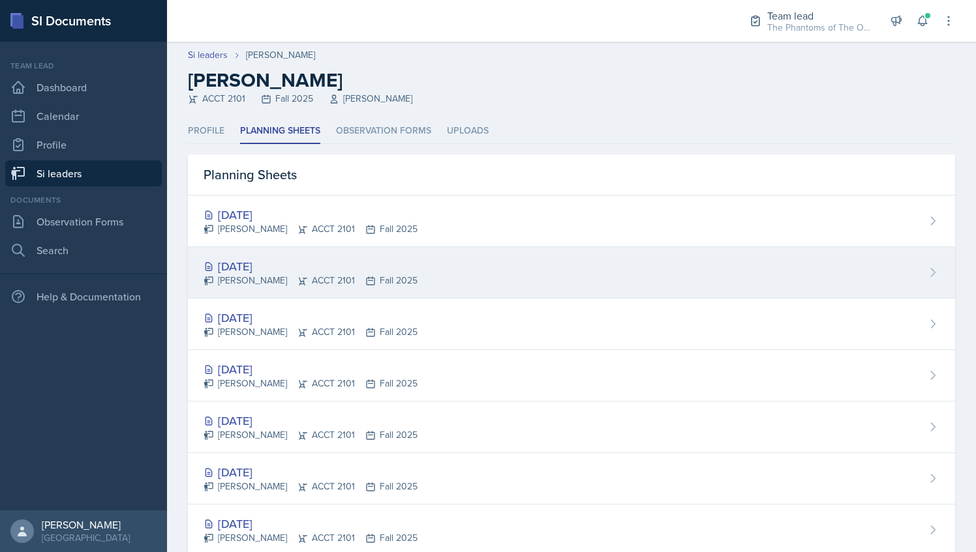
click at [314, 269] on div "[DATE]" at bounding box center [310, 267] width 214 height 18
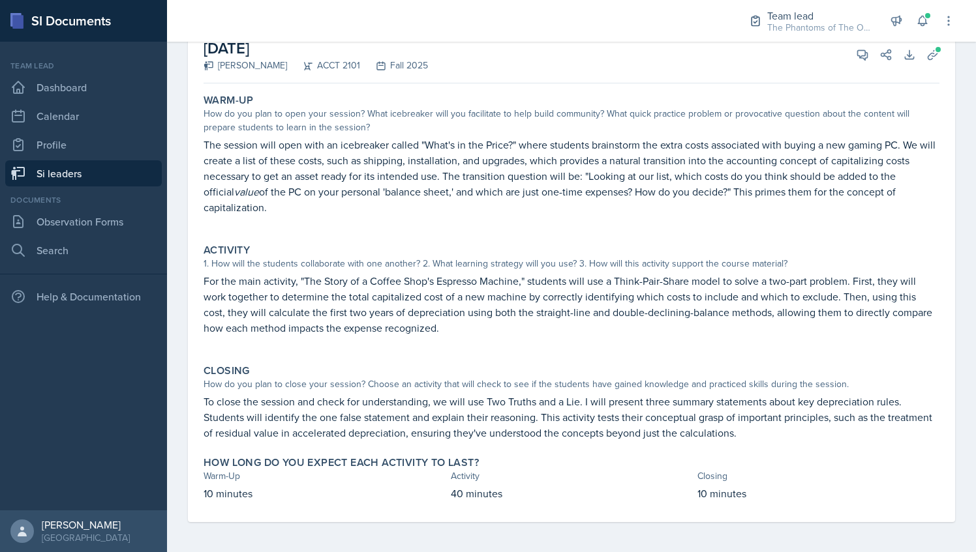
scroll to position [81, 0]
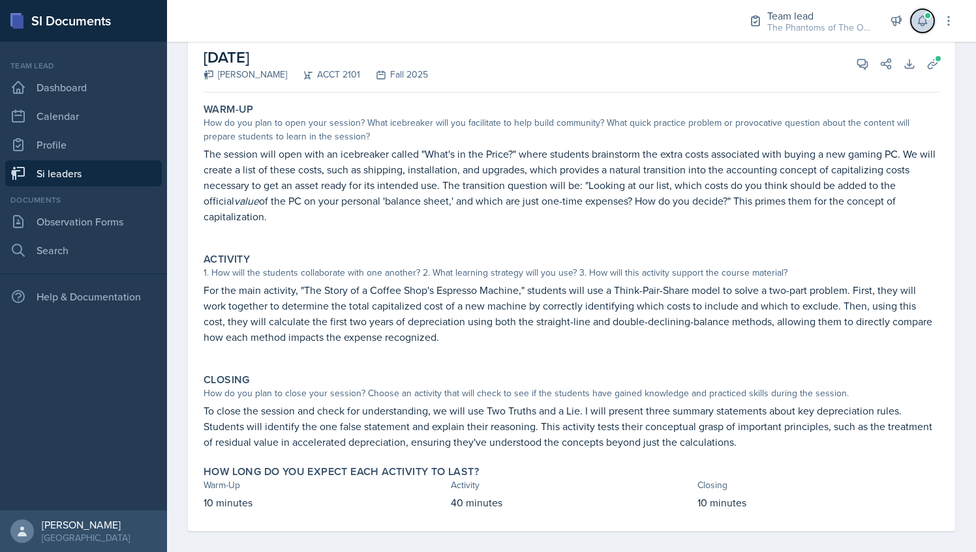
click at [929, 19] on button at bounding box center [921, 20] width 23 height 23
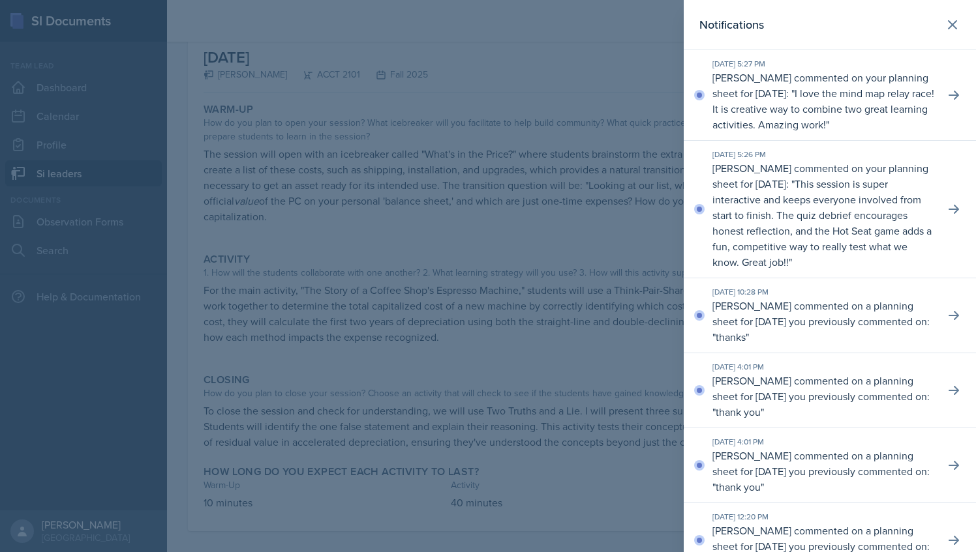
click at [502, 125] on div at bounding box center [488, 276] width 976 height 552
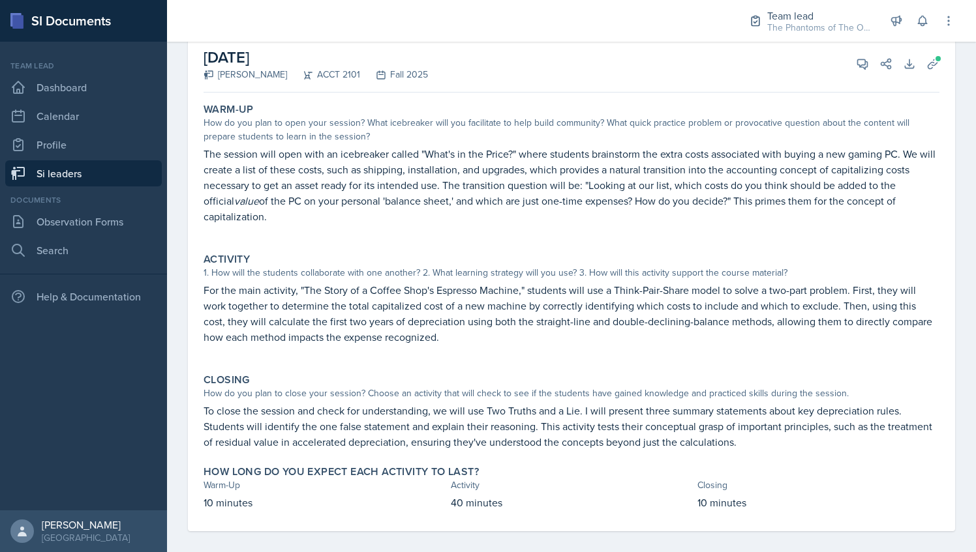
scroll to position [91, 0]
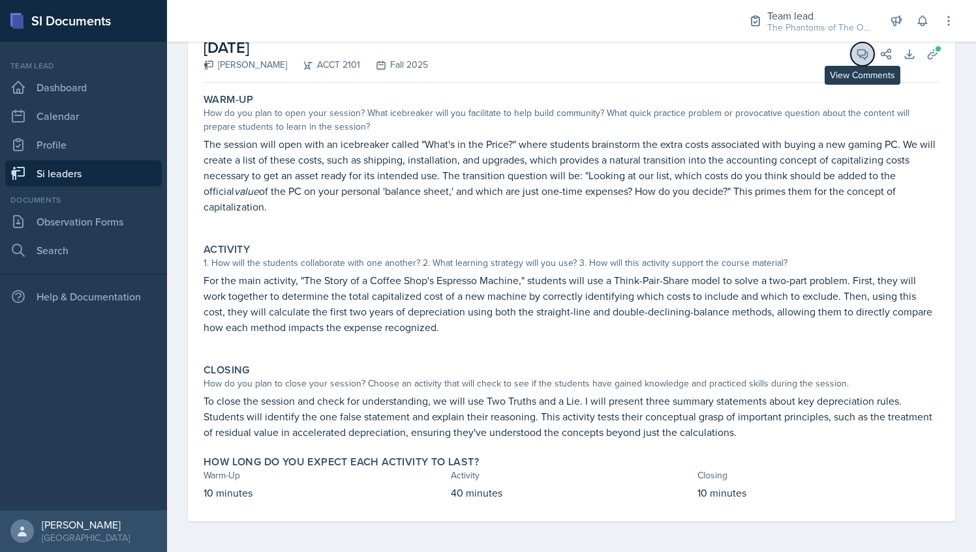
click at [857, 57] on icon at bounding box center [862, 54] width 13 height 13
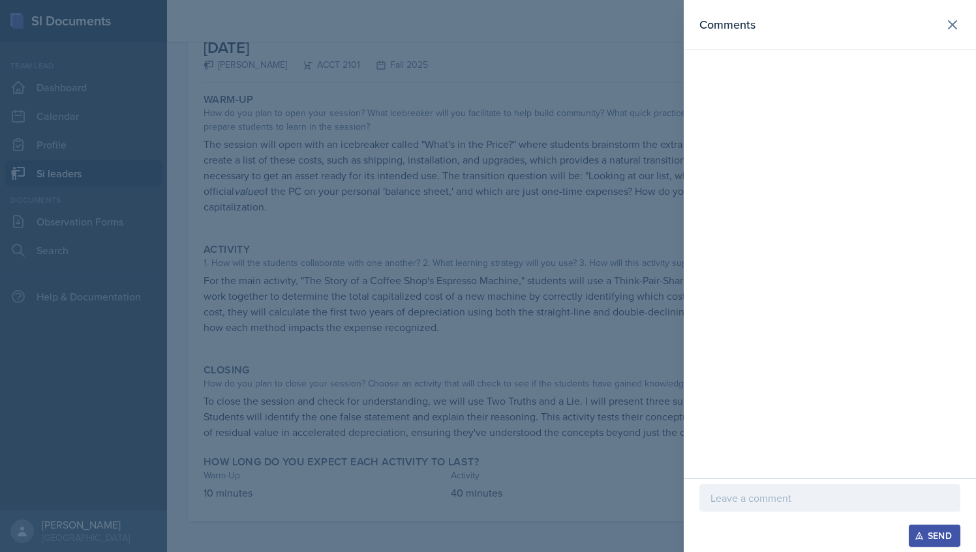
click at [764, 492] on p at bounding box center [829, 498] width 239 height 16
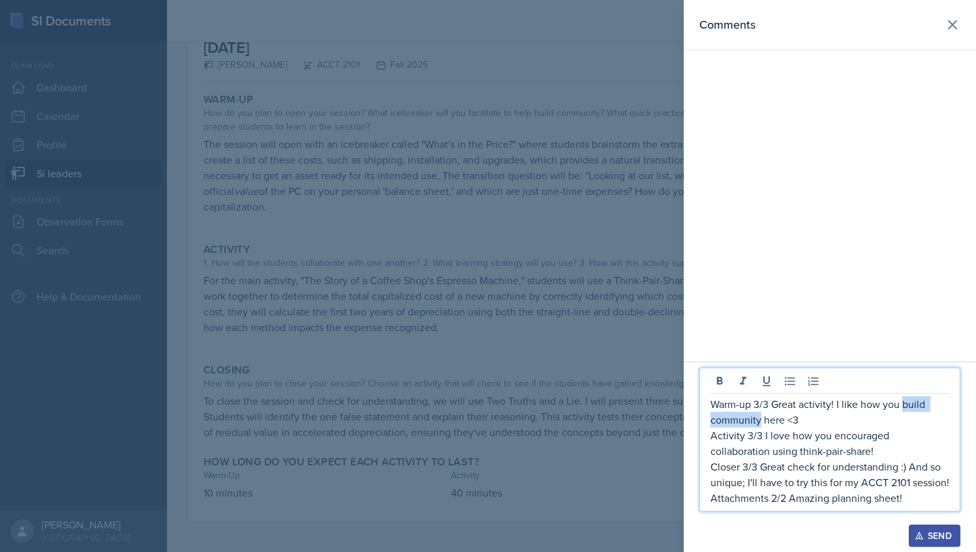
drag, startPoint x: 902, startPoint y: 404, endPoint x: 759, endPoint y: 423, distance: 144.6
click at [759, 423] on p "Warm-up 3/3 Great activity! I like how you build community here <3" at bounding box center [829, 412] width 239 height 31
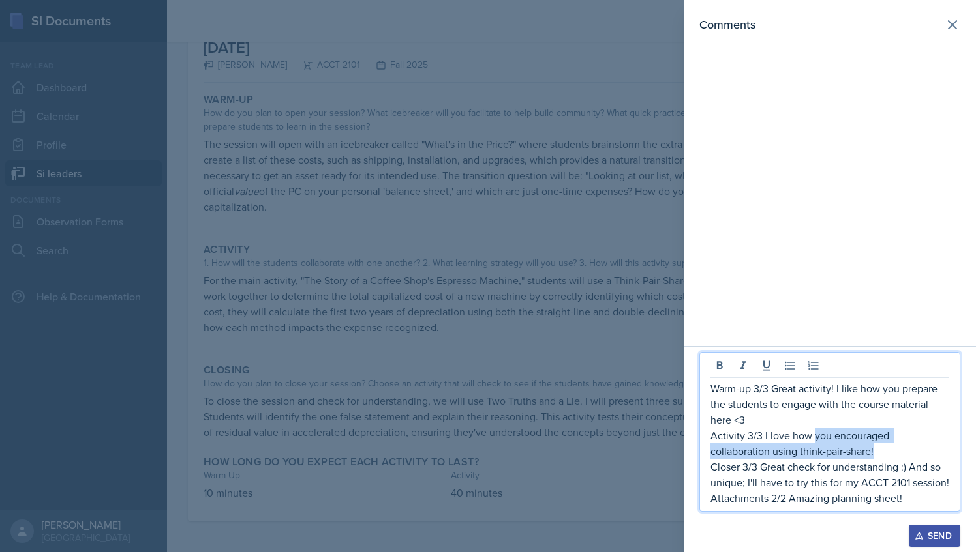
drag, startPoint x: 812, startPoint y: 436, endPoint x: 891, endPoint y: 457, distance: 81.5
click at [891, 457] on p "Activity 3/3 I love how you encouraged collaboration using think-pair-share!" at bounding box center [829, 443] width 239 height 31
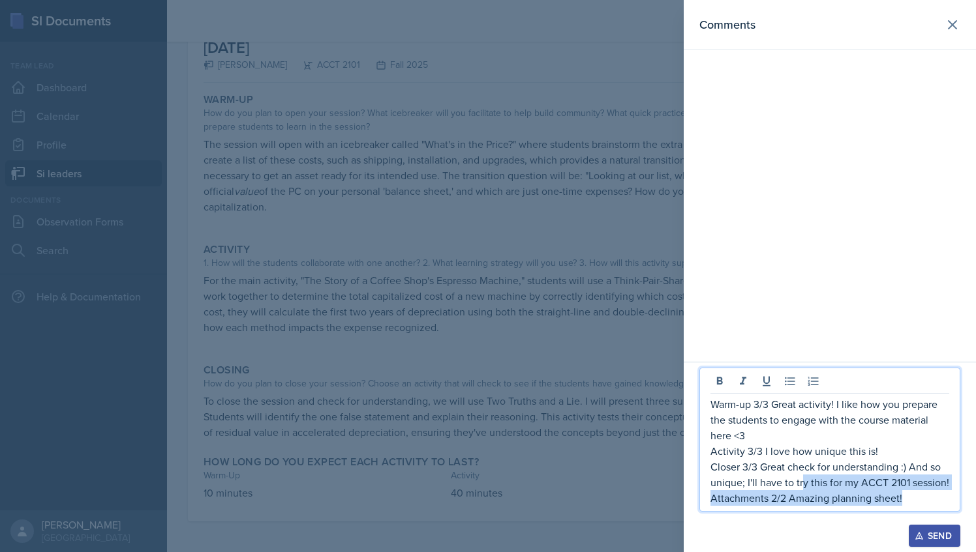
drag, startPoint x: 918, startPoint y: 501, endPoint x: 803, endPoint y: 485, distance: 116.5
click at [803, 485] on div "Warm-up 3/3 Great activity! I like how you prepare the students to engage with …" at bounding box center [829, 452] width 239 height 110
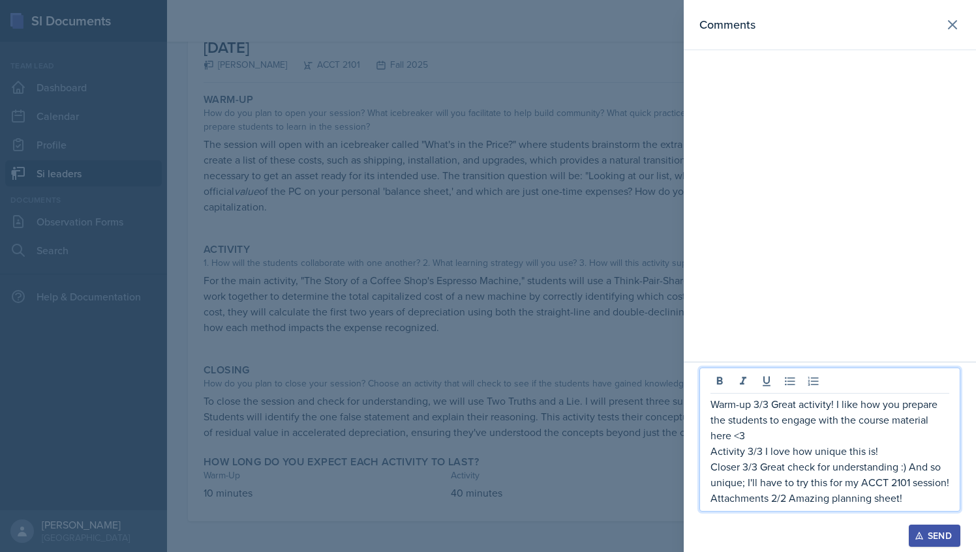
click at [860, 474] on p "Closer 3/3 Great check for understanding :) And so unique; I'll have to try thi…" at bounding box center [829, 474] width 239 height 31
drag, startPoint x: 908, startPoint y: 470, endPoint x: 978, endPoint y: 488, distance: 72.1
click at [975, 488] on html "SI Documents Team lead Dashboard Calendar Profile Si leaders Documents Observat…" at bounding box center [488, 276] width 976 height 552
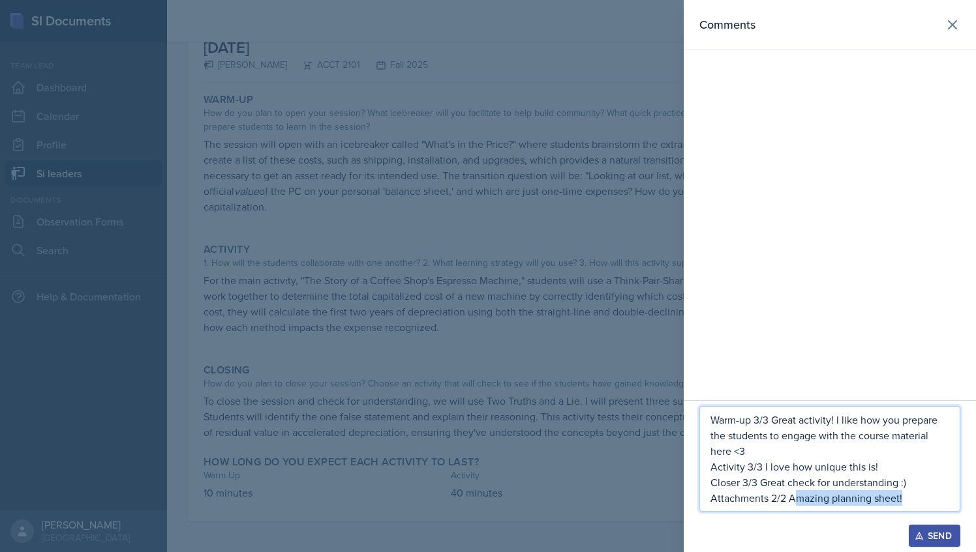
drag, startPoint x: 909, startPoint y: 501, endPoint x: 792, endPoint y: 502, distance: 117.4
click at [792, 502] on p "Attachments 2/2 Amazing planning sheet!" at bounding box center [829, 498] width 239 height 16
drag, startPoint x: 792, startPoint y: 502, endPoint x: 710, endPoint y: 431, distance: 108.7
drag, startPoint x: 710, startPoint y: 431, endPoint x: 937, endPoint y: 539, distance: 251.8
click at [937, 539] on div "Send" at bounding box center [934, 536] width 35 height 10
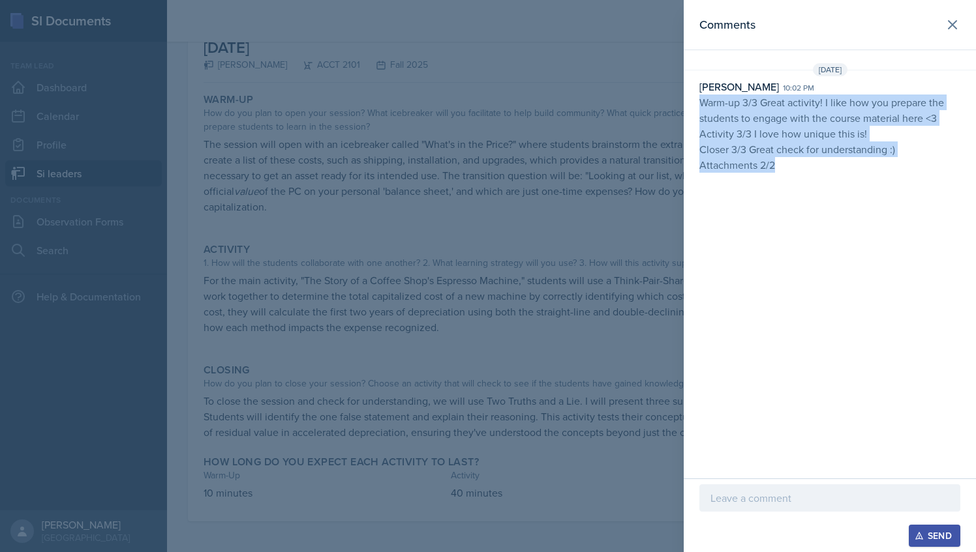
drag, startPoint x: 772, startPoint y: 162, endPoint x: 700, endPoint y: 95, distance: 98.8
click at [700, 95] on p "Warm-up 3/3 Great activity! I like how you prepare the students to engage with …" at bounding box center [829, 134] width 261 height 78
copy p "Warm-up 3/3 Great activity! I like how you prepare the students to engage with …"
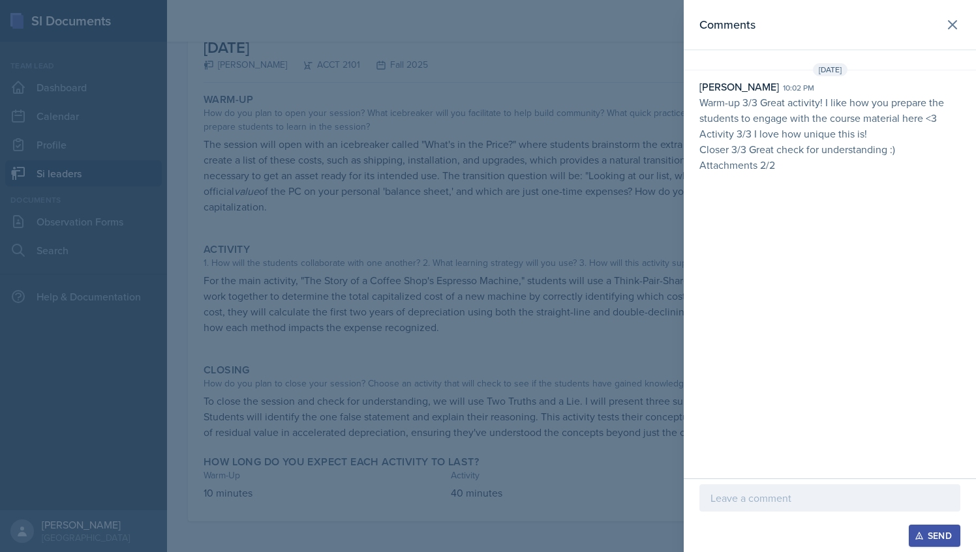
click at [441, 184] on div at bounding box center [488, 276] width 976 height 552
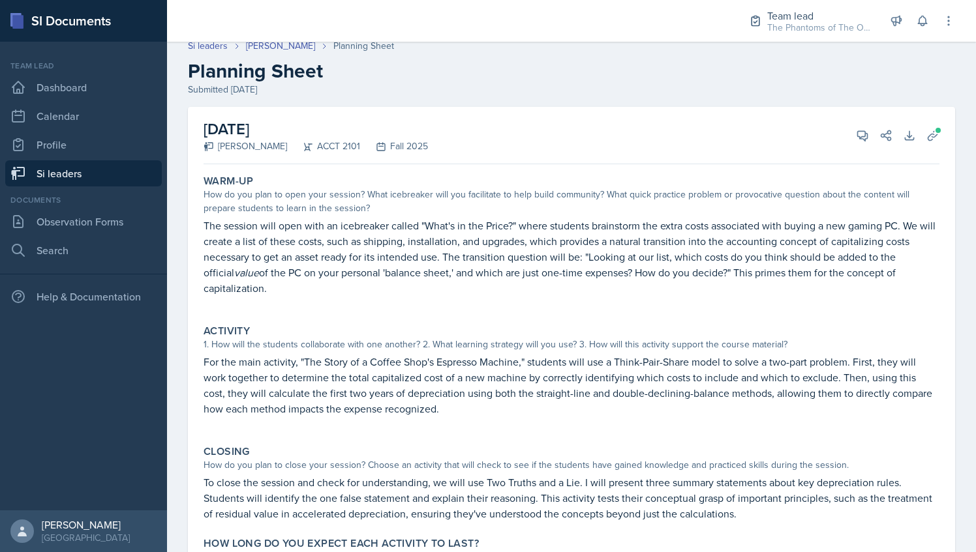
scroll to position [3, 0]
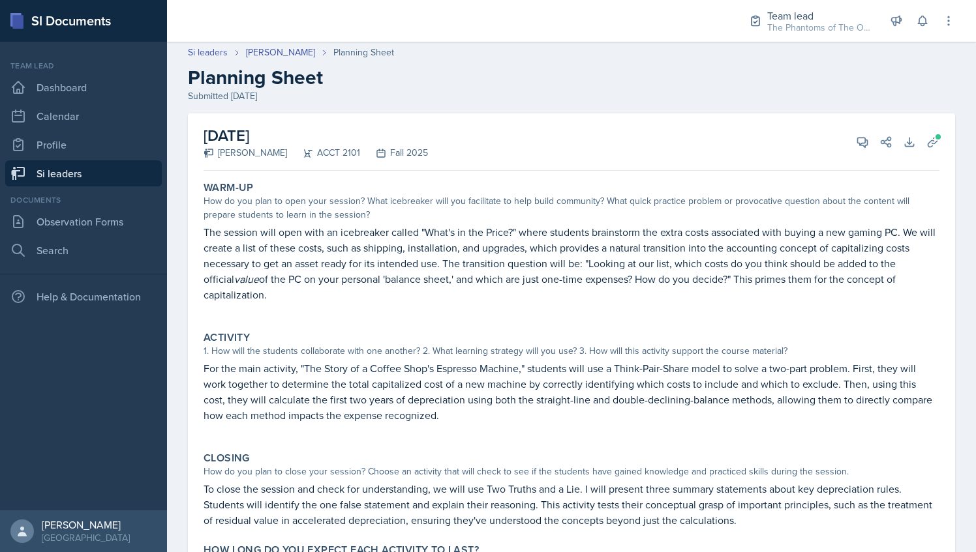
click at [253, 59] on div "Si leaders [PERSON_NAME] Planning Sheet Planning Sheet Submitted [DATE]" at bounding box center [571, 74] width 809 height 57
click at [260, 53] on link "[PERSON_NAME]" at bounding box center [280, 53] width 69 height 14
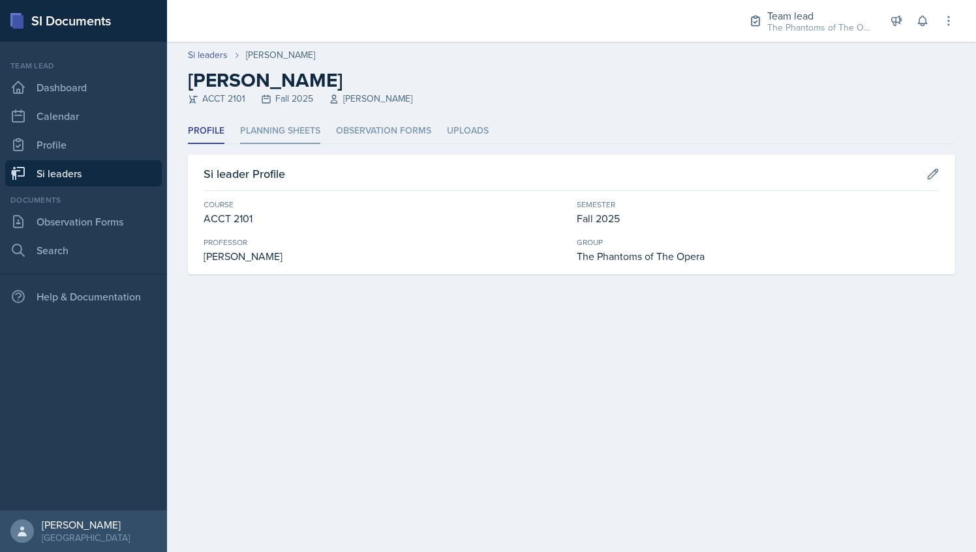
click at [297, 140] on li "Planning Sheets" at bounding box center [280, 131] width 80 height 25
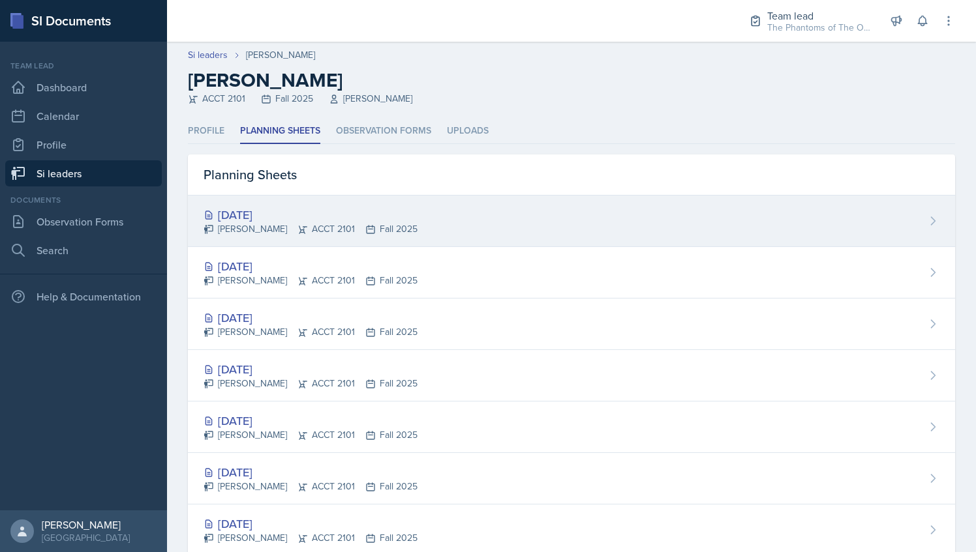
click at [371, 226] on div "[PERSON_NAME] ACCT 2101 Fall 2025" at bounding box center [310, 229] width 214 height 14
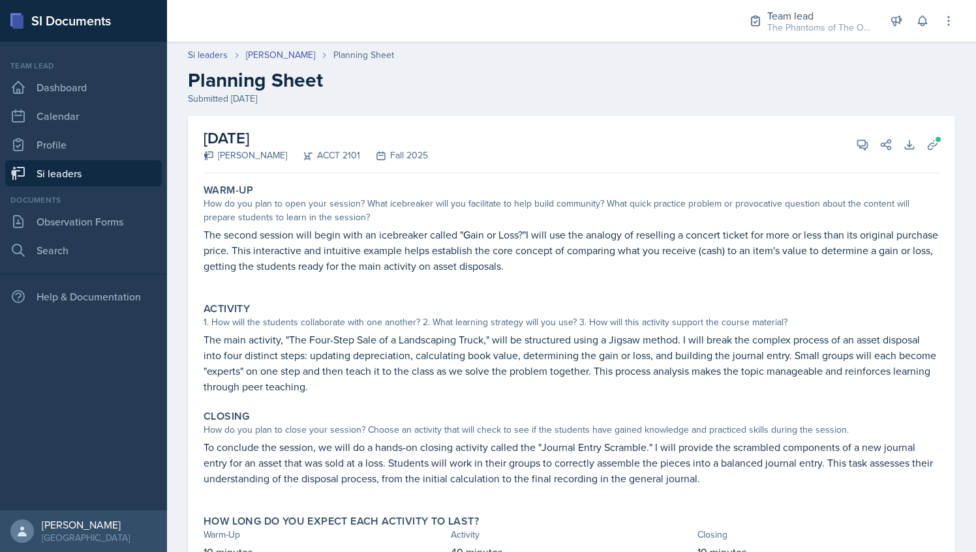
scroll to position [59, 0]
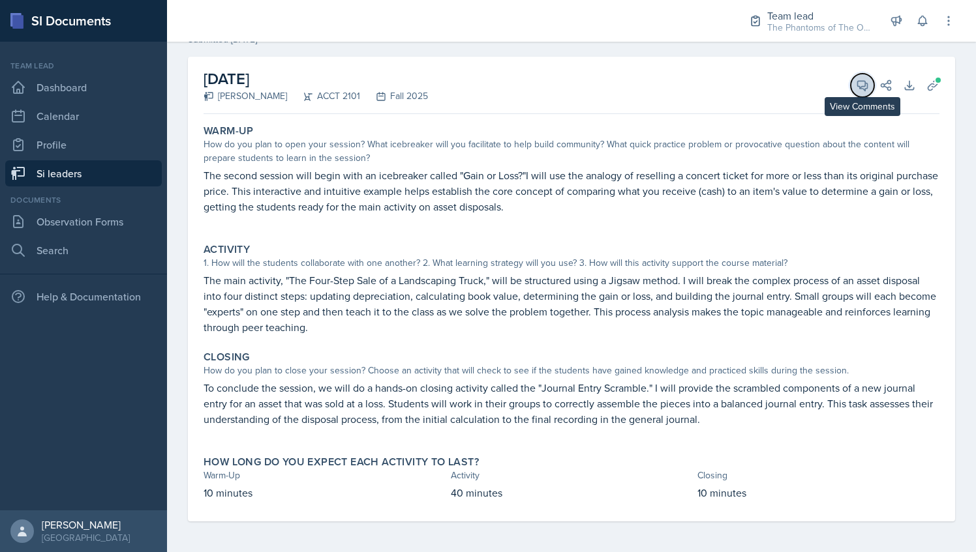
click at [858, 83] on icon at bounding box center [863, 86] width 10 height 10
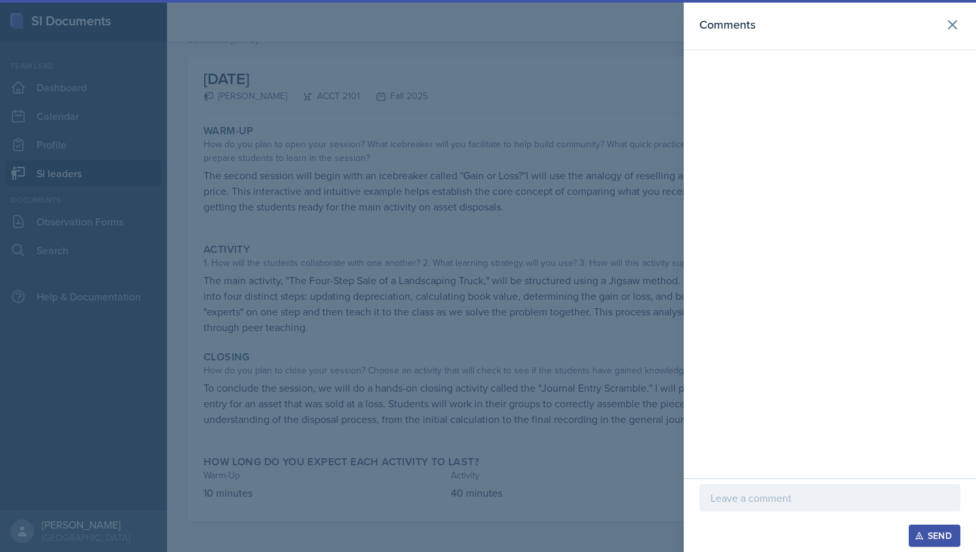
click at [778, 488] on div at bounding box center [829, 498] width 261 height 27
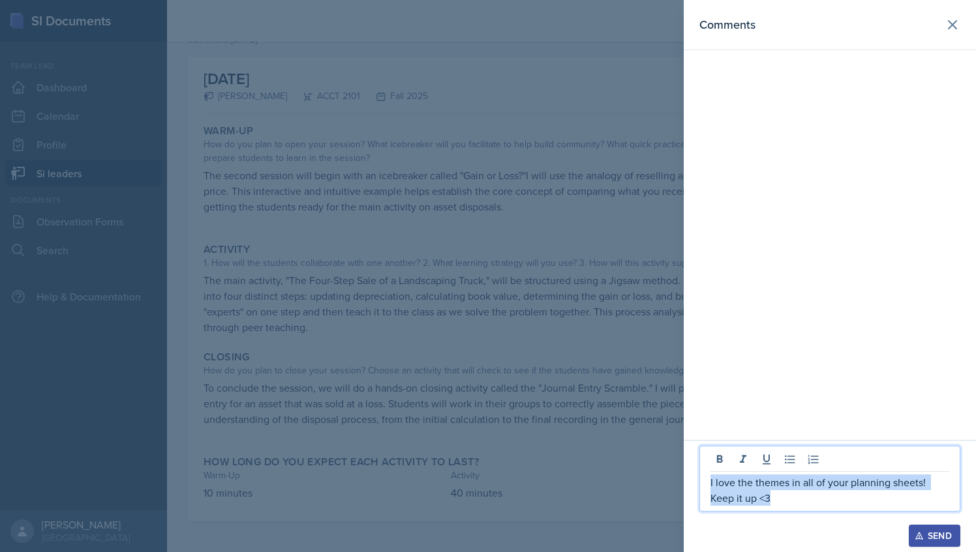
drag, startPoint x: 774, startPoint y: 506, endPoint x: 704, endPoint y: 481, distance: 74.3
click at [704, 481] on div "I love the themes in all of your planning sheets! Keep it up <3" at bounding box center [829, 479] width 261 height 66
copy p "I love the themes in all of your planning sheets! Keep it up <3"
click at [937, 539] on div "Send" at bounding box center [934, 536] width 35 height 10
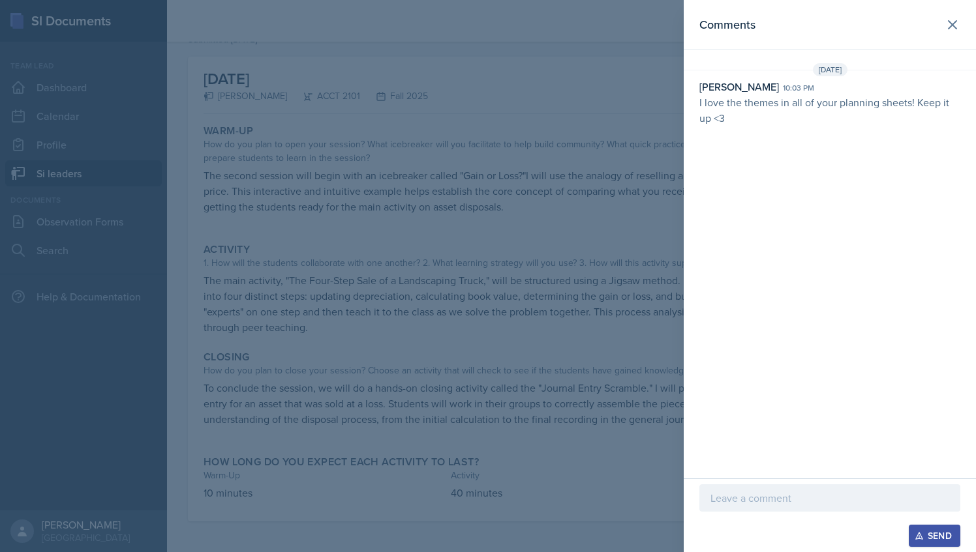
click at [537, 249] on div at bounding box center [488, 276] width 976 height 552
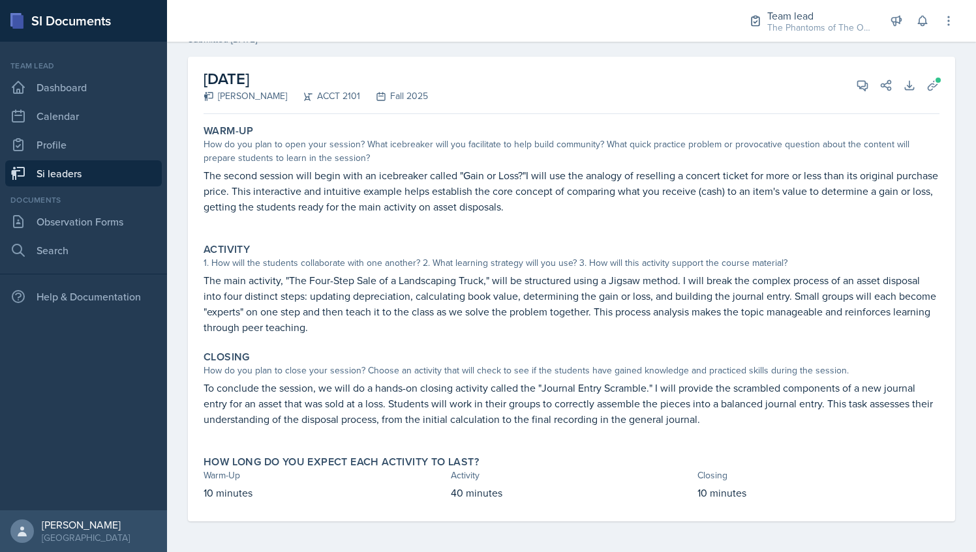
click at [98, 173] on link "Si leaders" at bounding box center [83, 173] width 157 height 26
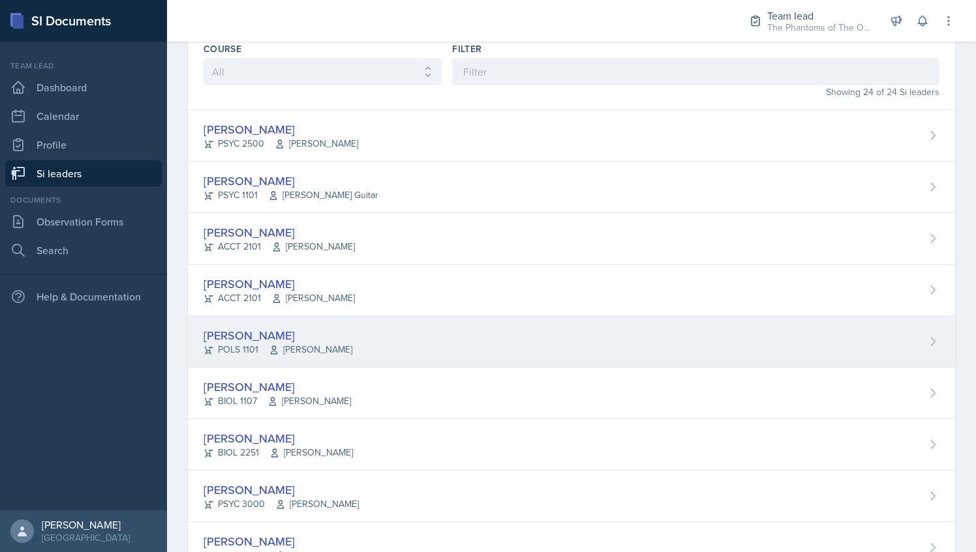
scroll to position [879, 0]
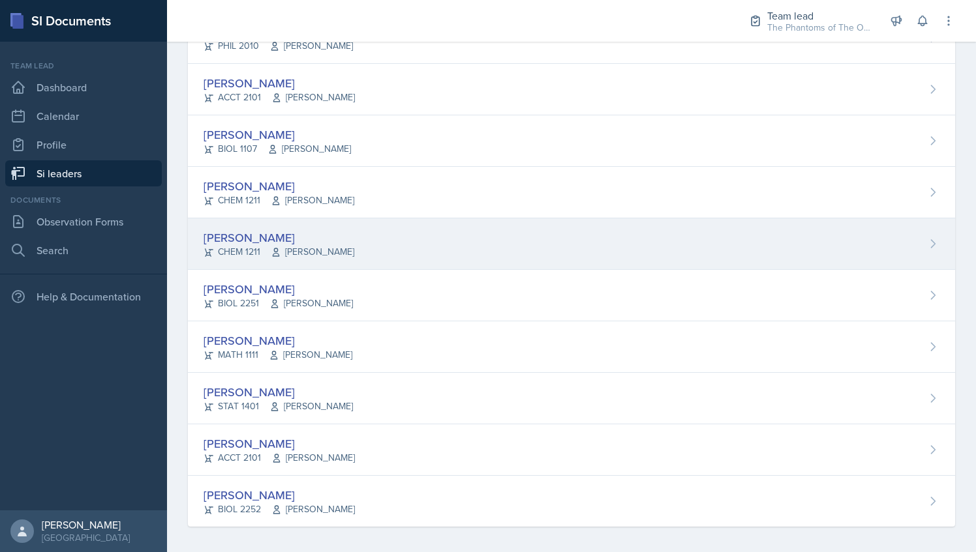
click at [436, 228] on div "[PERSON_NAME] CHEM 1211 [PERSON_NAME]" at bounding box center [571, 244] width 767 height 52
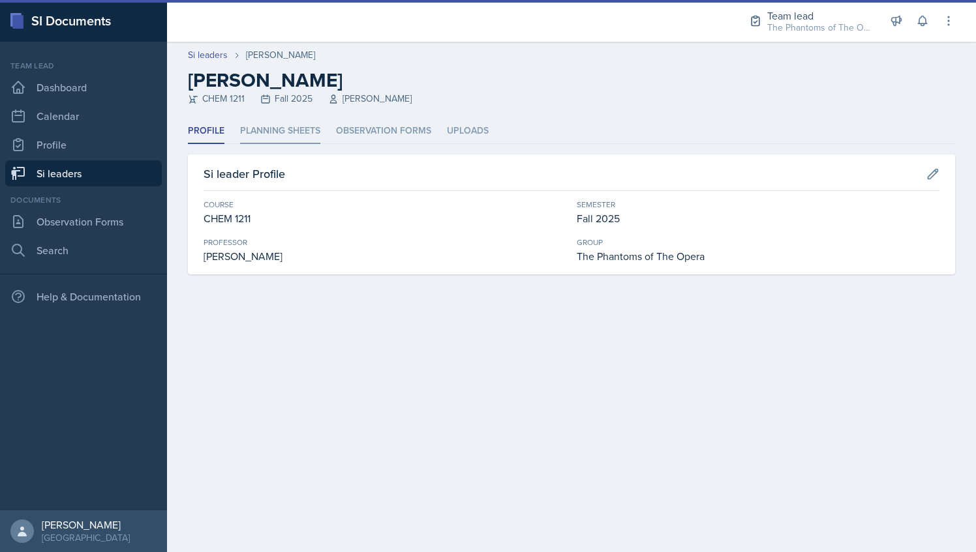
click at [293, 125] on li "Planning Sheets" at bounding box center [280, 131] width 80 height 25
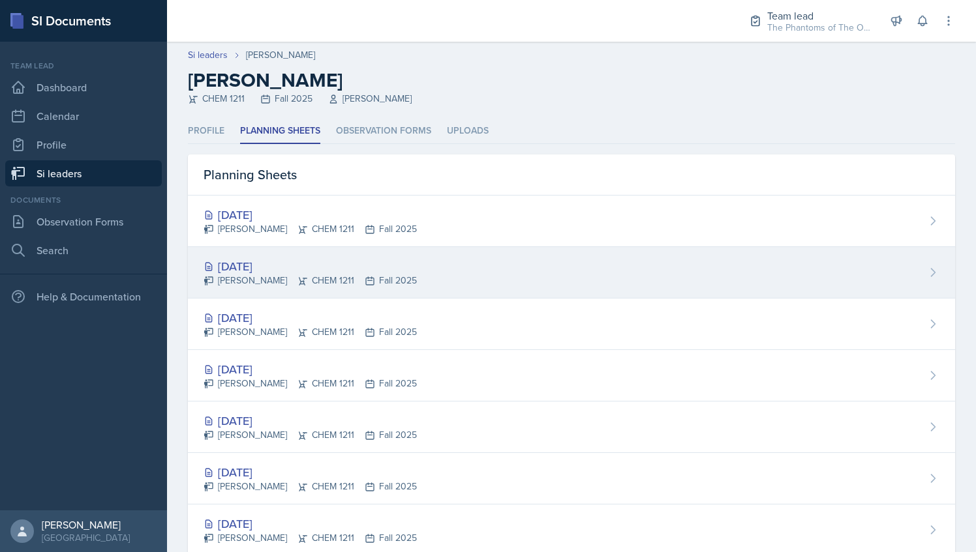
click at [329, 273] on div "[DATE]" at bounding box center [309, 267] width 213 height 18
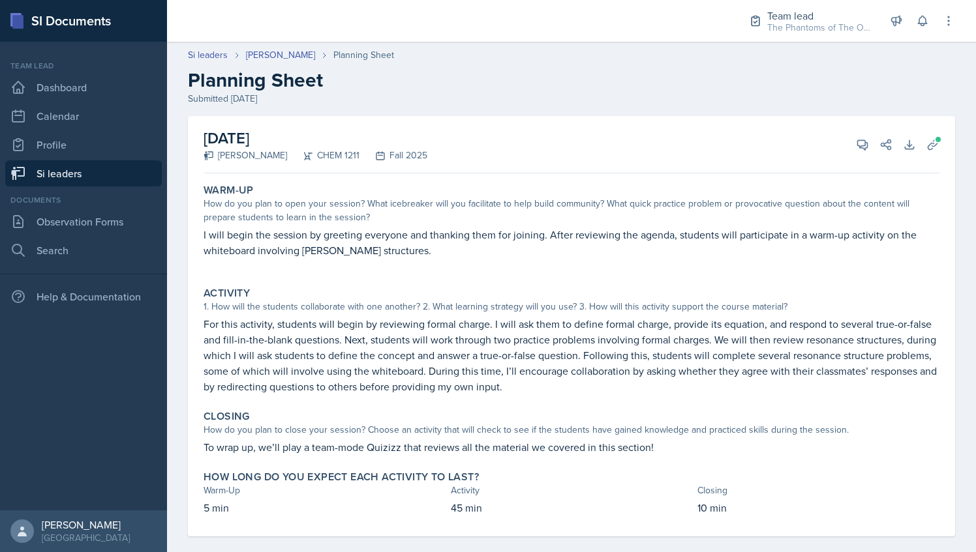
scroll to position [15, 0]
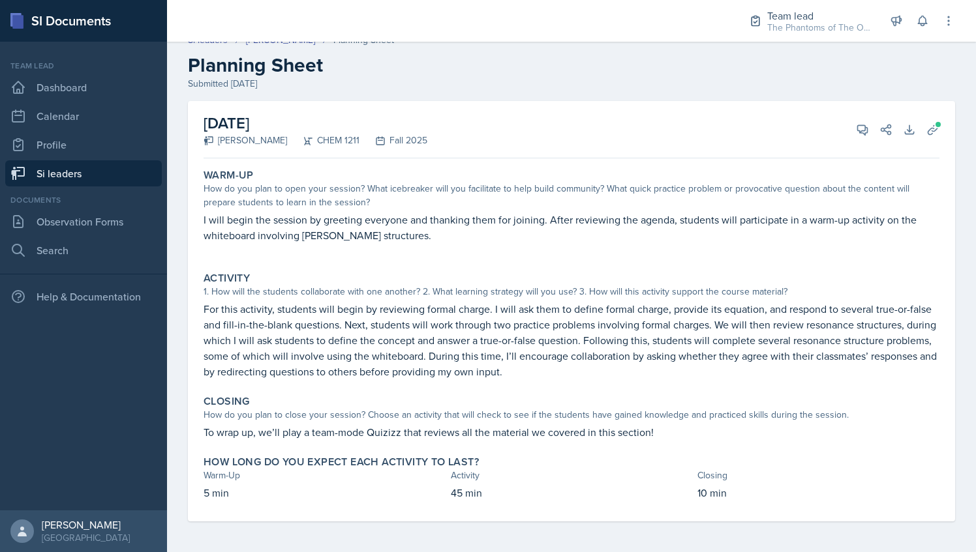
click at [113, 172] on link "Si leaders" at bounding box center [83, 173] width 157 height 26
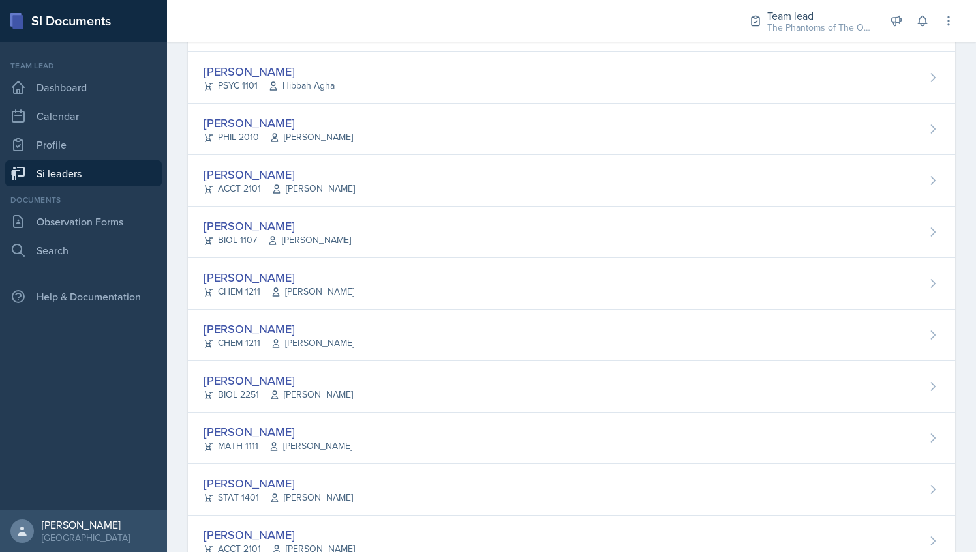
scroll to position [879, 0]
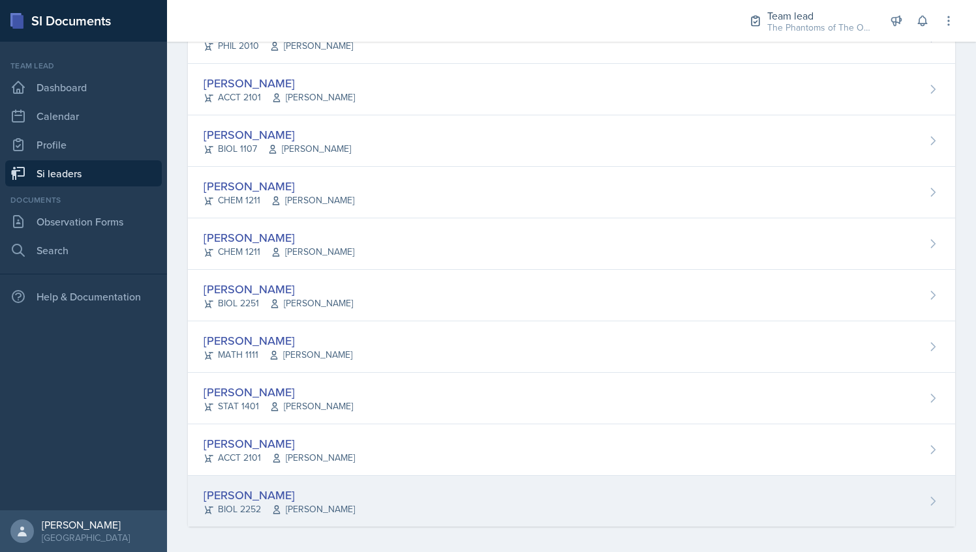
click at [417, 502] on div "[PERSON_NAME] BIOL 2252 [PERSON_NAME]" at bounding box center [571, 501] width 767 height 51
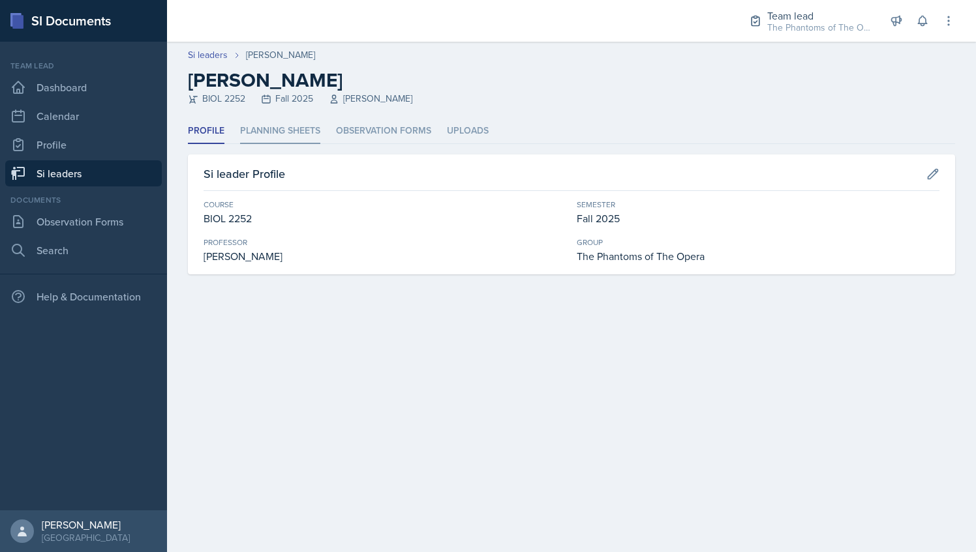
click at [301, 136] on li "Planning Sheets" at bounding box center [280, 131] width 80 height 25
